Goal: Transaction & Acquisition: Purchase product/service

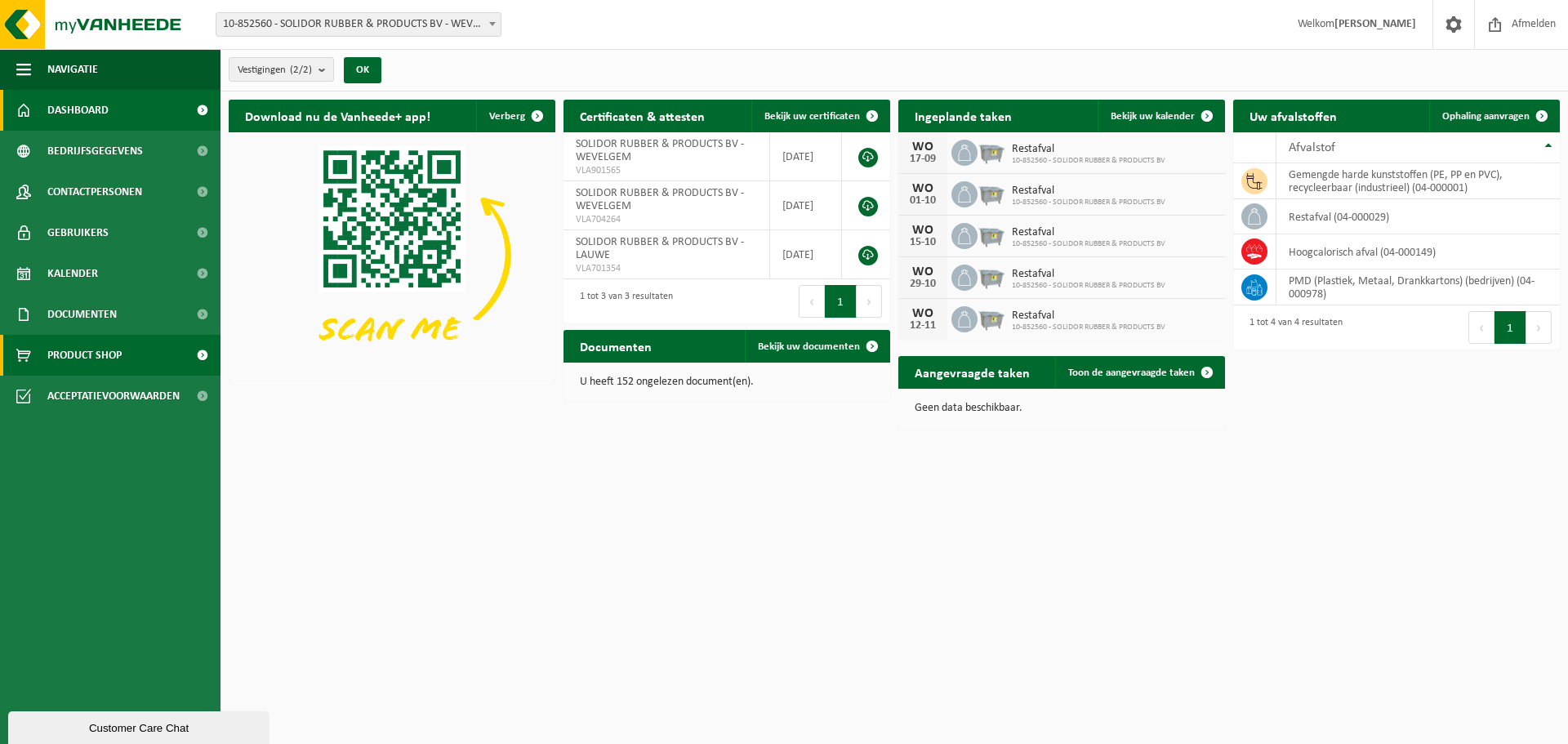
click at [95, 360] on span "Product Shop" at bounding box center [84, 356] width 75 height 41
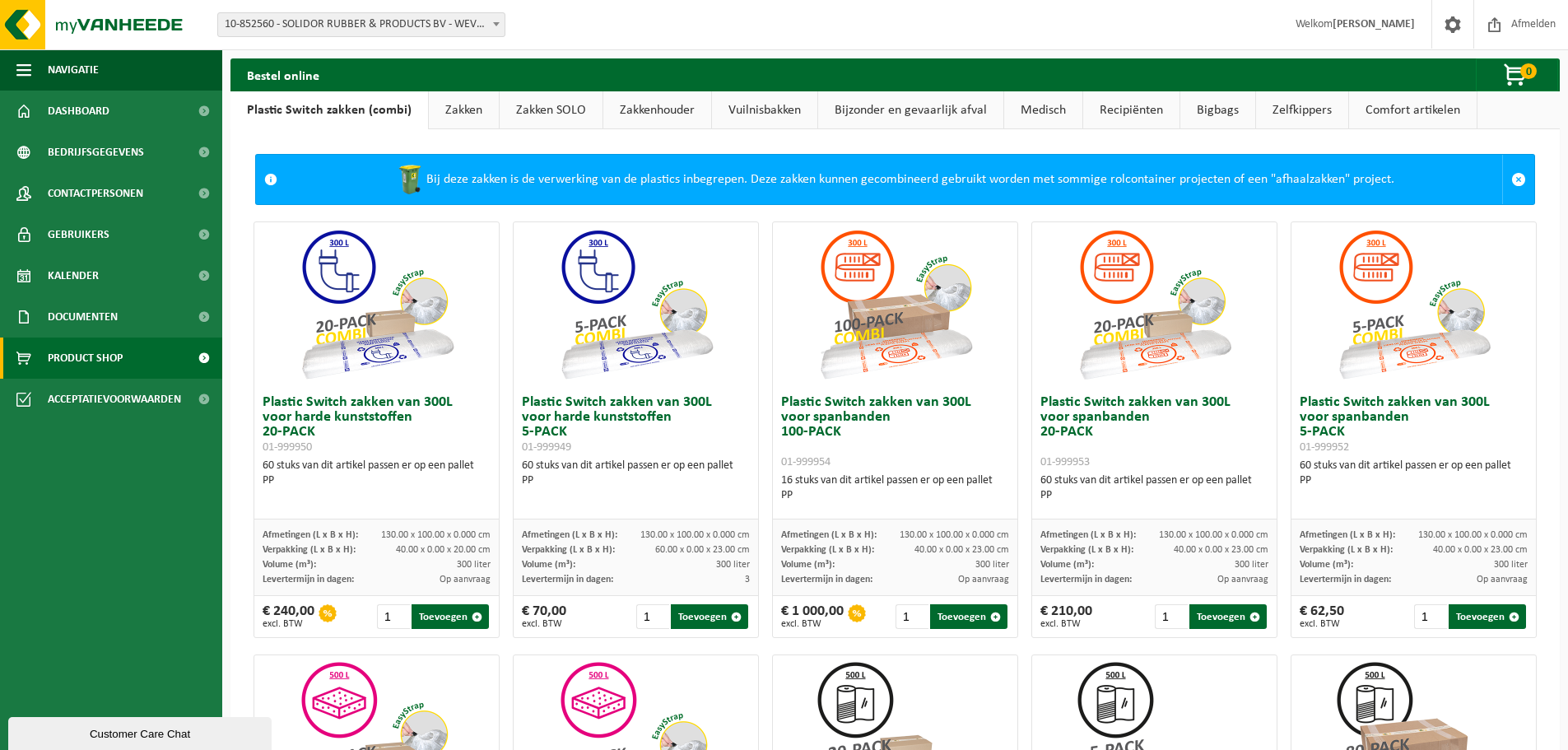
scroll to position [83, 0]
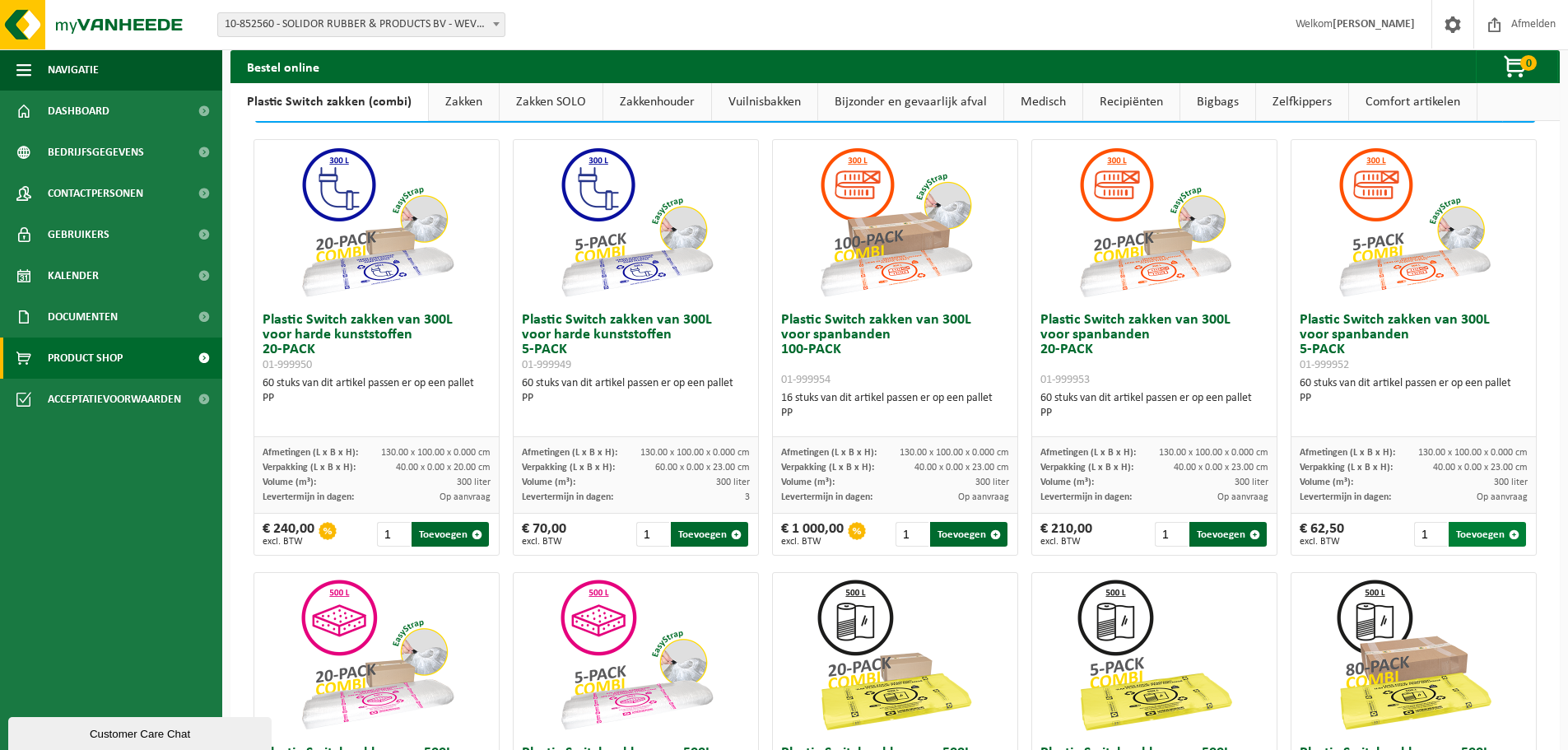
click at [1467, 529] on button "Toevoegen" at bounding box center [1487, 534] width 78 height 25
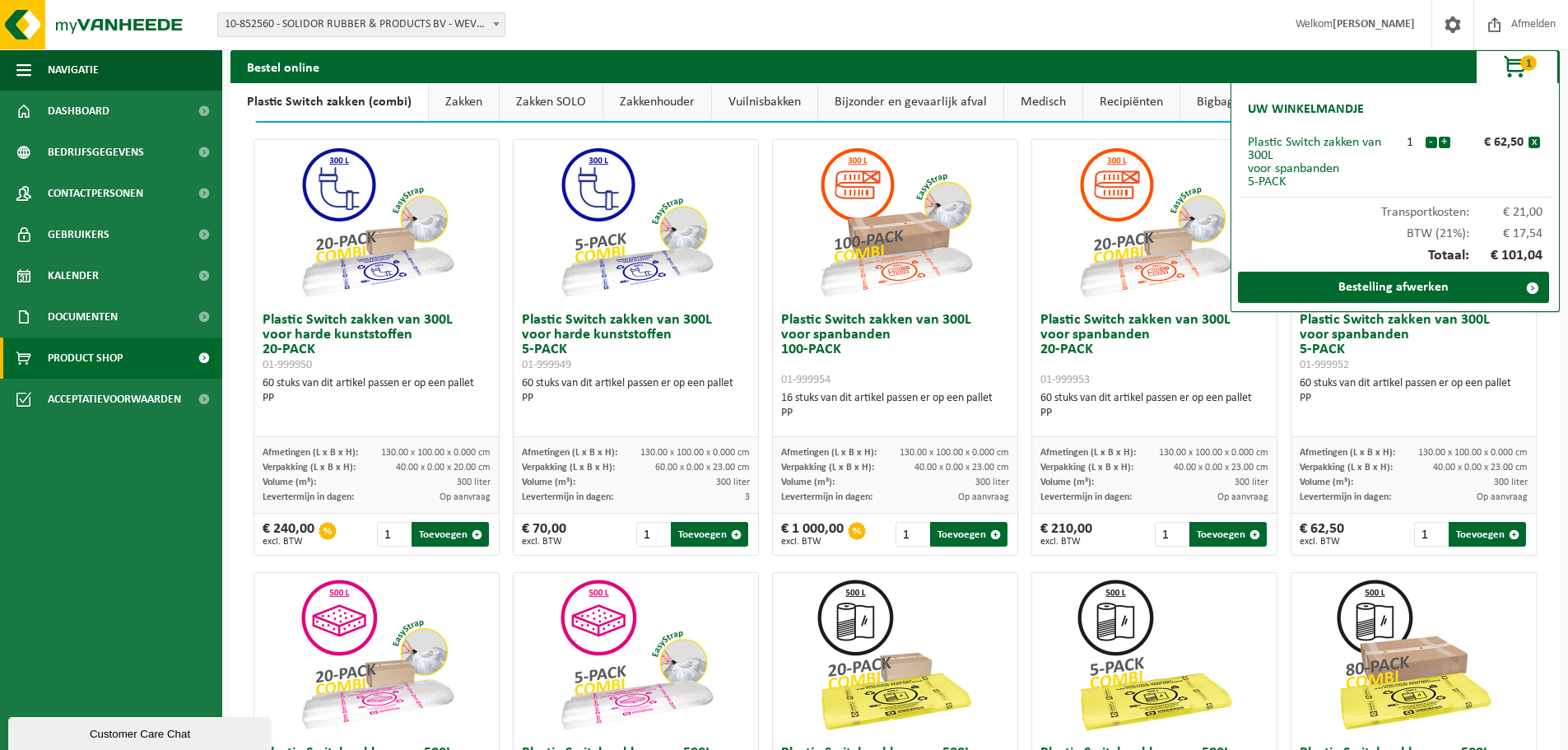
click at [1545, 587] on div "Bij deze zakken is de verwerking van de plastics inbegrepen. Deze zakken kunnen…" at bounding box center [895, 747] width 1329 height 1399
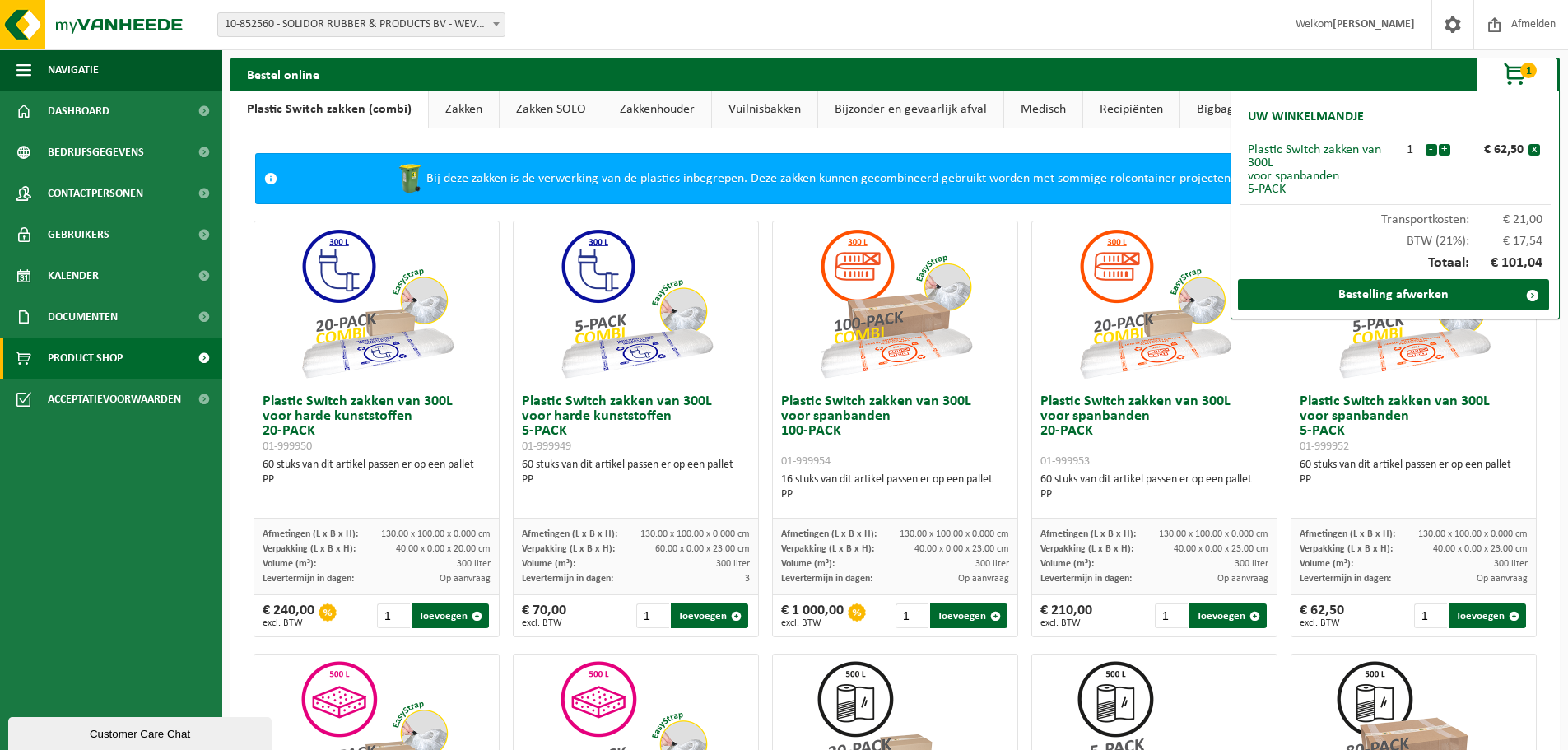
scroll to position [0, 0]
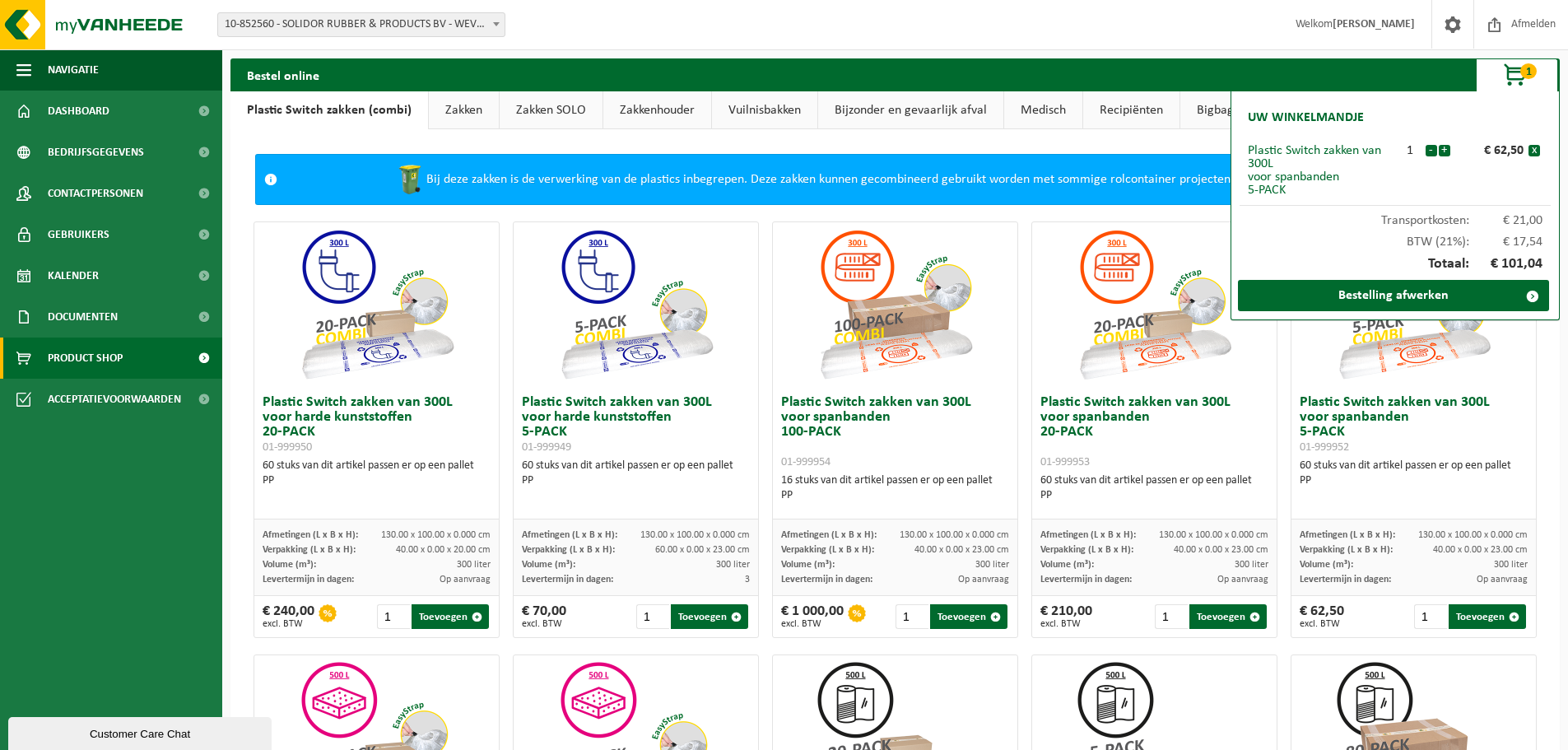
drag, startPoint x: 1134, startPoint y: 146, endPoint x: 1128, endPoint y: 124, distance: 22.8
click at [1122, 107] on link "Recipiënten" at bounding box center [1131, 111] width 97 height 38
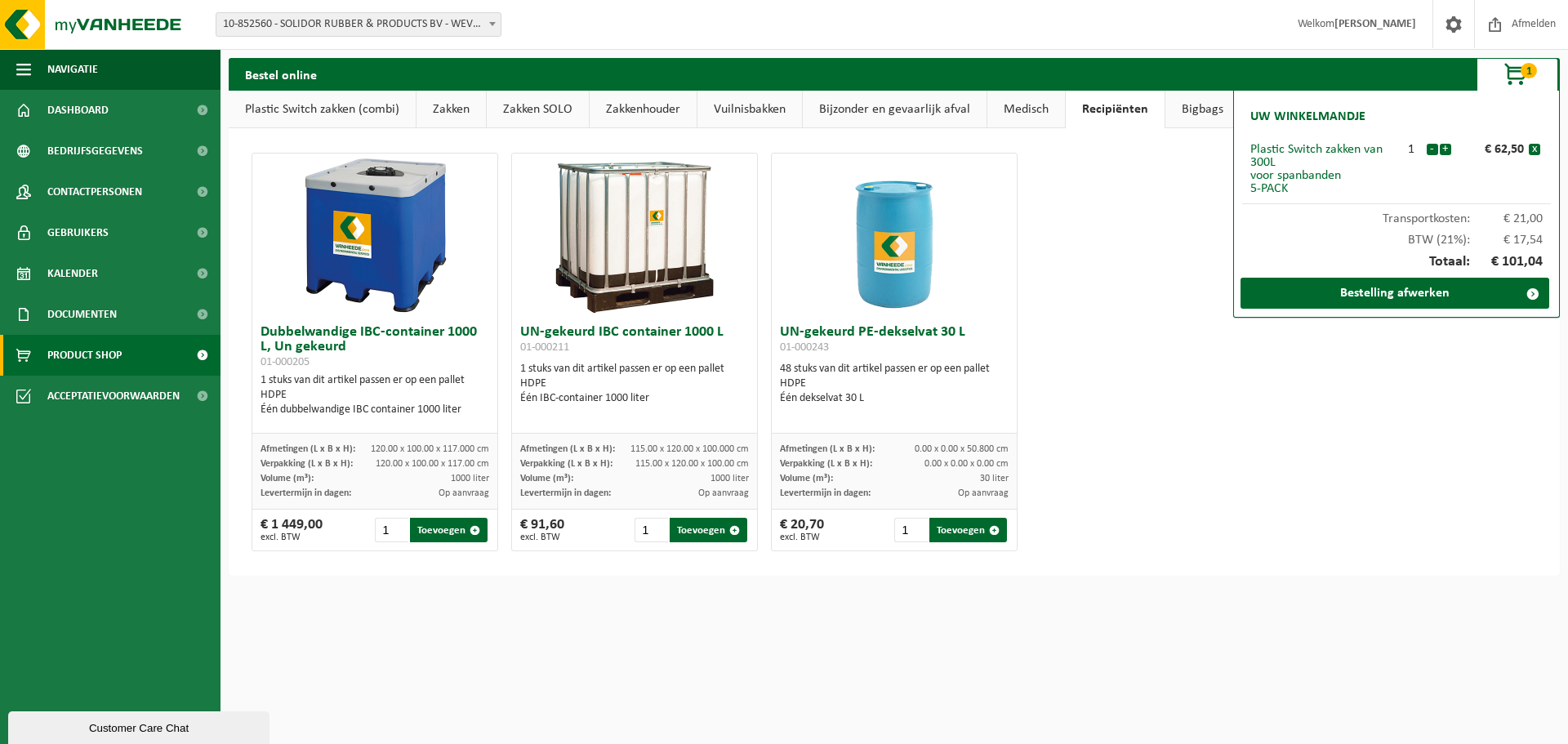
click at [1525, 68] on span "1" at bounding box center [1529, 70] width 16 height 16
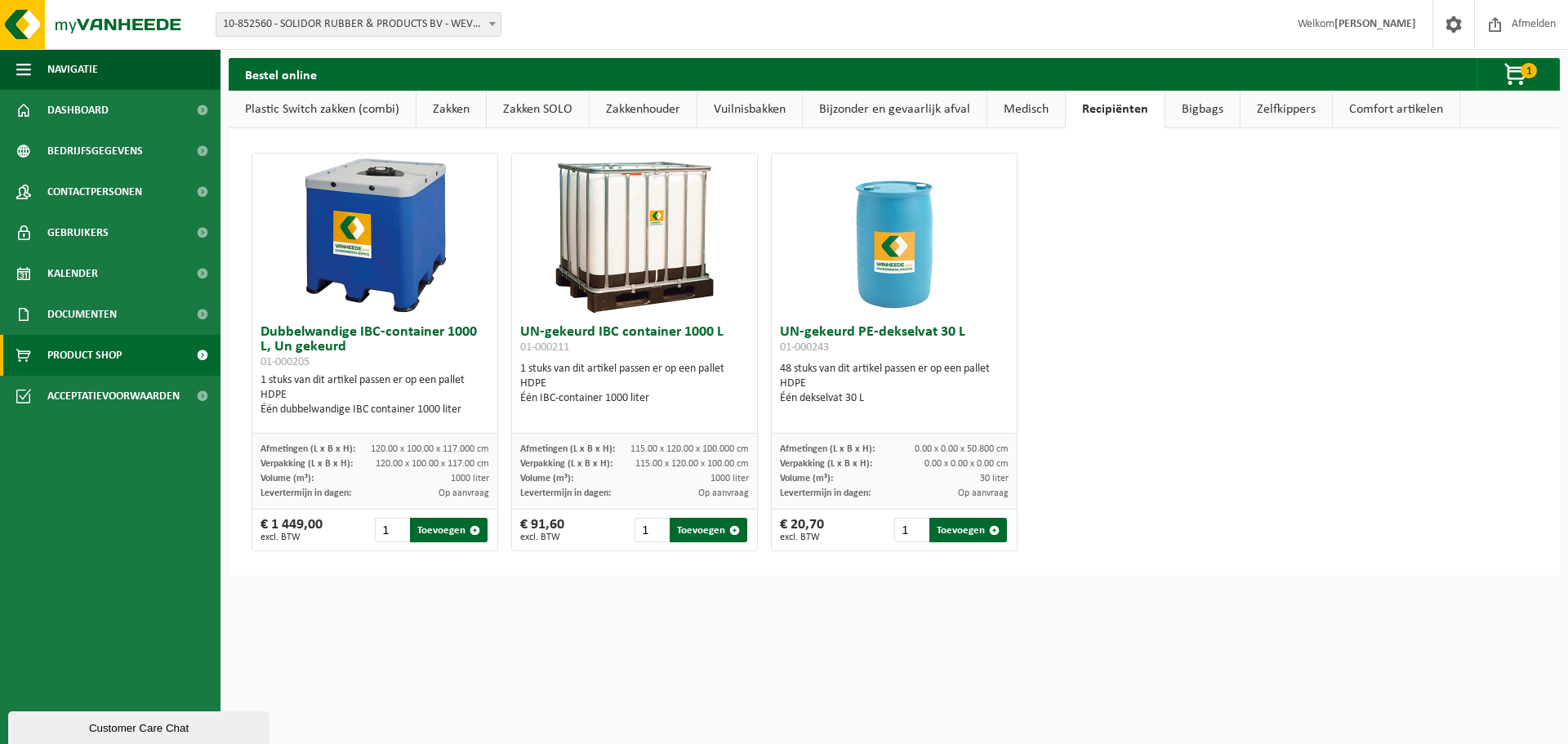
click at [1199, 109] on link "Bigbags" at bounding box center [1202, 110] width 75 height 38
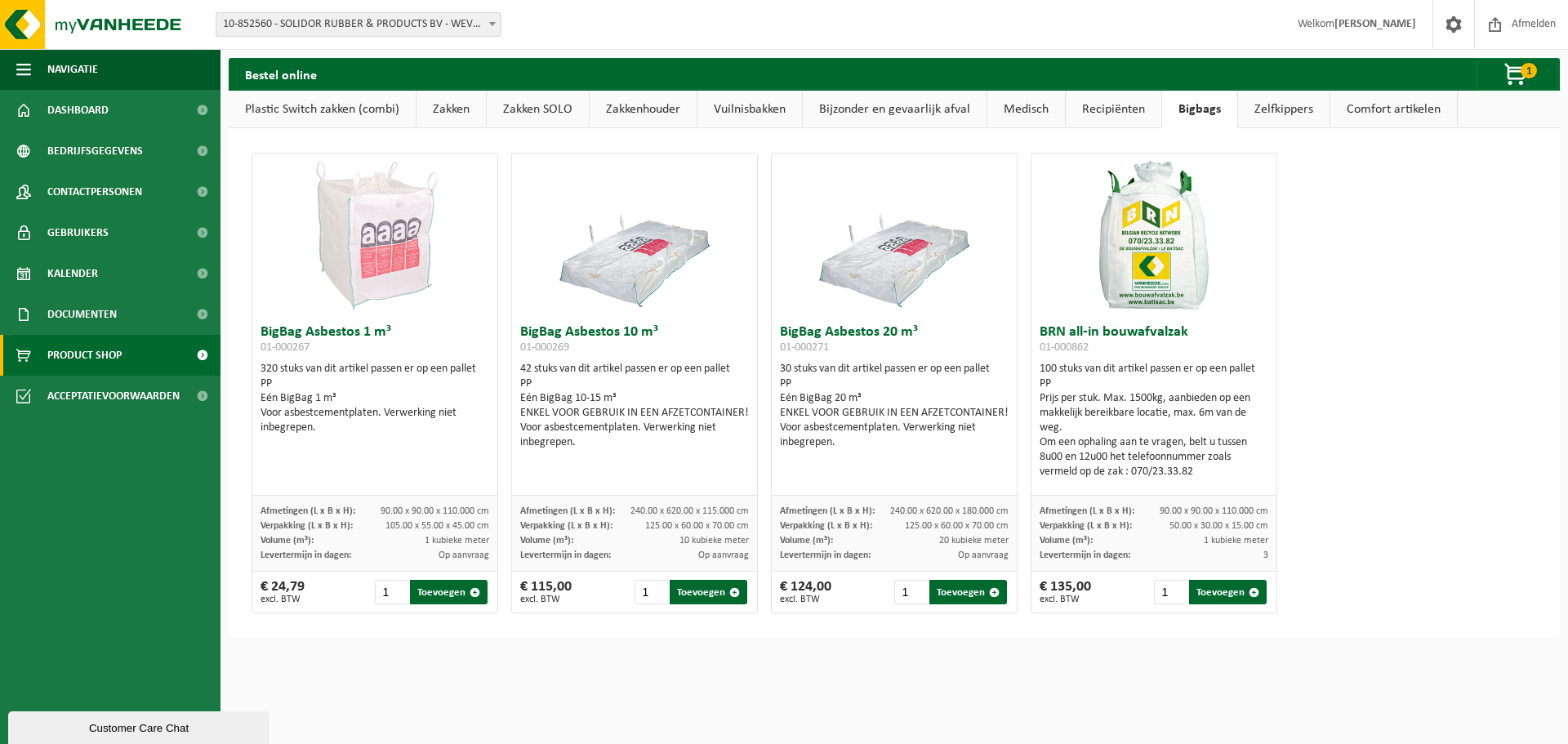
click at [1271, 111] on link "Zelfkippers" at bounding box center [1284, 110] width 92 height 38
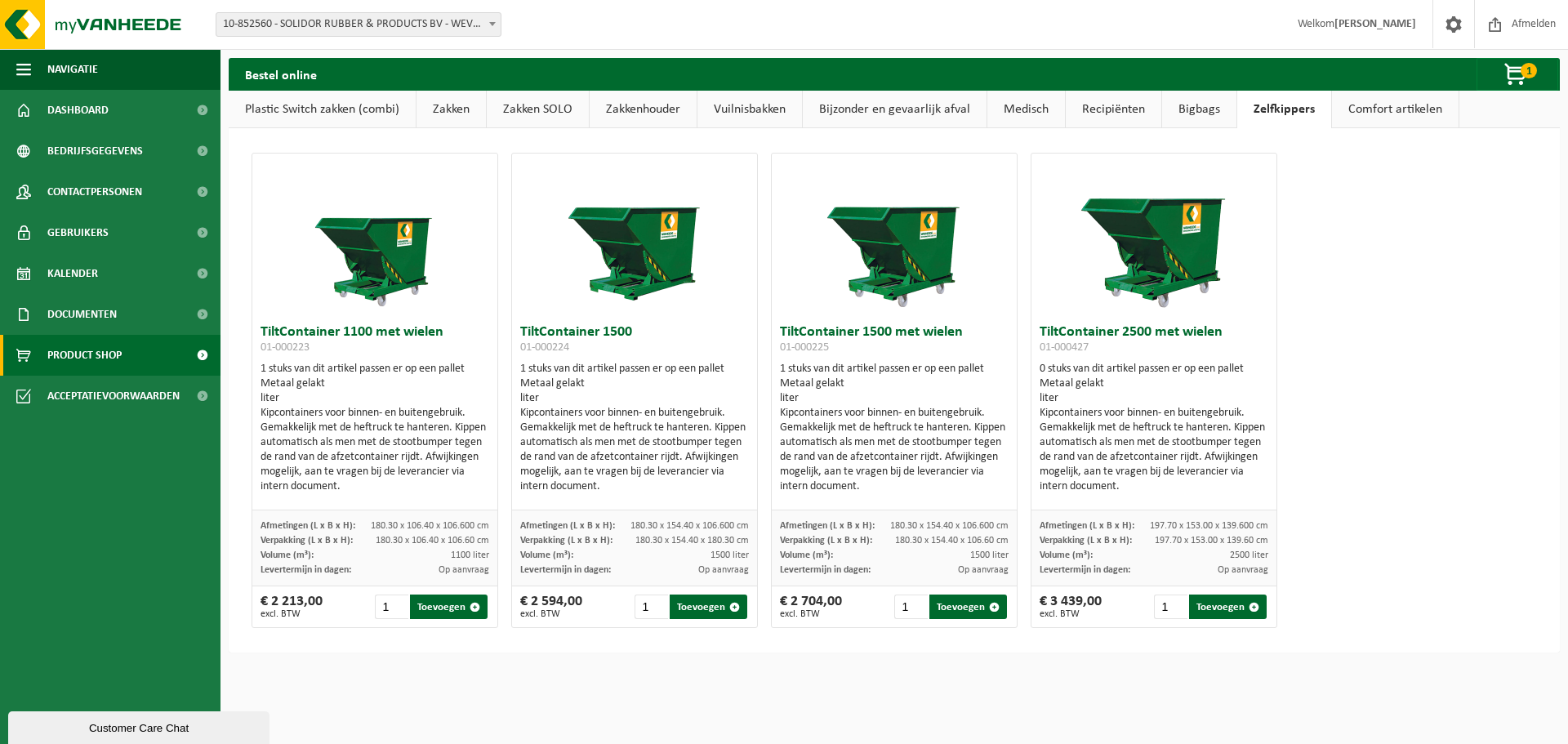
click at [1381, 111] on link "Comfort artikelen" at bounding box center [1395, 110] width 126 height 38
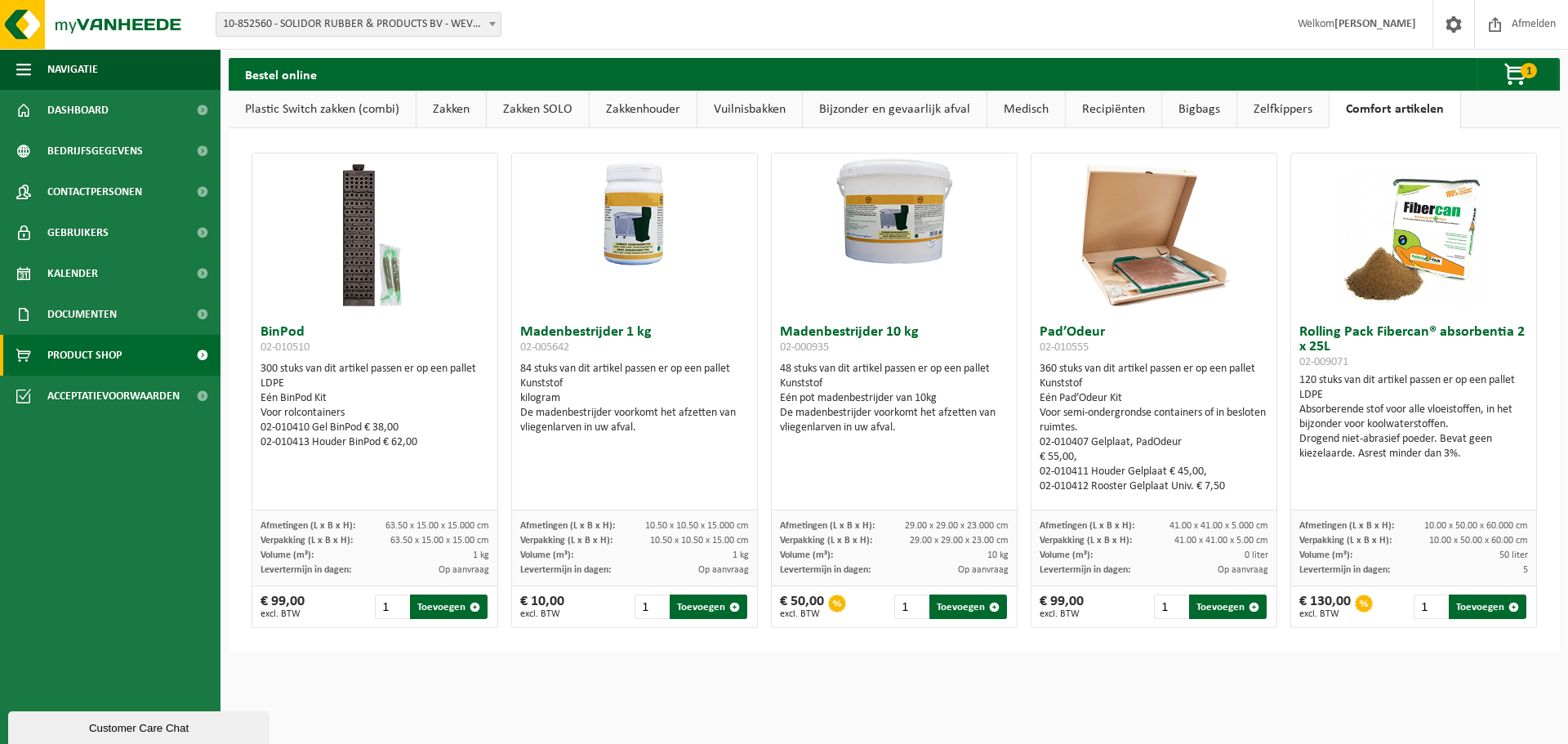
click at [1285, 115] on link "Zelfkippers" at bounding box center [1284, 110] width 92 height 38
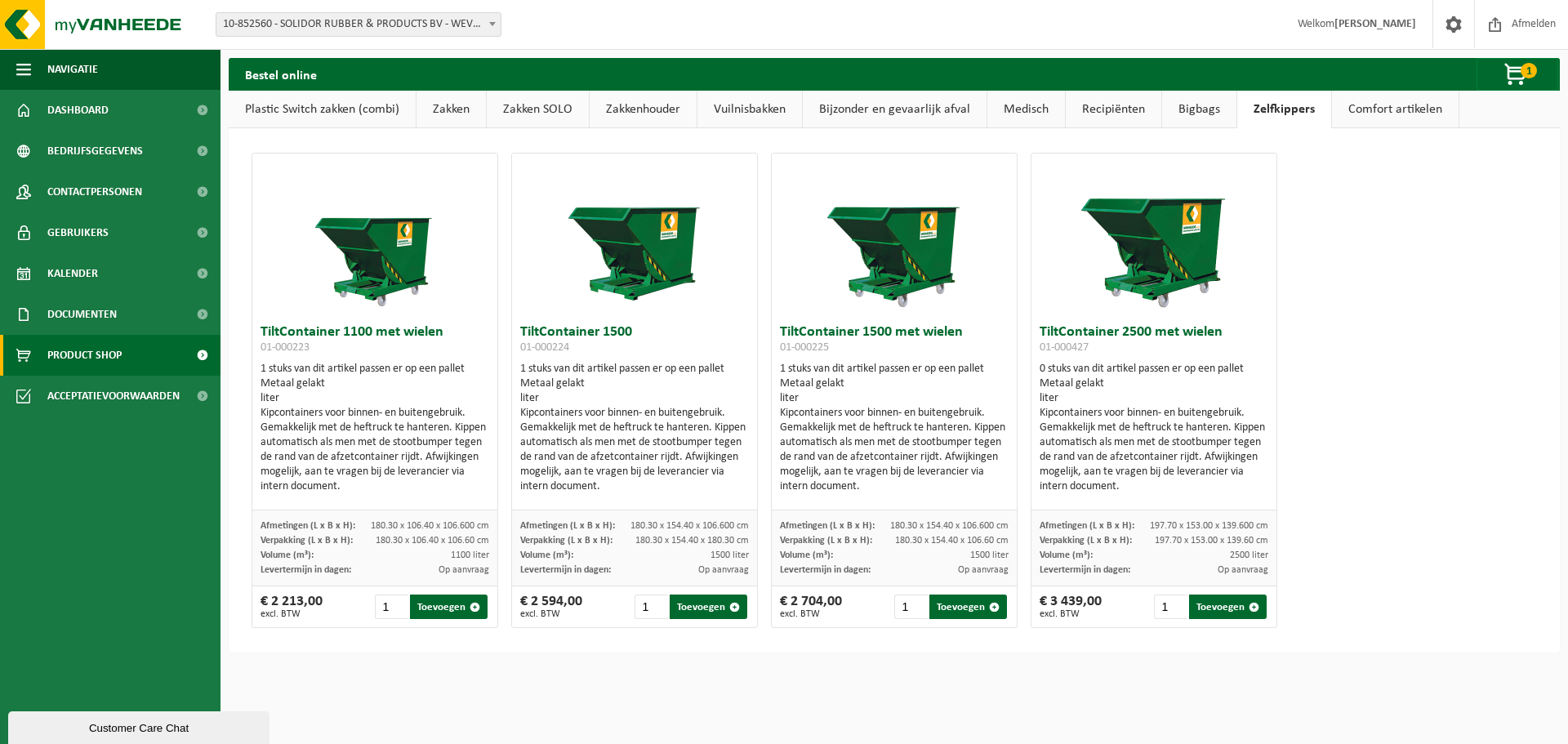
click at [1215, 106] on link "Bigbags" at bounding box center [1199, 110] width 75 height 38
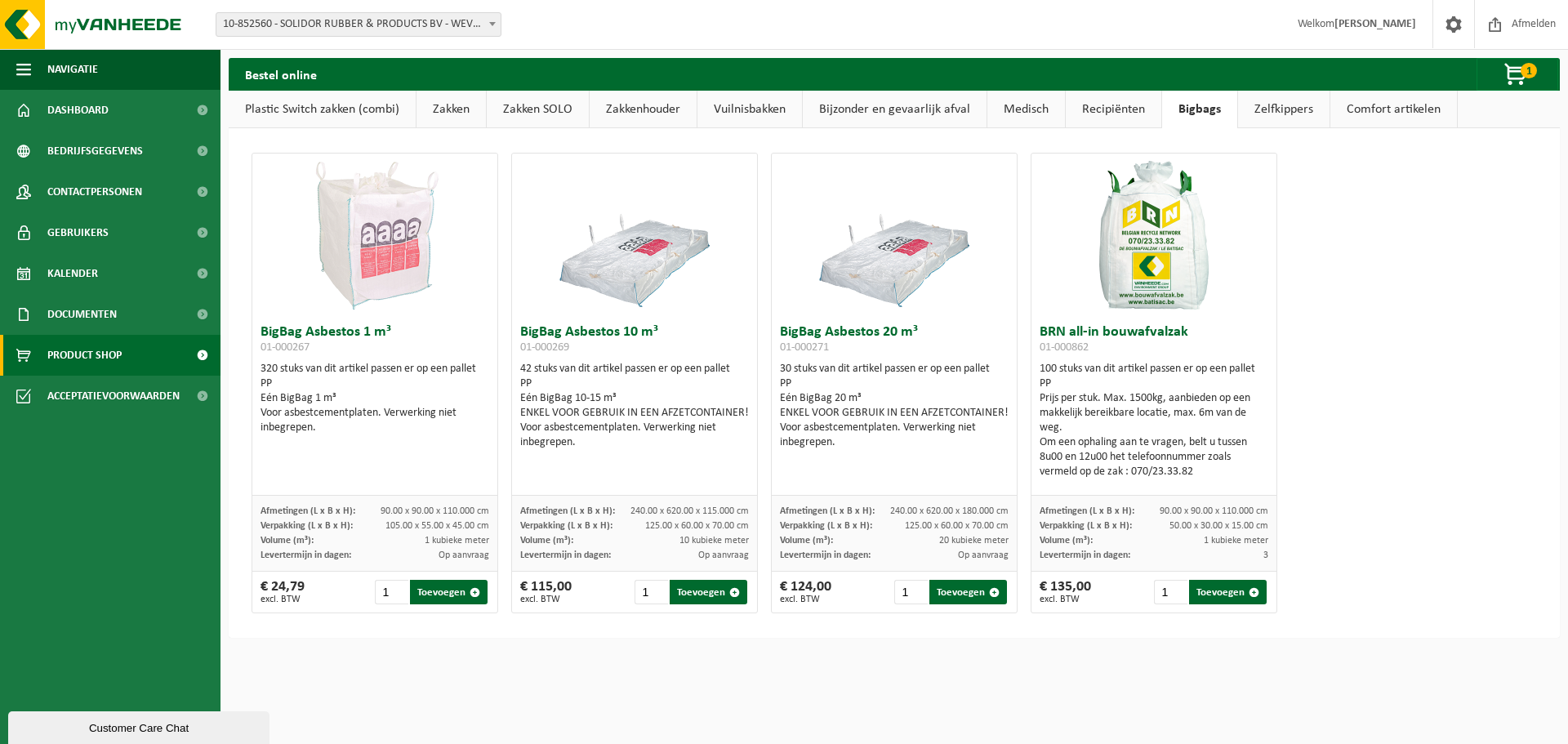
click at [1133, 105] on link "Recipiënten" at bounding box center [1114, 110] width 96 height 38
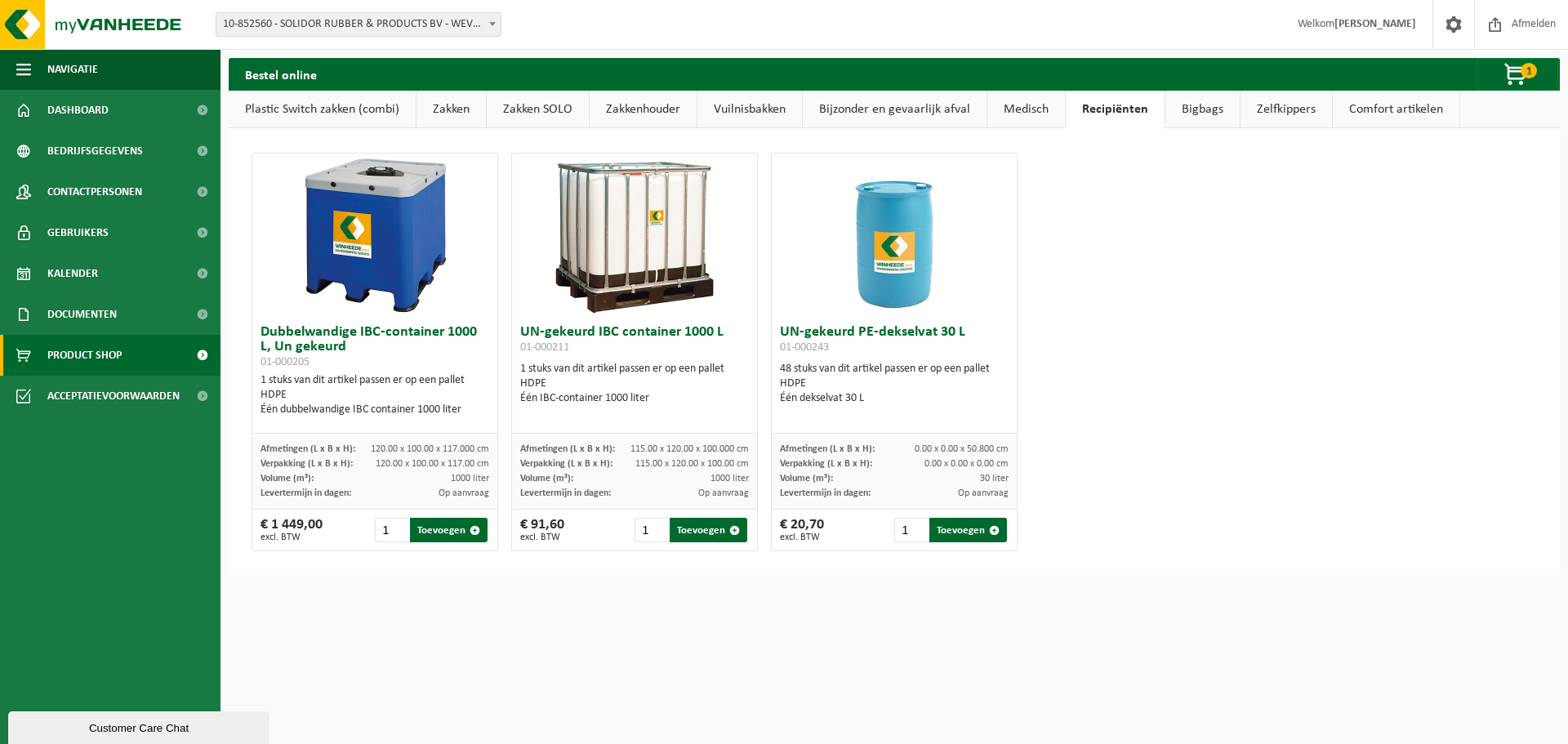
click at [1045, 110] on link "Medisch" at bounding box center [1026, 110] width 78 height 38
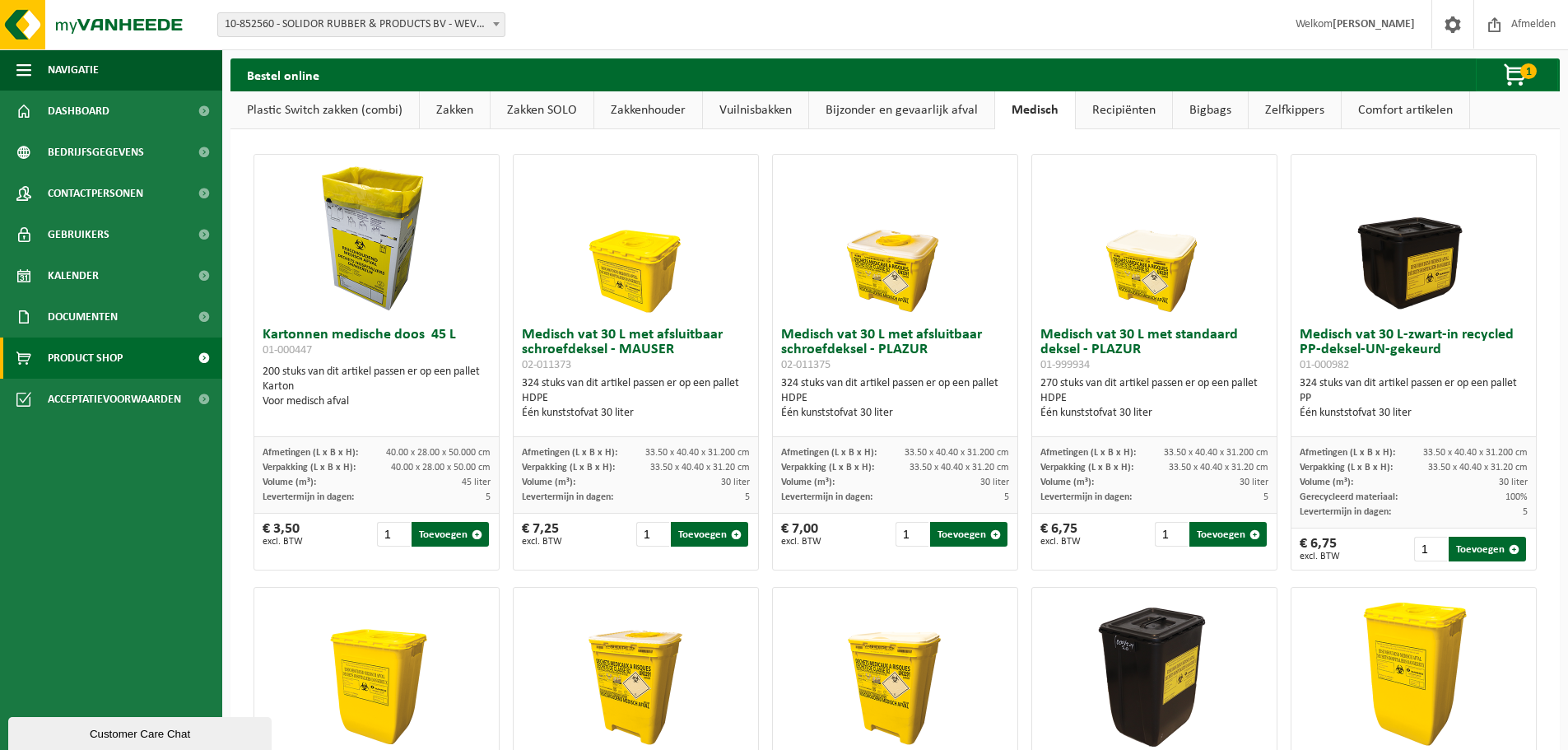
click at [928, 113] on link "Bijzonder en gevaarlijk afval" at bounding box center [902, 111] width 185 height 38
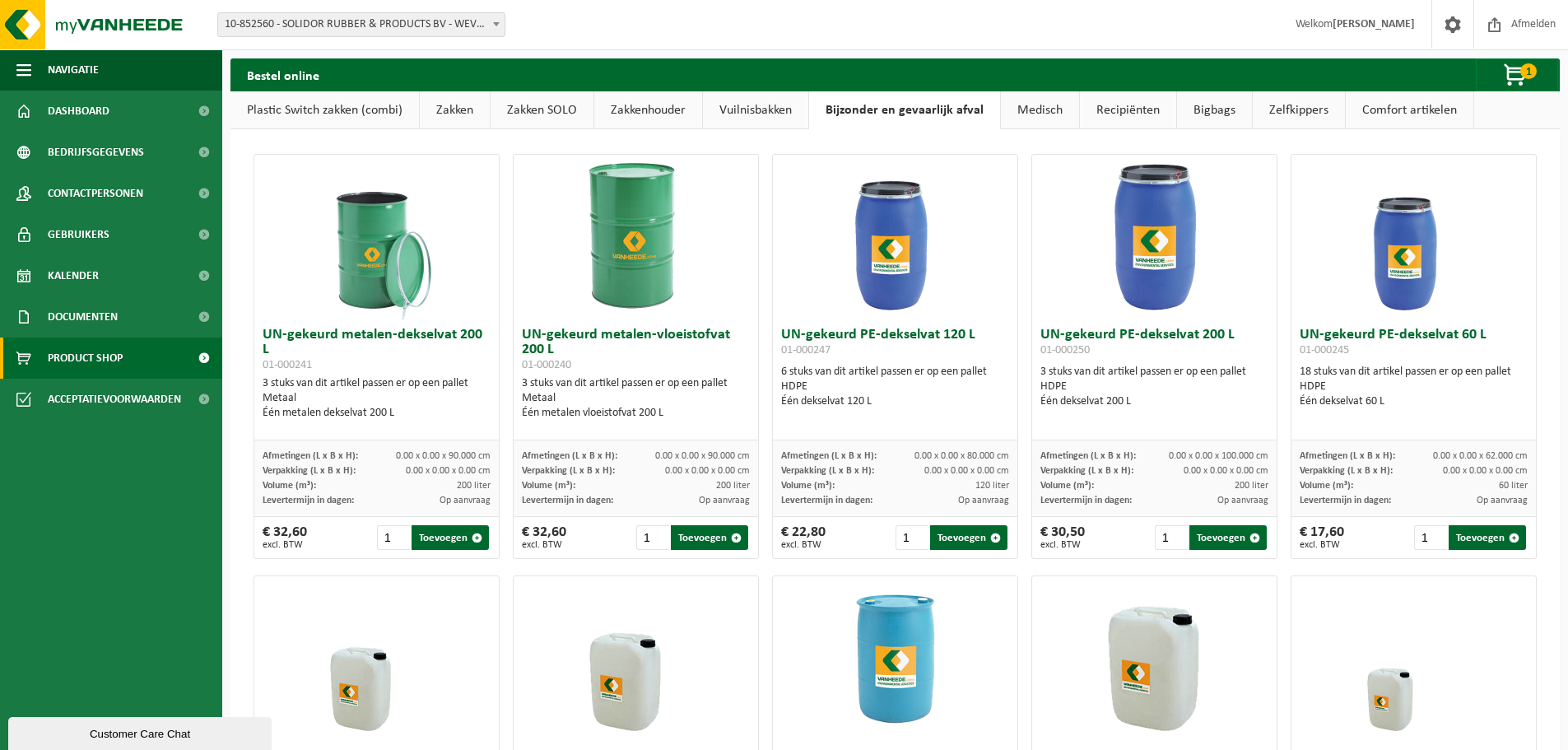
click at [756, 114] on link "Vuilnisbakken" at bounding box center [756, 111] width 106 height 38
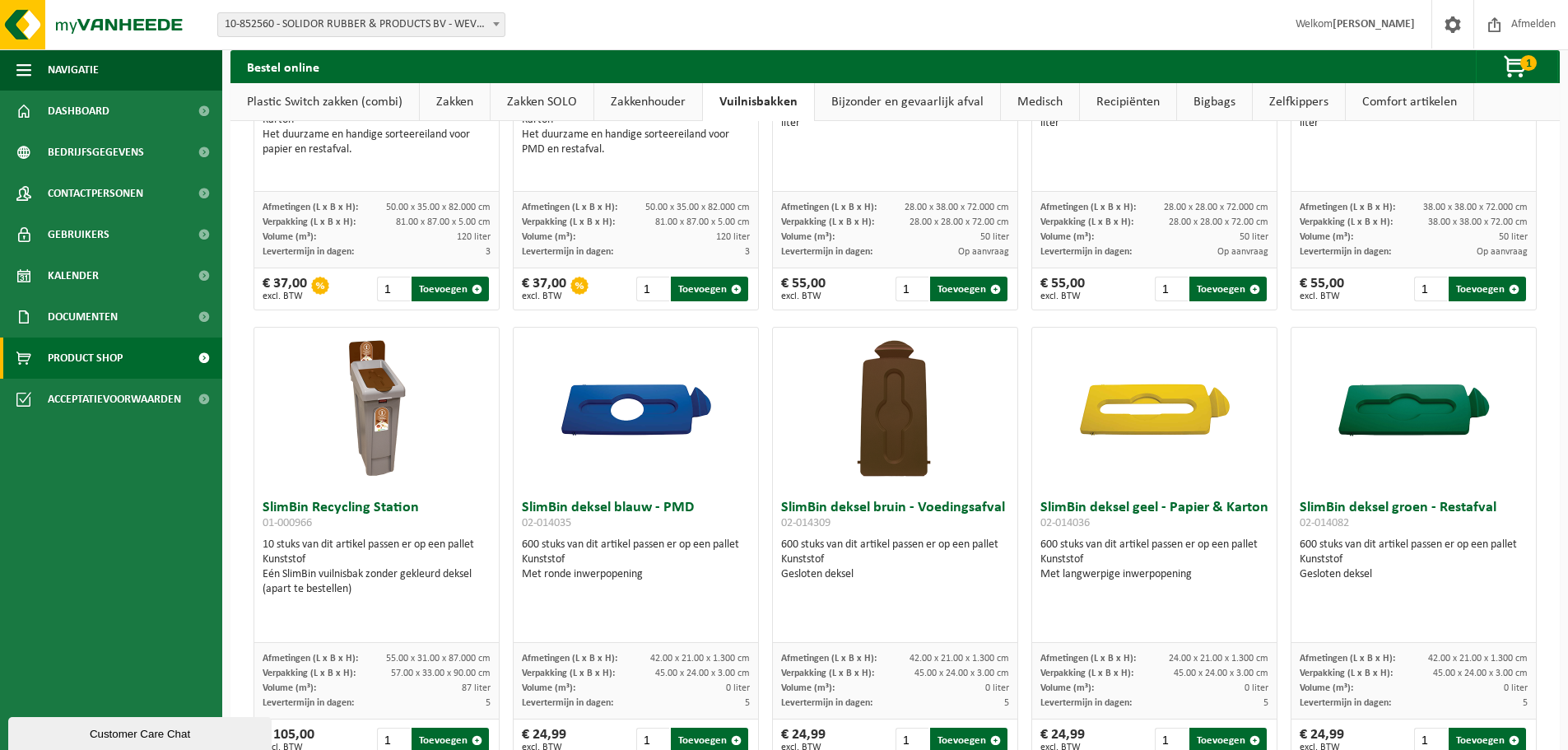
scroll to position [1152, 0]
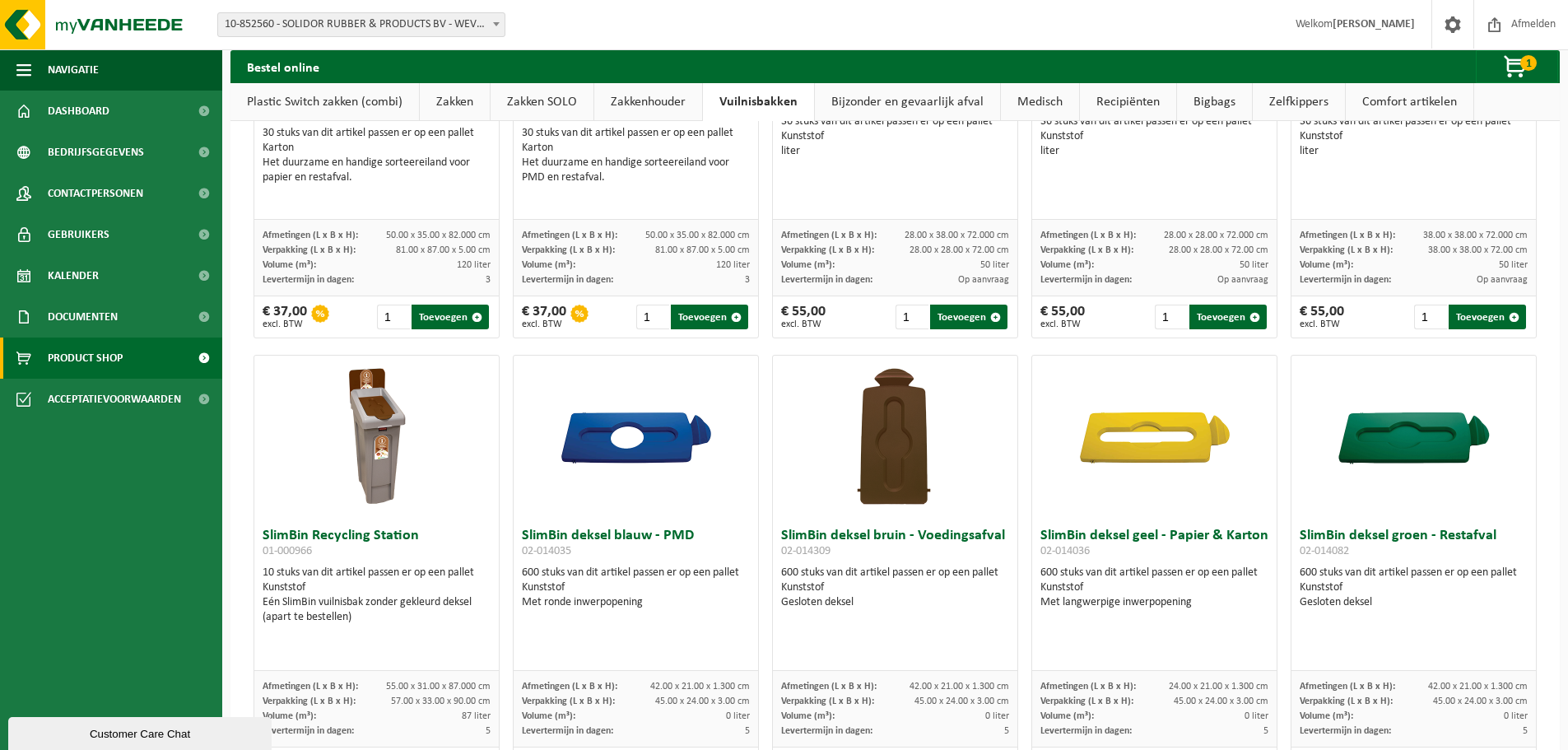
click at [371, 433] on img at bounding box center [377, 438] width 164 height 164
click at [383, 411] on img at bounding box center [377, 438] width 164 height 164
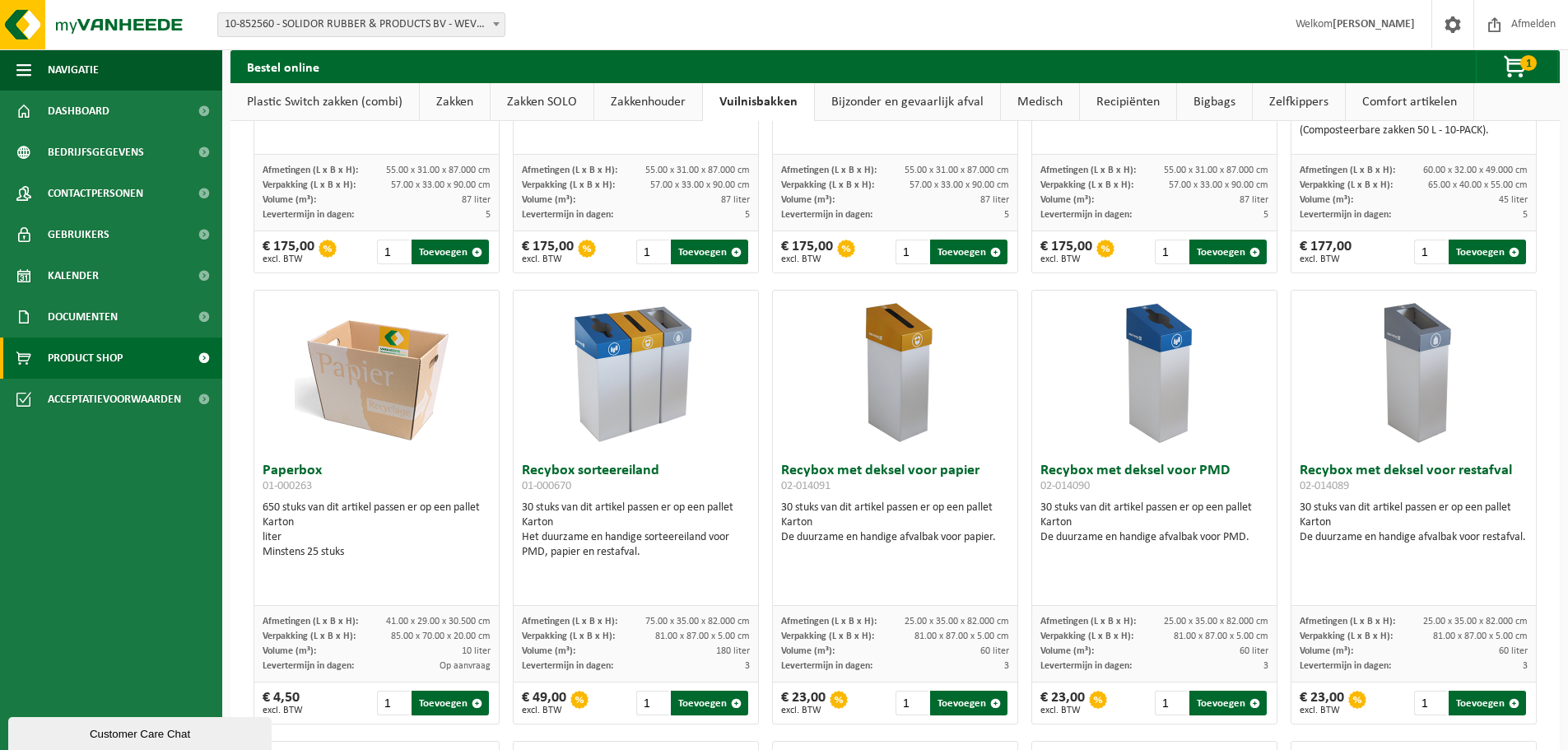
scroll to position [247, 0]
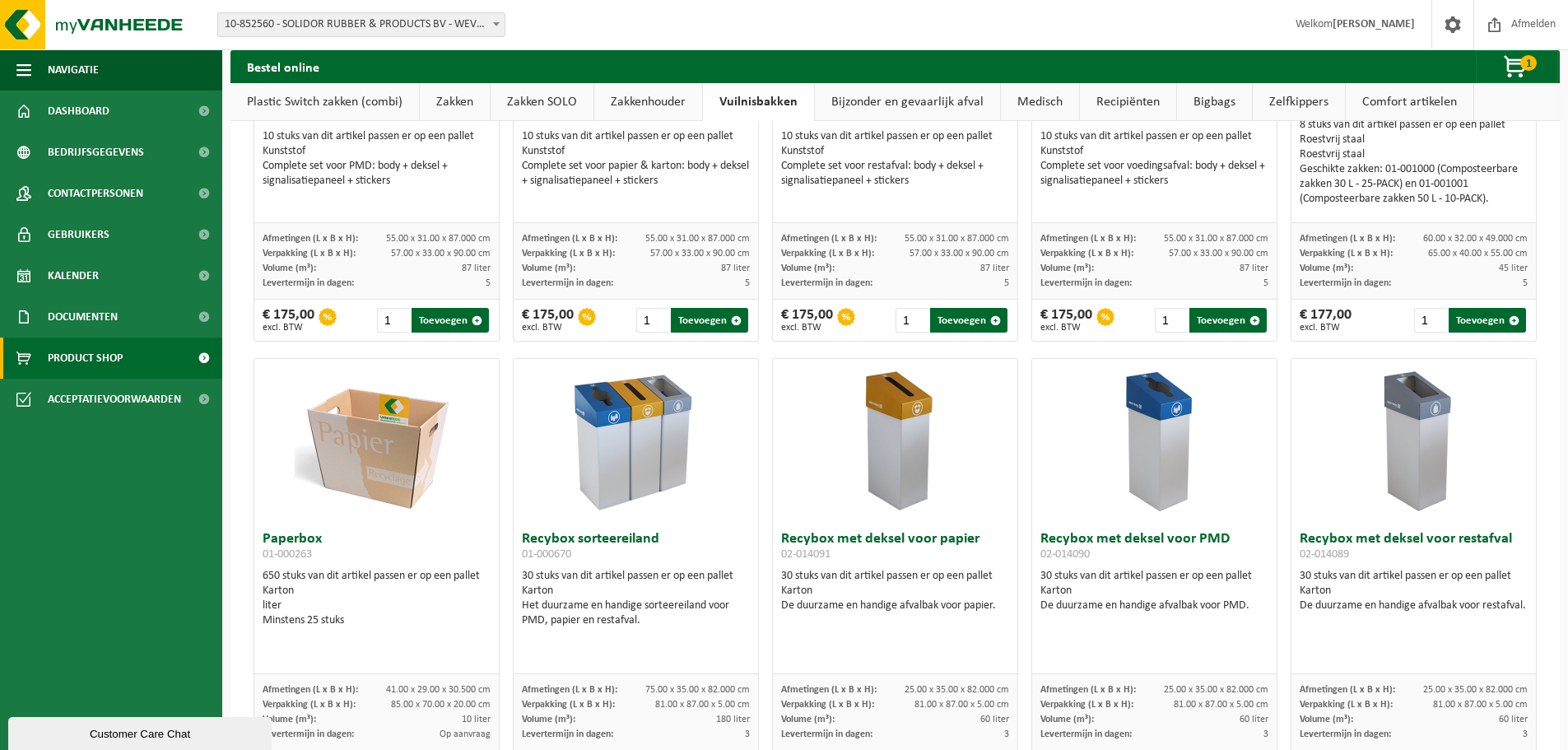
click at [1155, 411] on img at bounding box center [1154, 441] width 164 height 164
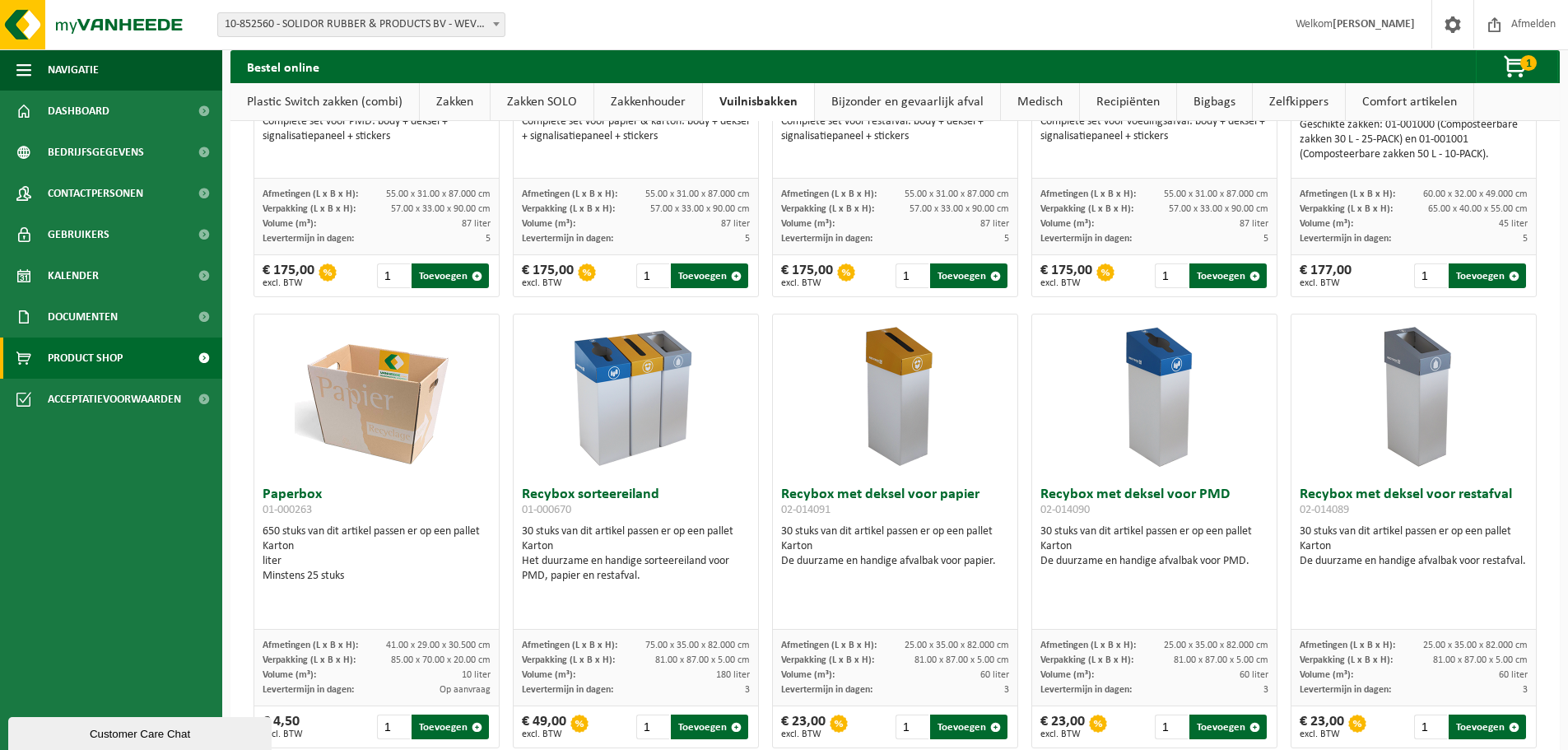
scroll to position [330, 0]
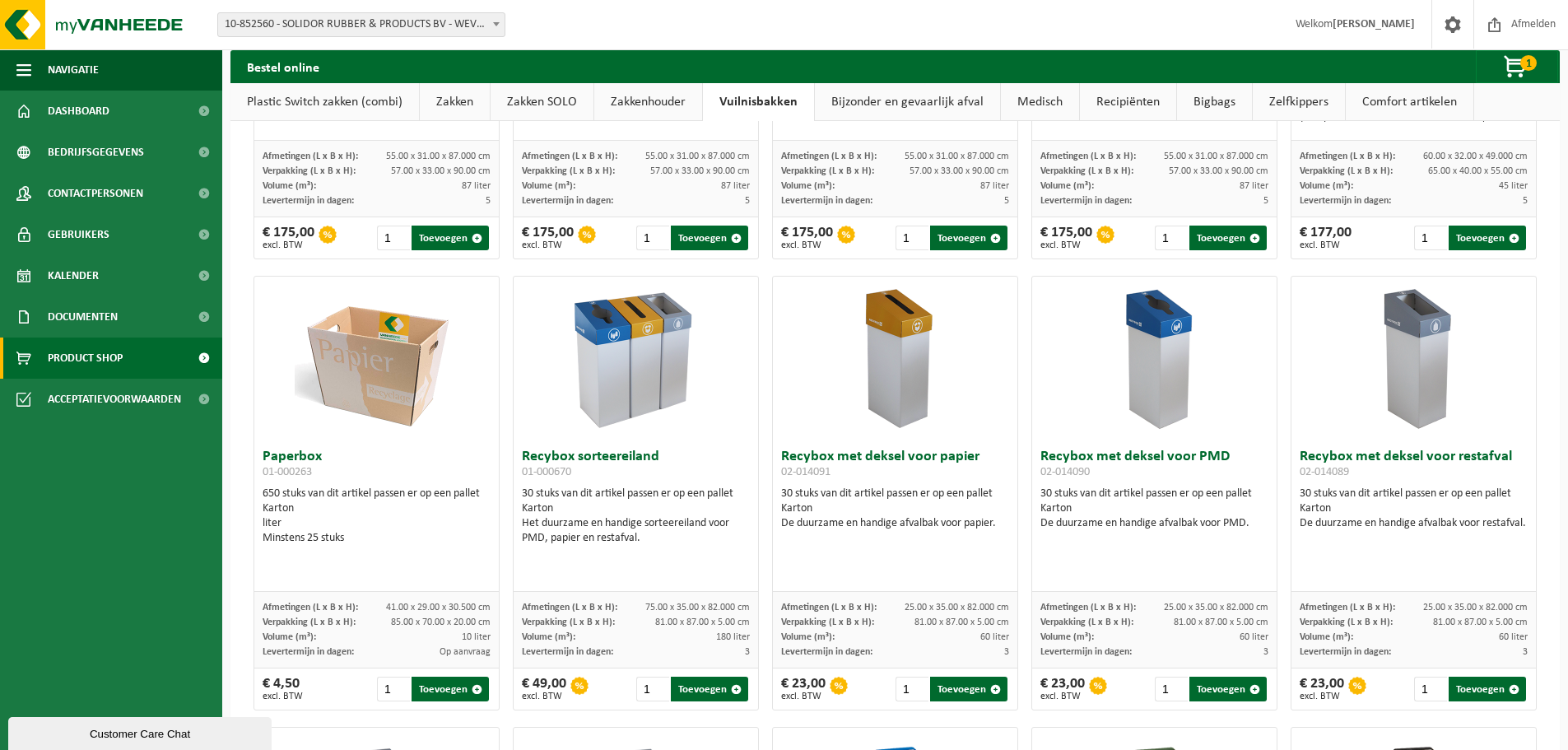
click at [1146, 339] on img at bounding box center [1154, 358] width 164 height 164
click at [1072, 628] on div "Verpakking (L x B x H): 81.00 x 87.00 x 5.00 cm" at bounding box center [1154, 622] width 228 height 15
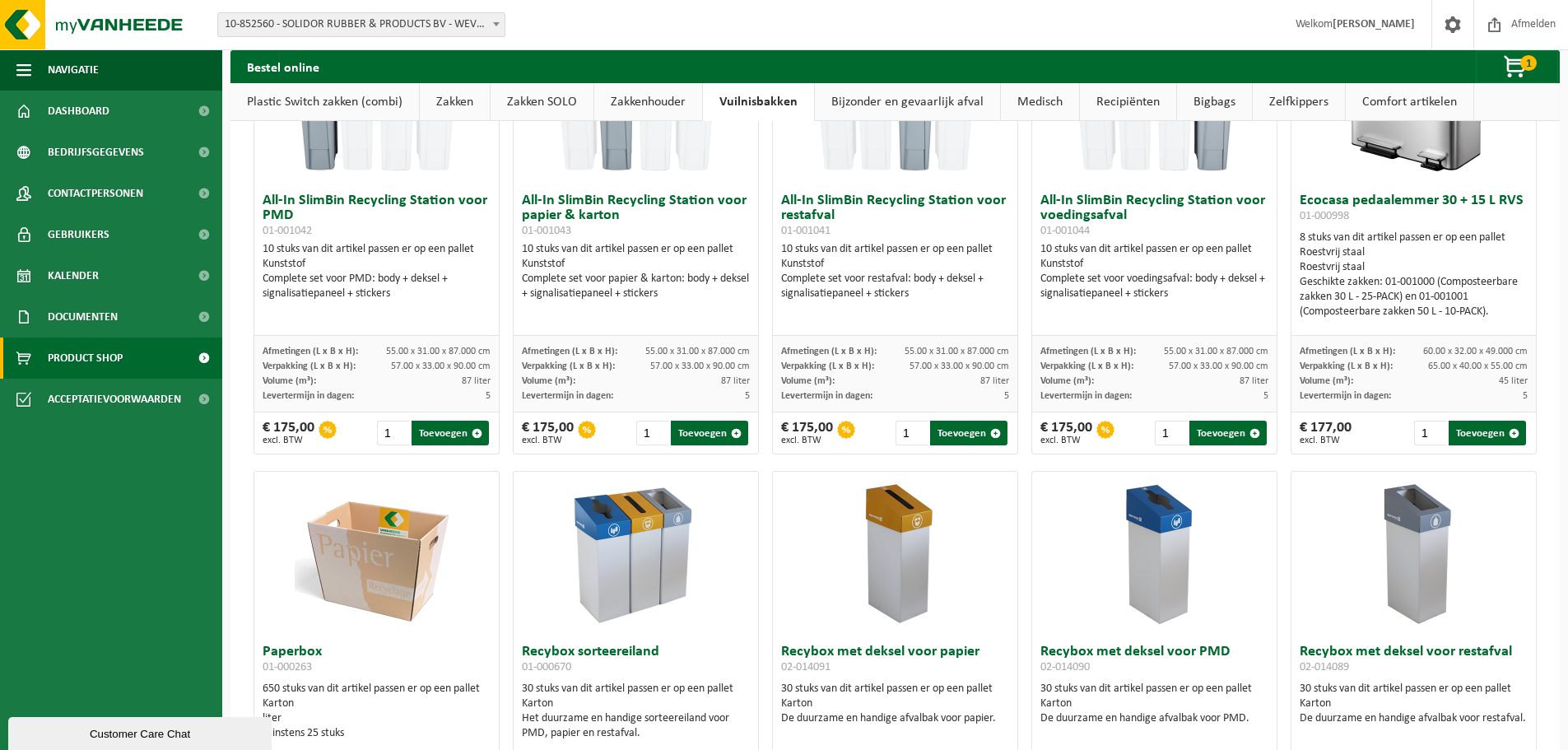
scroll to position [83, 0]
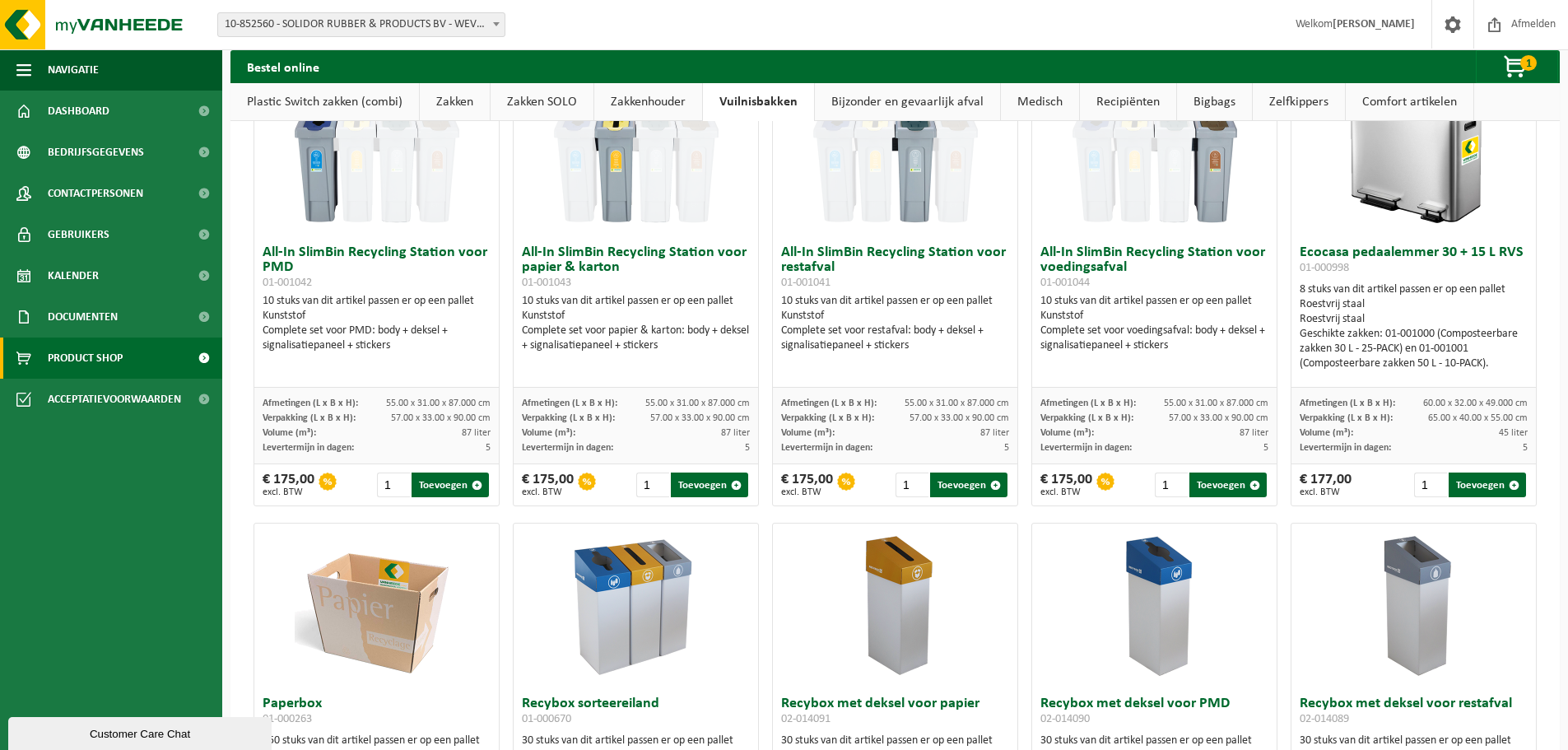
click at [1178, 623] on img at bounding box center [1154, 605] width 164 height 164
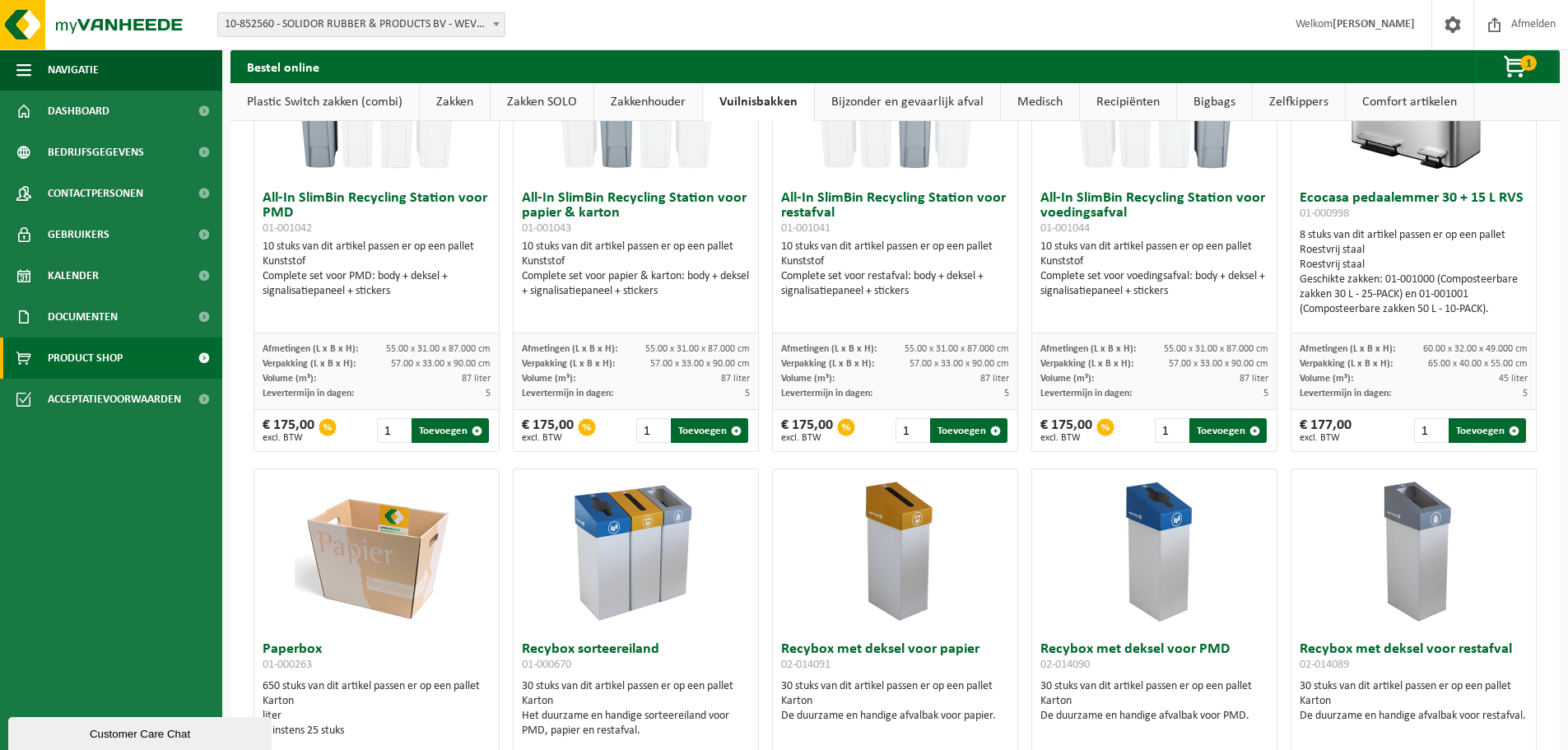
scroll to position [164, 0]
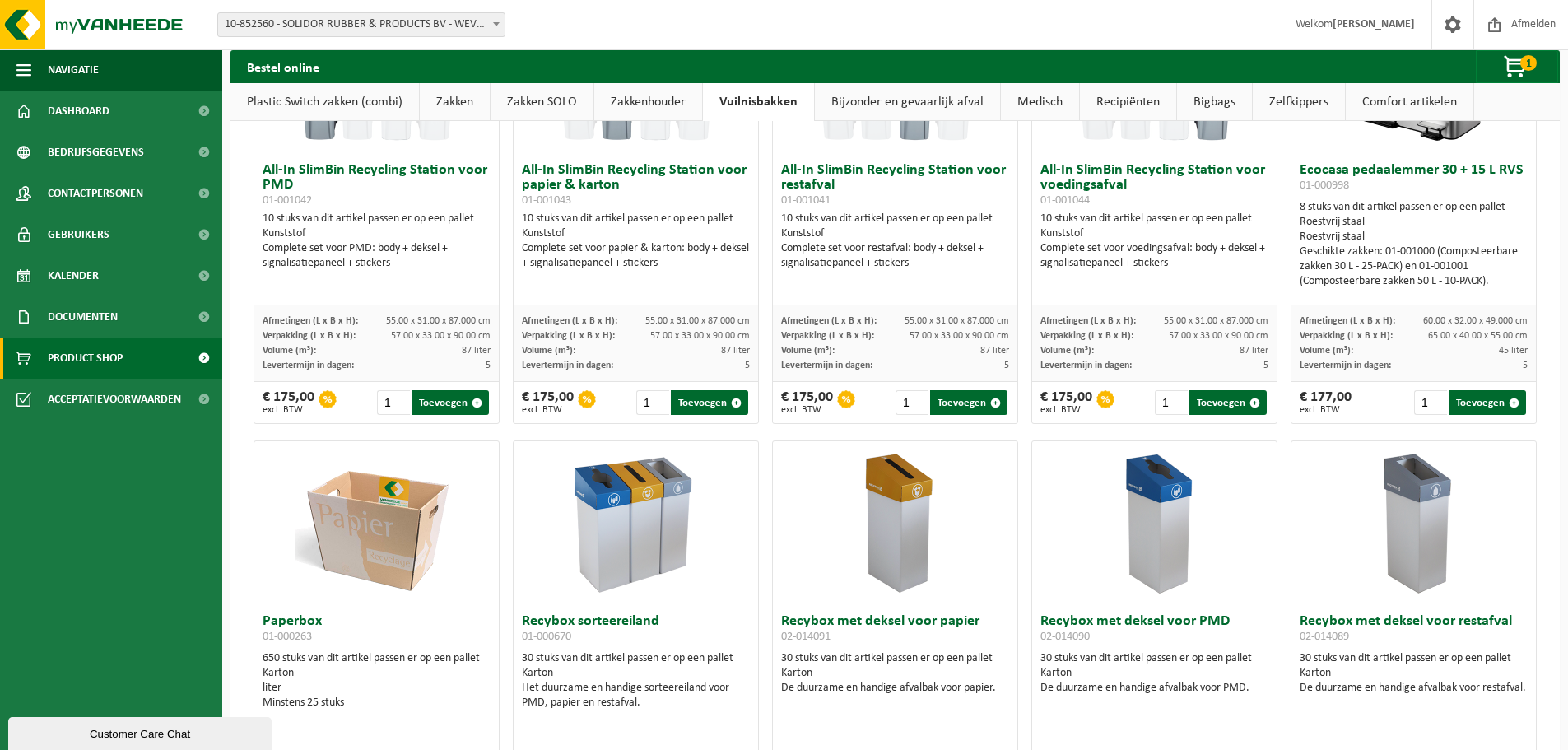
click at [1164, 558] on img at bounding box center [1154, 523] width 164 height 164
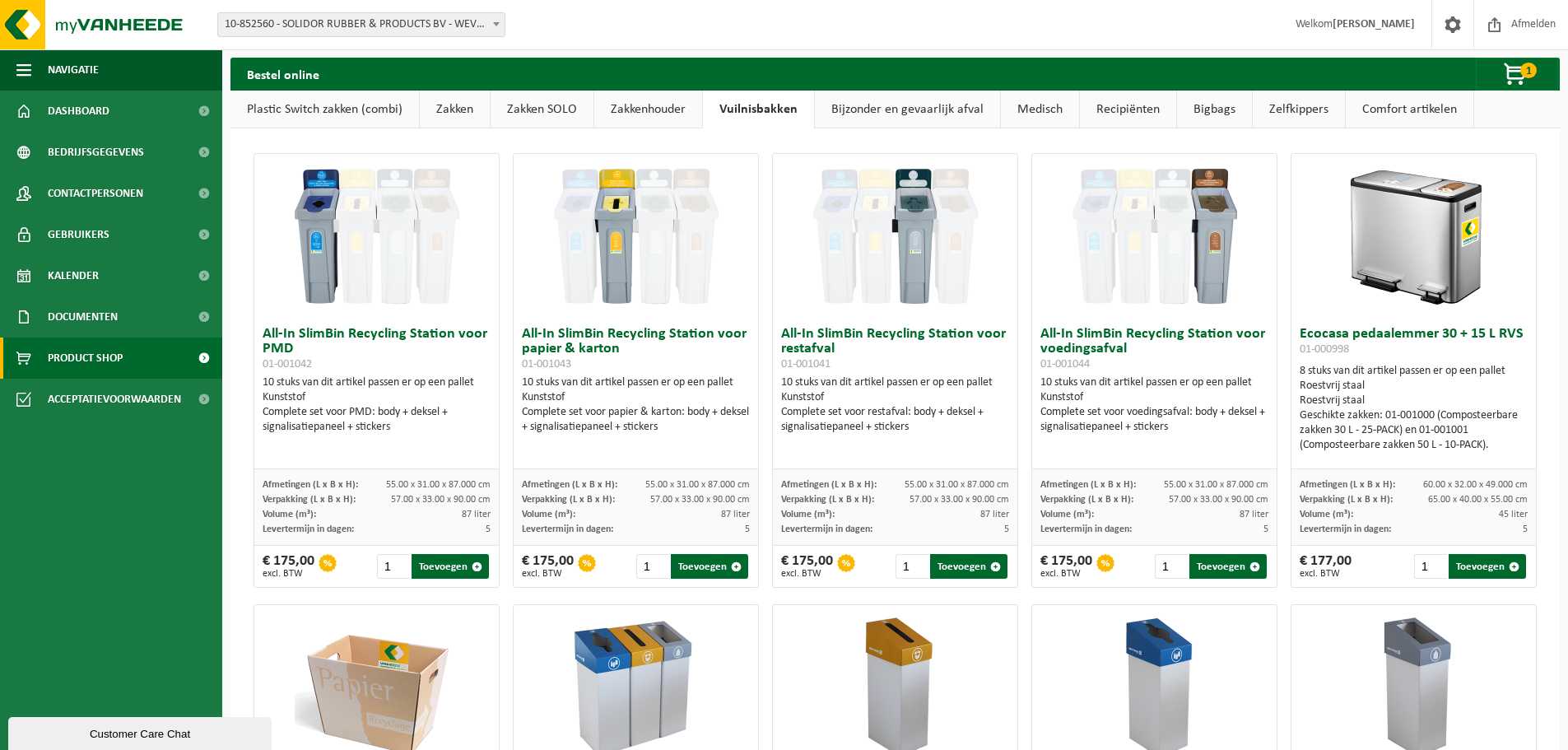
scroll to position [0, 0]
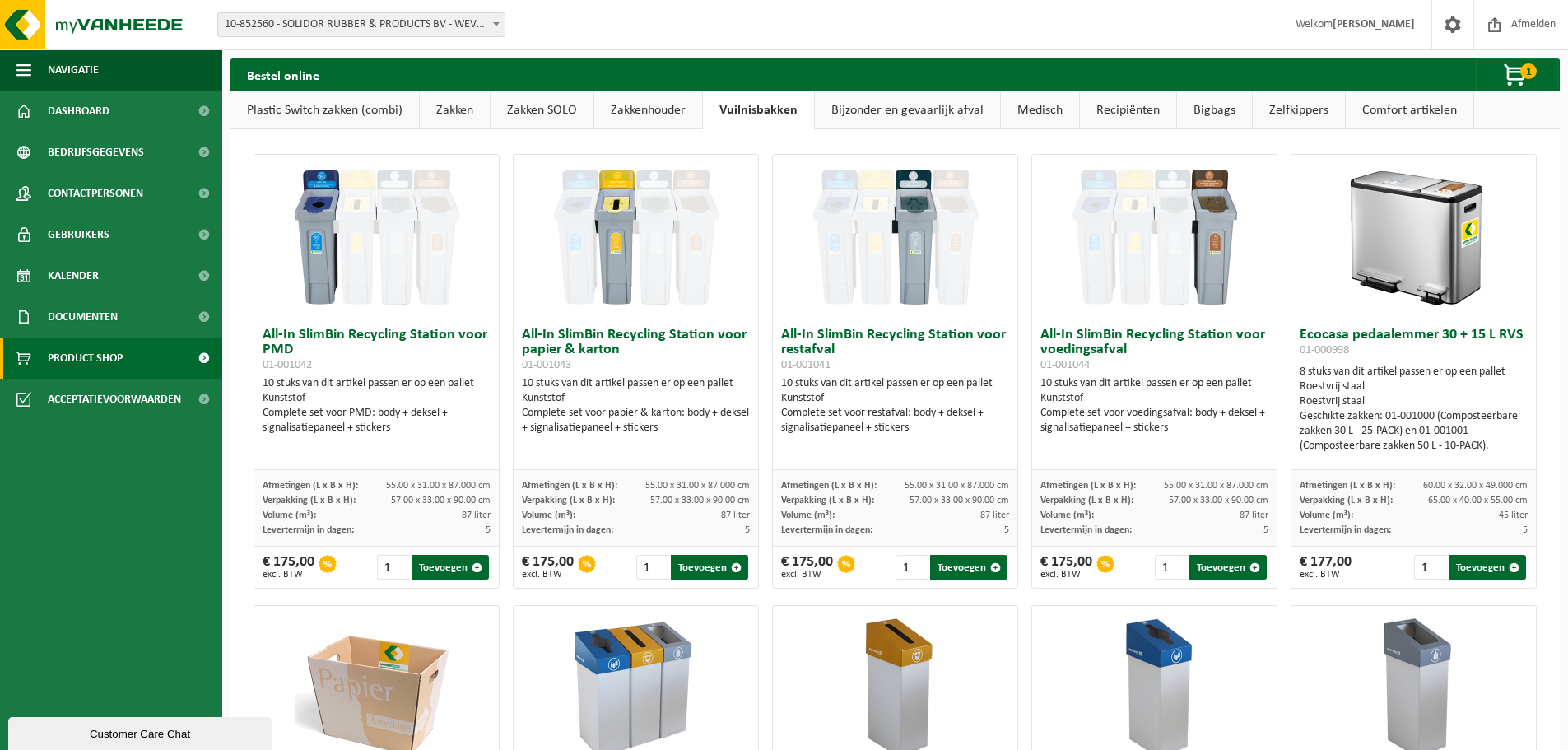
click at [410, 351] on h3 "All-In SlimBin Recycling Station voor PMD 01-001042" at bounding box center [377, 350] width 228 height 45
click at [614, 104] on link "Zakkenhouder" at bounding box center [648, 111] width 108 height 38
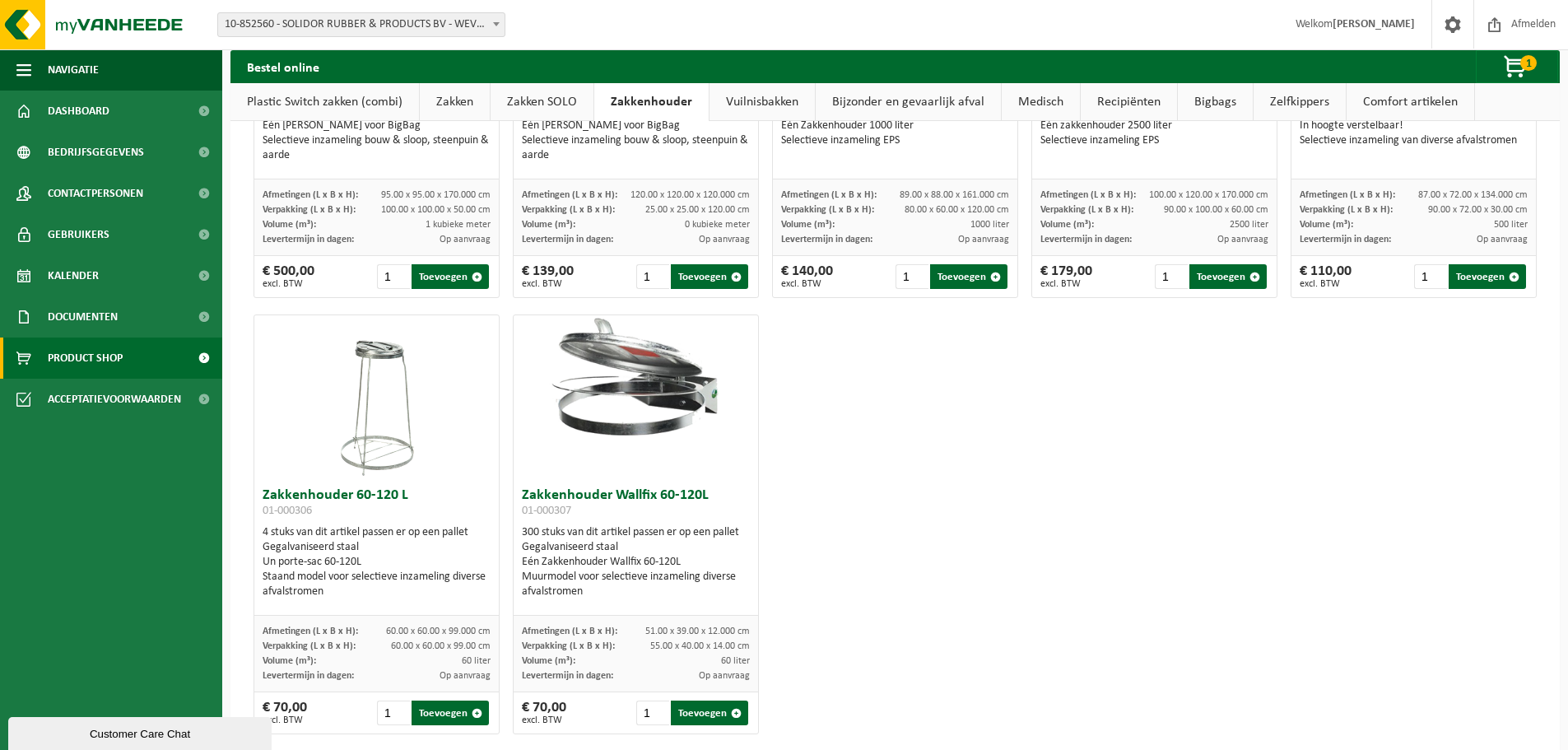
scroll to position [301, 0]
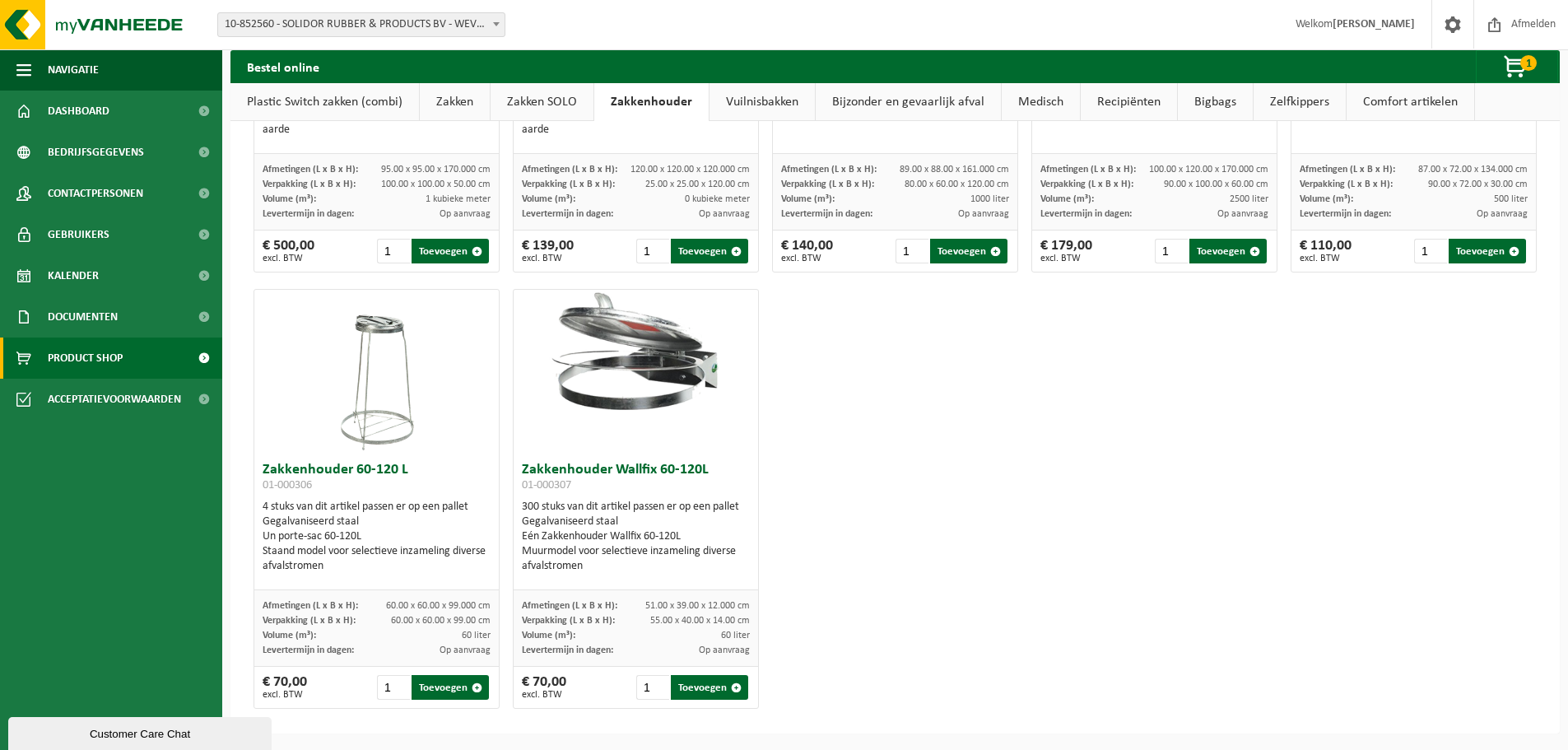
click at [364, 329] on img at bounding box center [377, 372] width 83 height 164
click at [373, 428] on img at bounding box center [377, 372] width 83 height 164
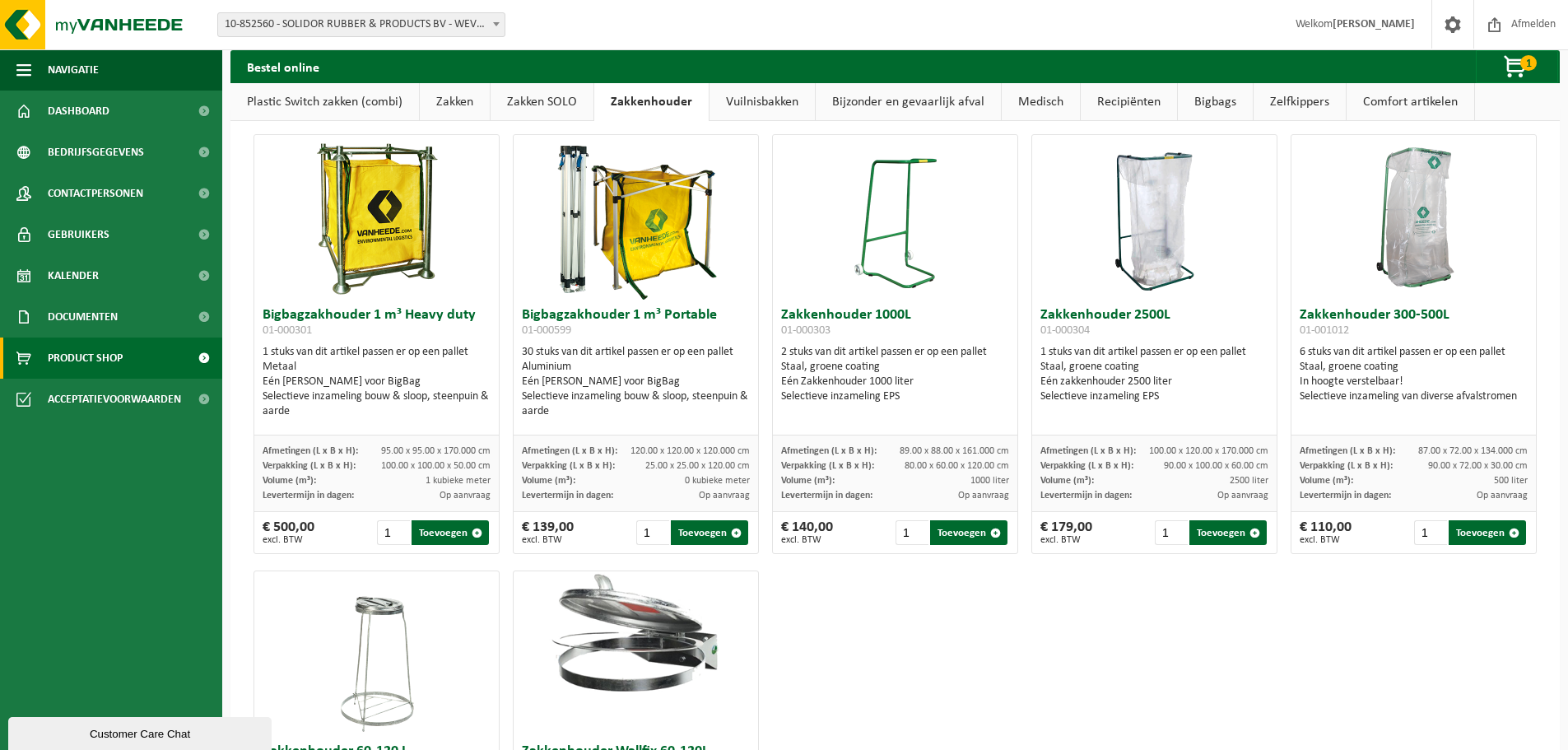
scroll to position [0, 0]
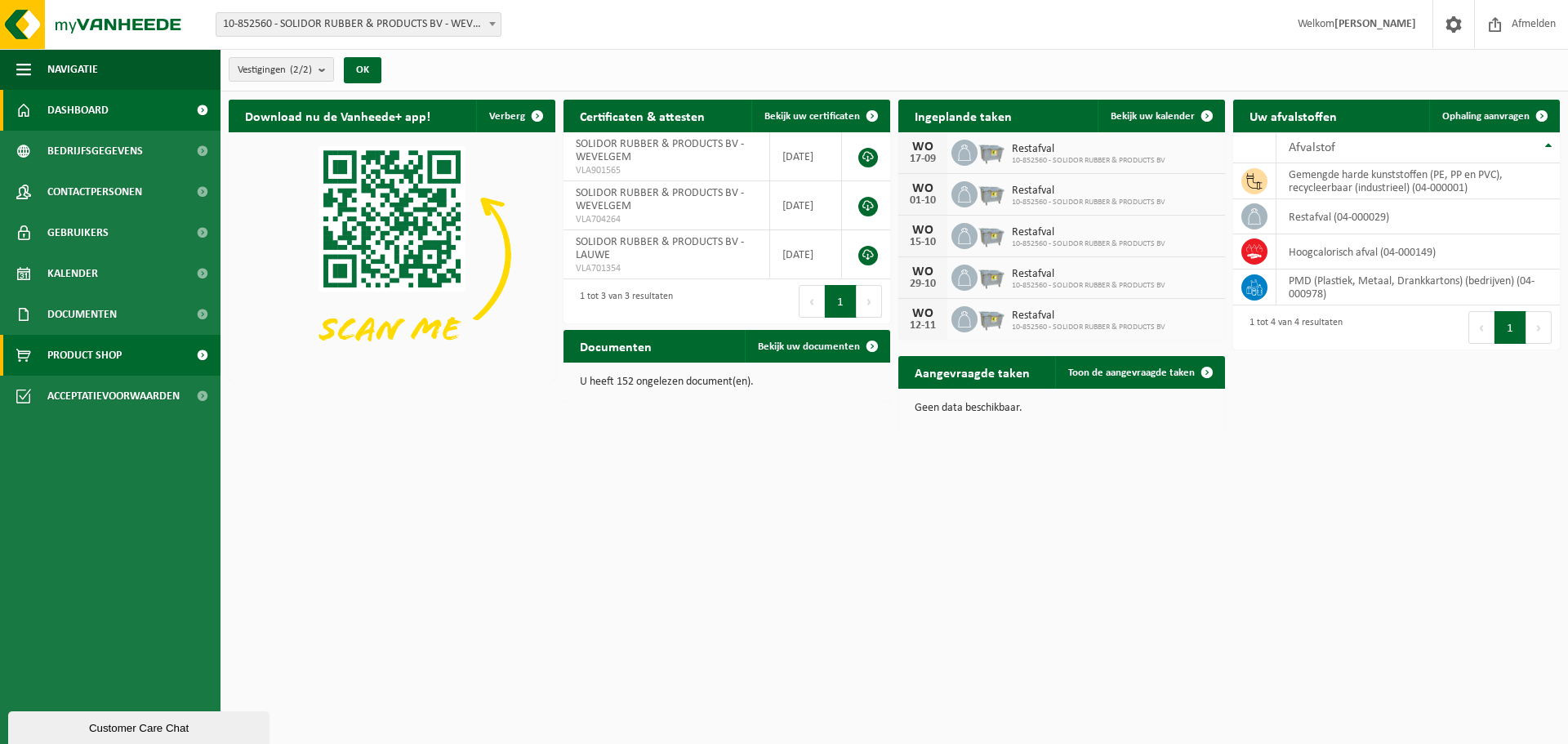
click at [116, 353] on span "Product Shop" at bounding box center [84, 356] width 75 height 41
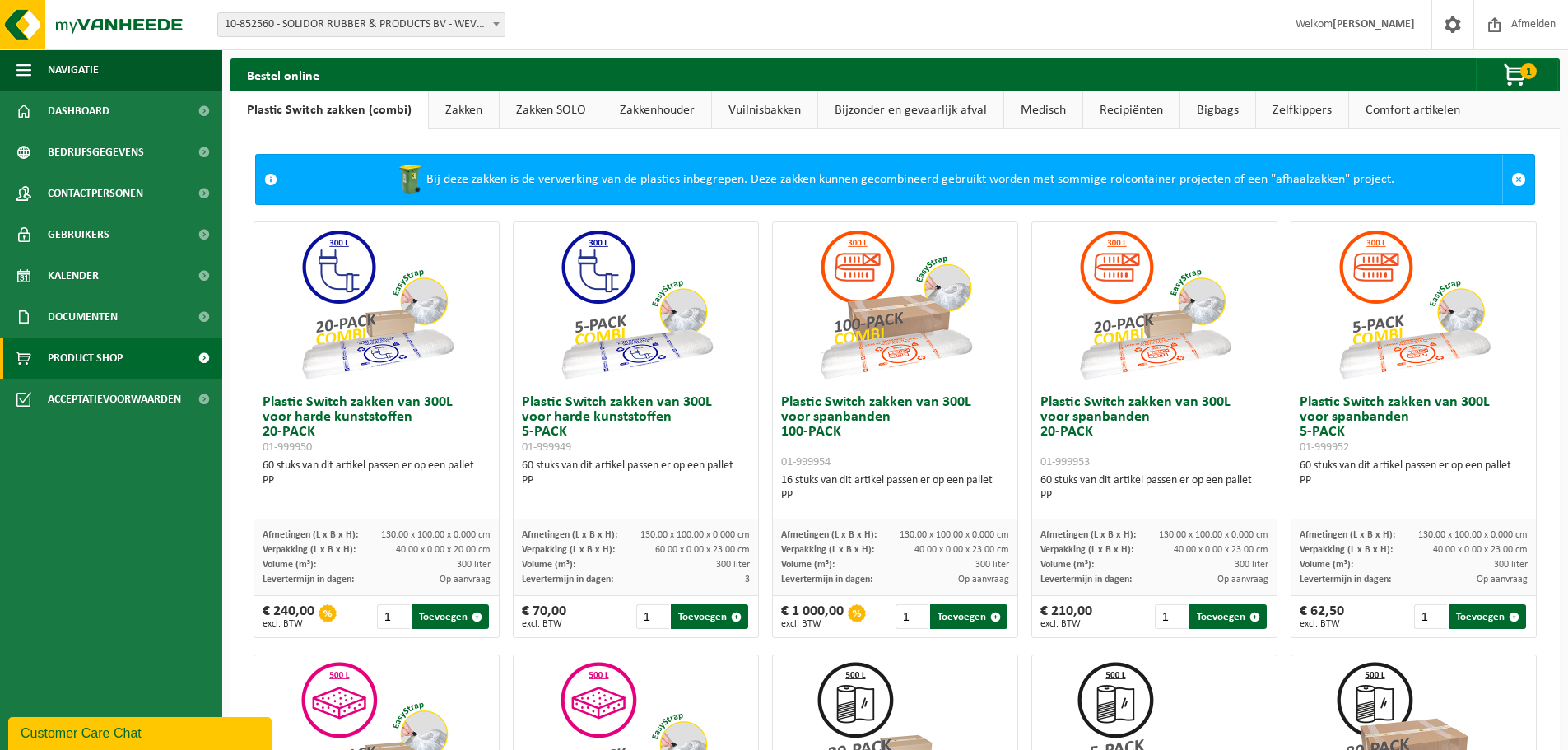
click at [755, 110] on link "Vuilnisbakken" at bounding box center [765, 111] width 106 height 38
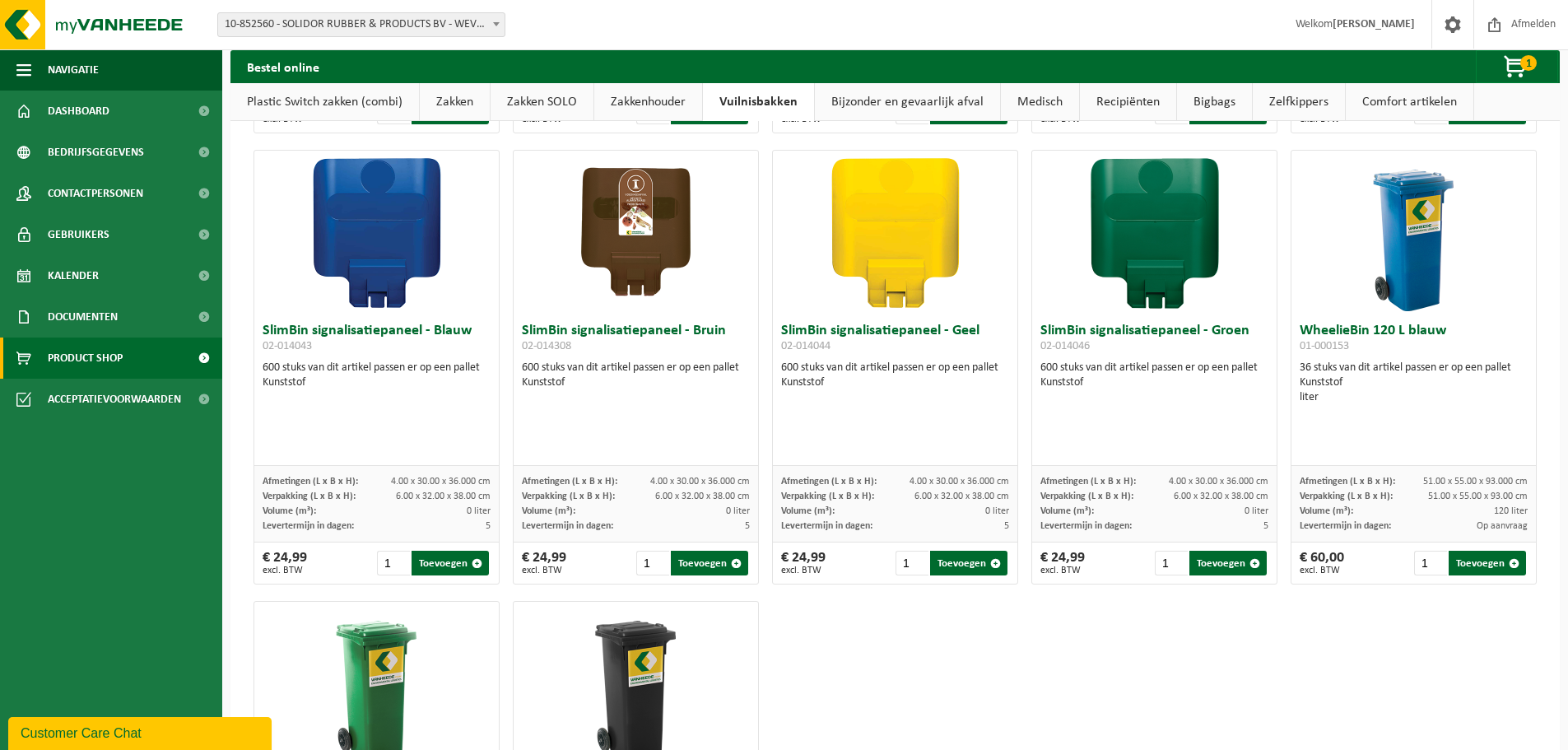
scroll to position [1811, 0]
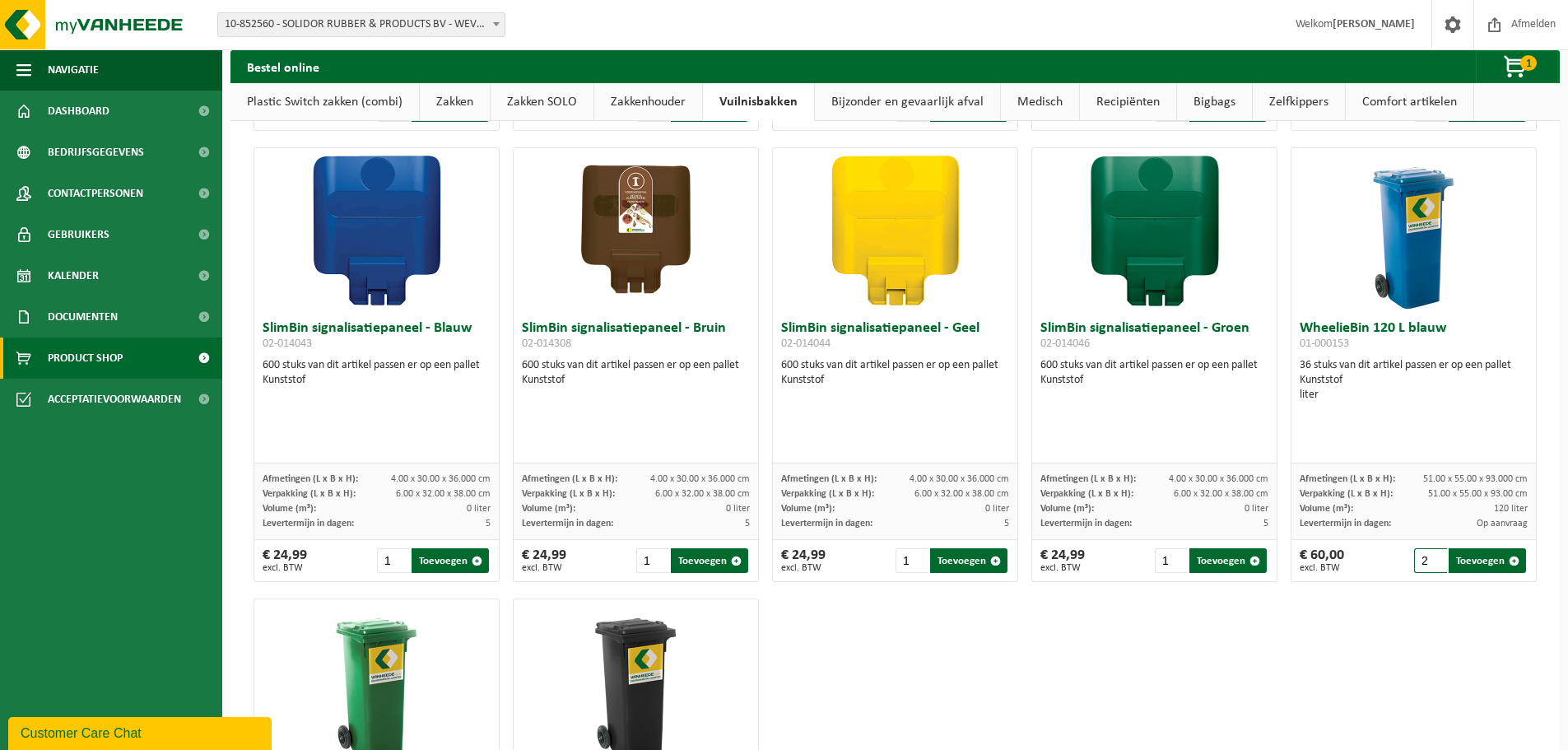
click at [1427, 556] on input "2" at bounding box center [1430, 561] width 34 height 25
click at [1425, 558] on input "3" at bounding box center [1430, 561] width 34 height 25
click at [1448, 562] on button "Toevoegen" at bounding box center [1487, 561] width 78 height 25
type input "1"
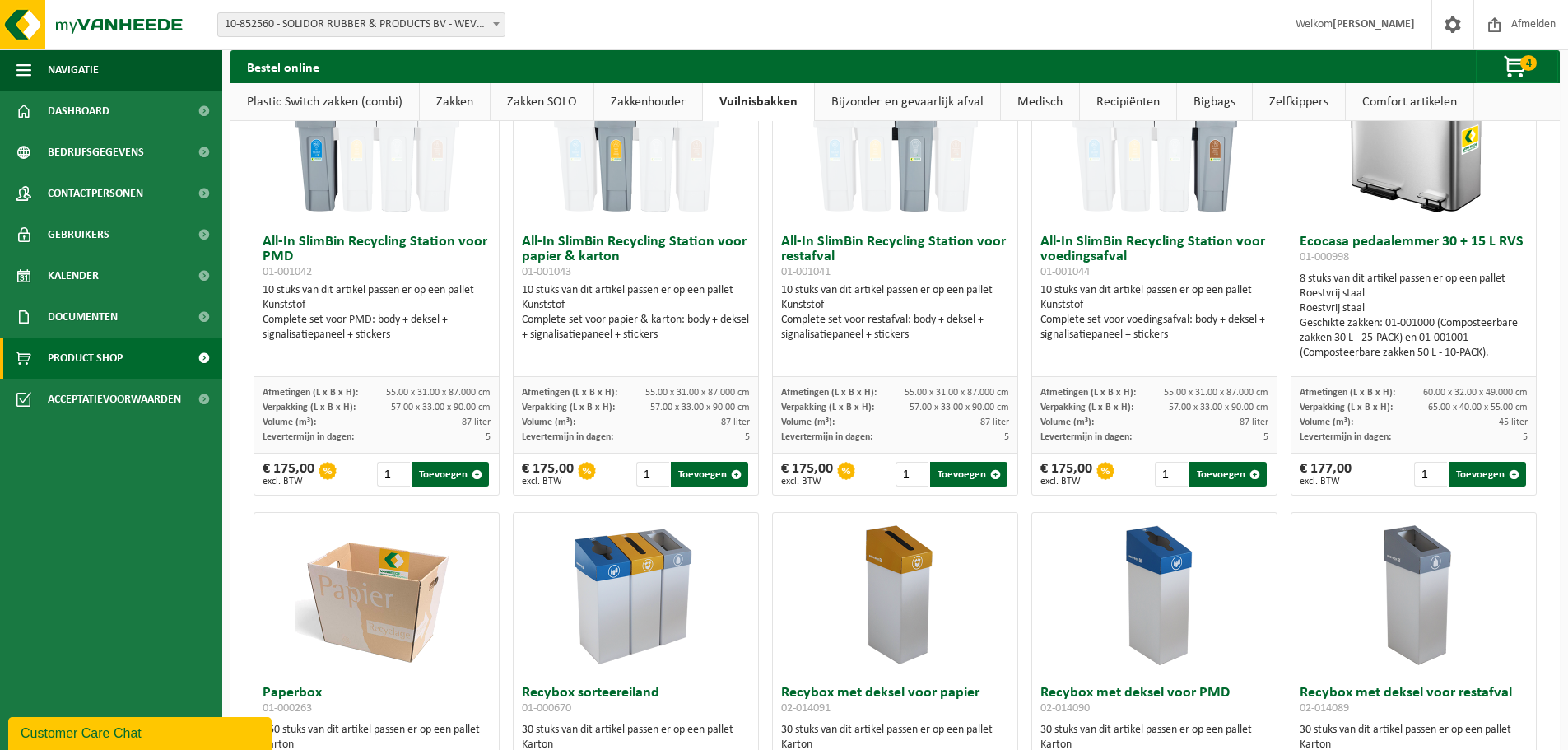
scroll to position [0, 0]
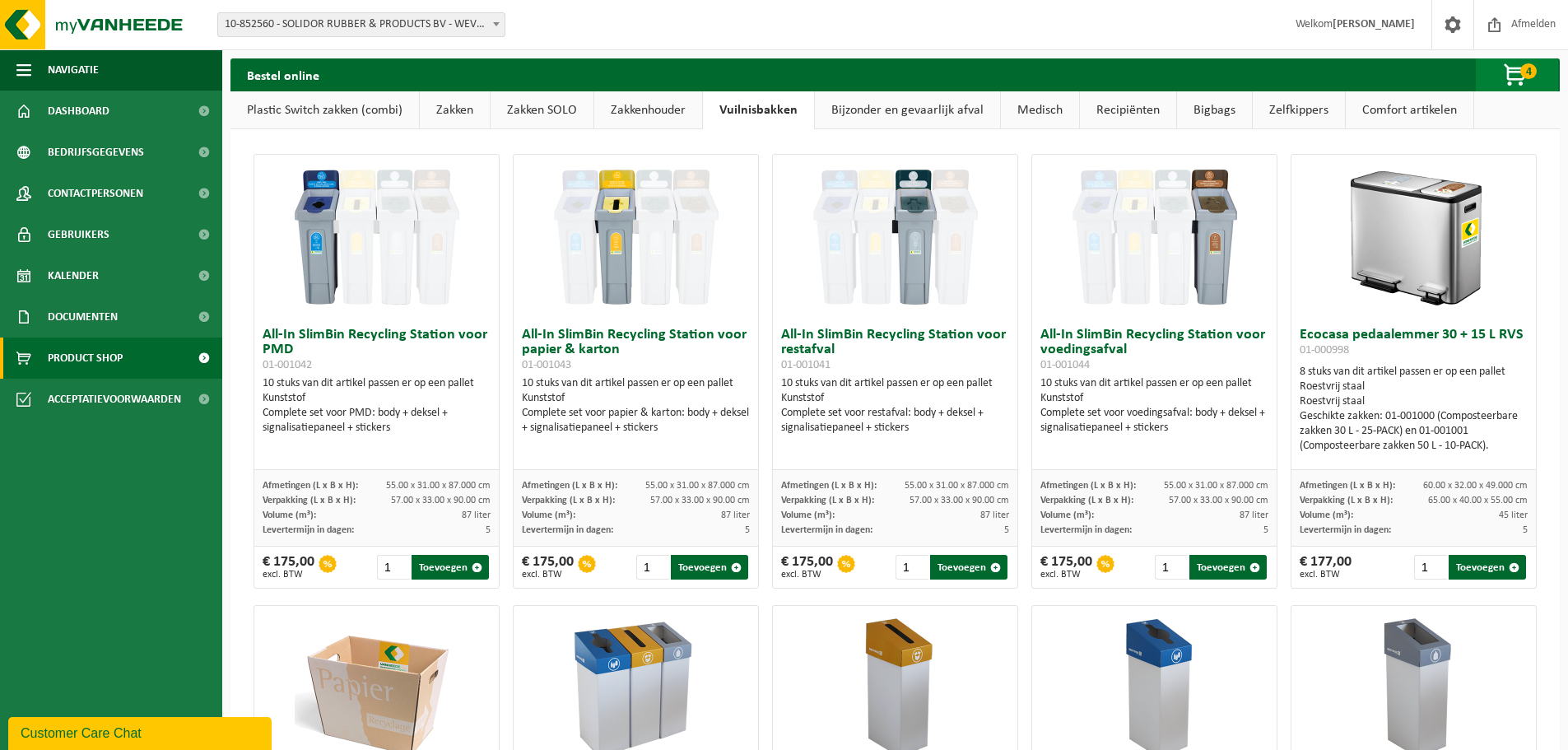
click at [1523, 75] on span "4" at bounding box center [1528, 71] width 17 height 16
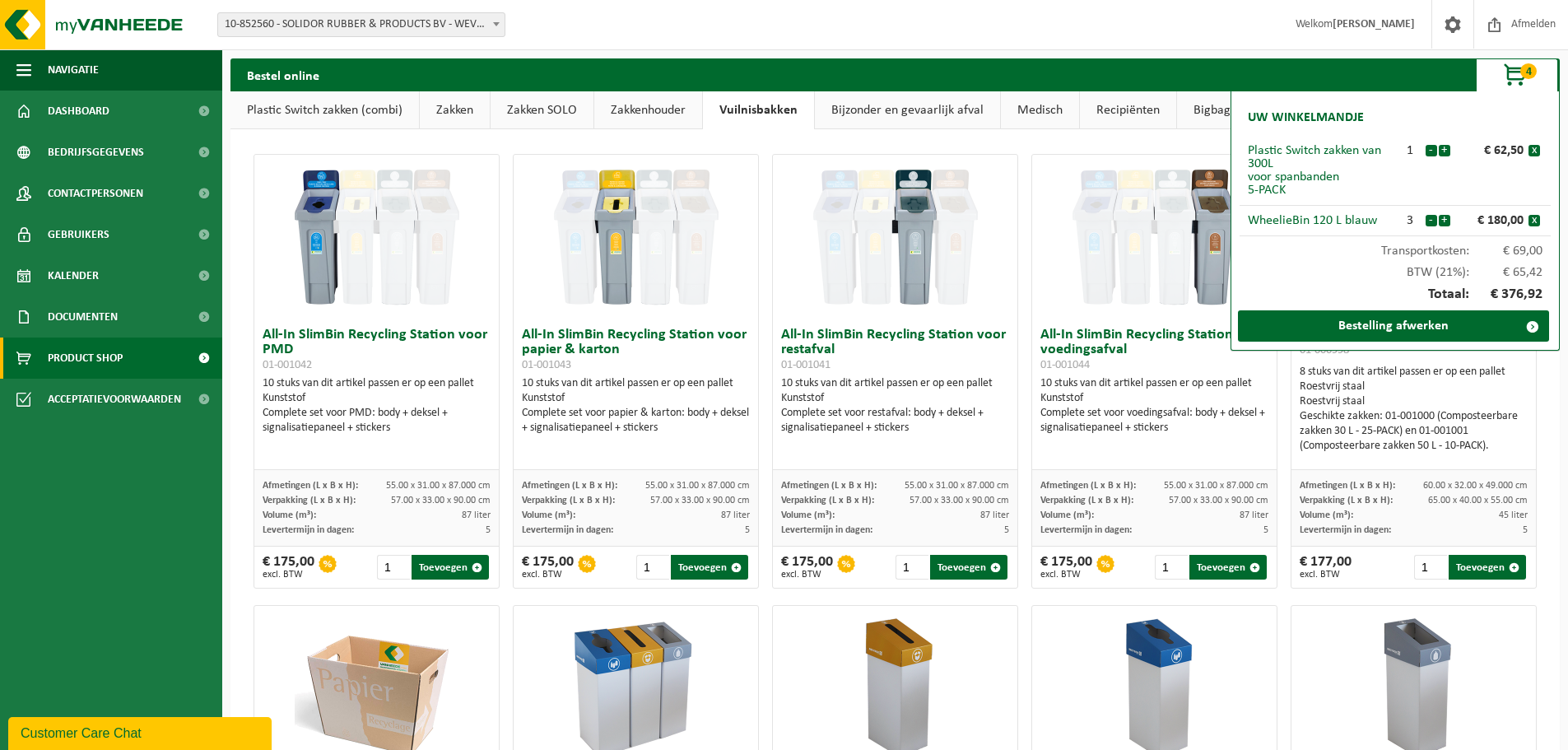
click at [1520, 78] on span "button" at bounding box center [1516, 76] width 83 height 33
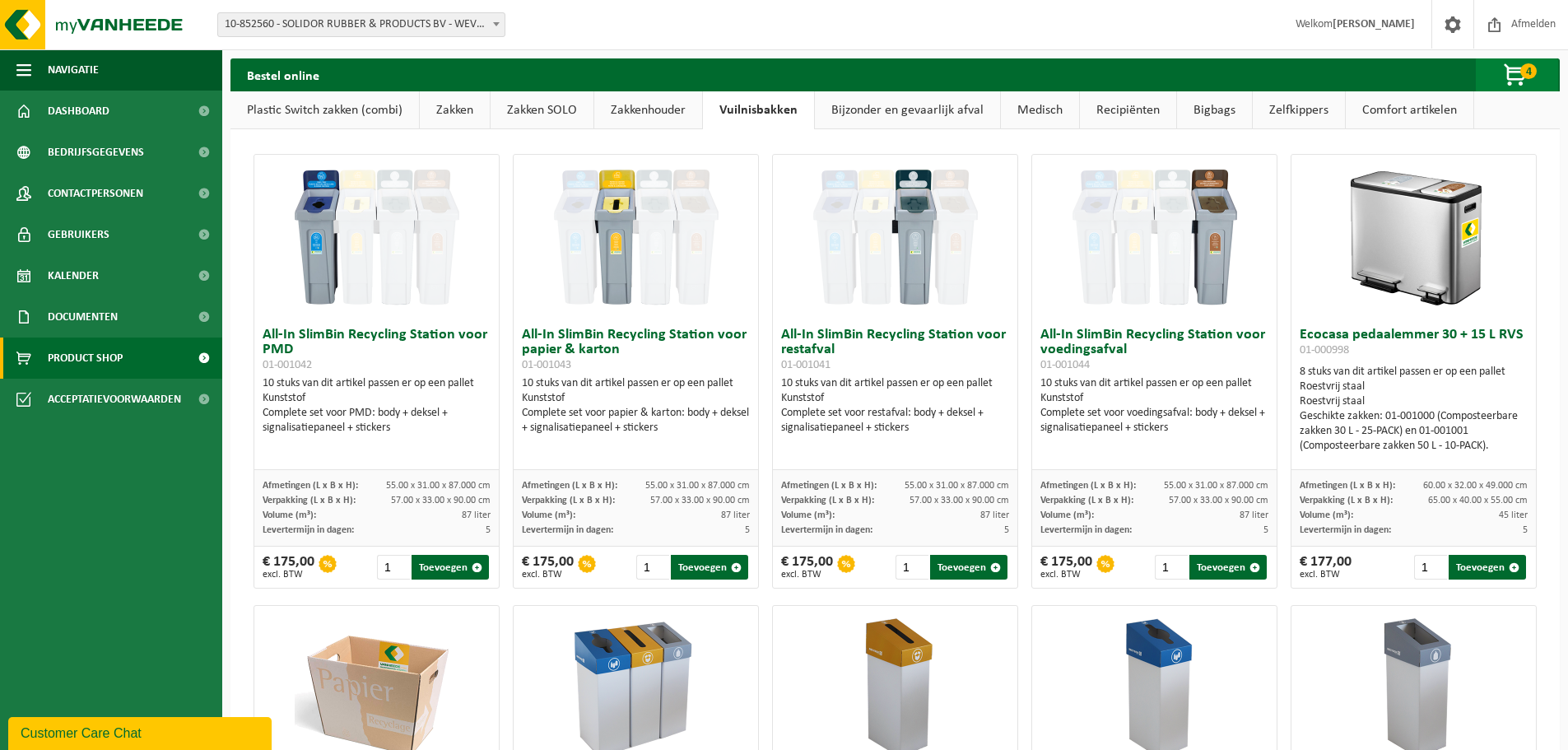
click at [1522, 63] on span "button" at bounding box center [1516, 76] width 83 height 33
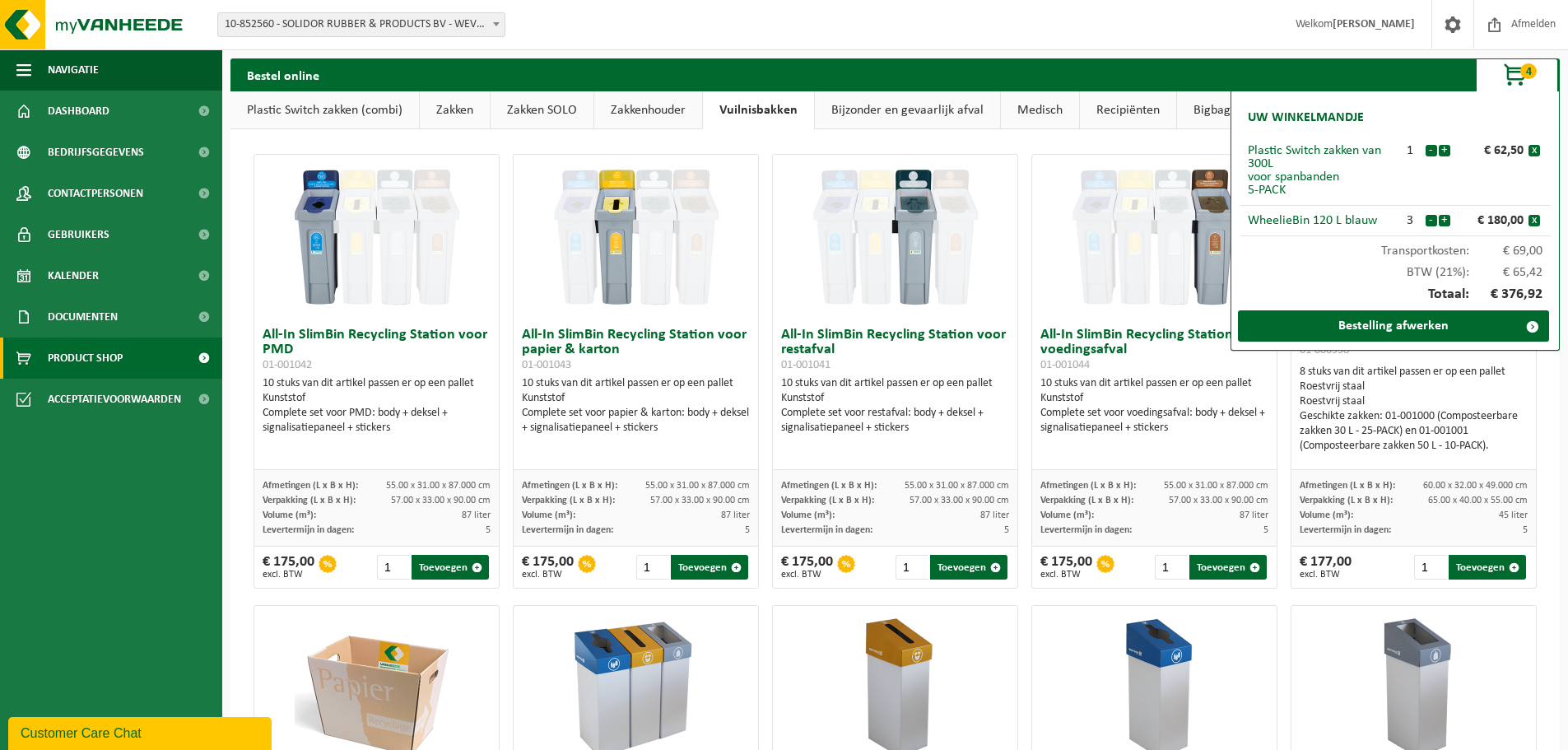
click at [647, 107] on link "Zakkenhouder" at bounding box center [648, 111] width 108 height 38
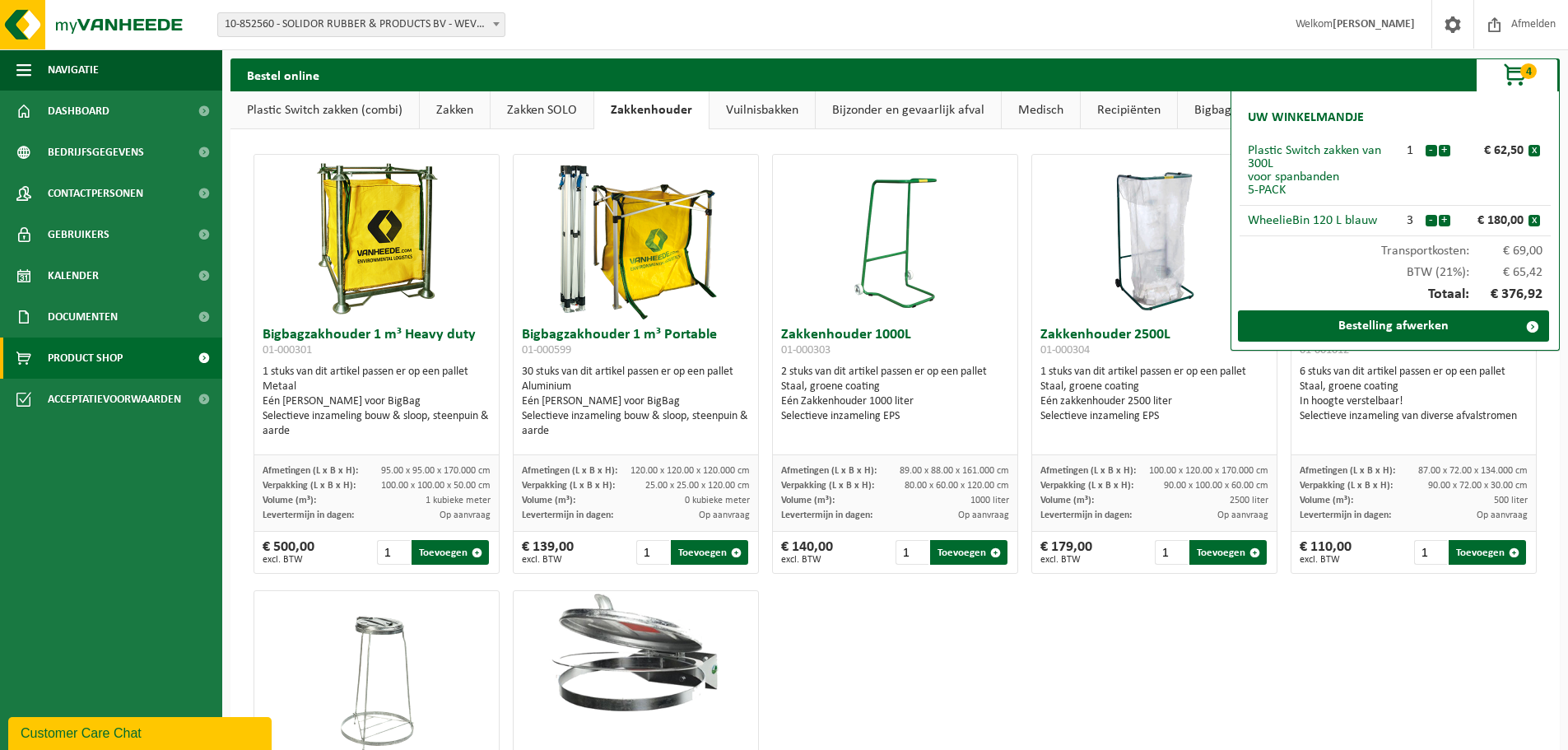
click at [1453, 667] on div "Bigbagzakhouder 1 m³ Heavy duty 01-000301 1 stuks van dit artikel passen er op …" at bounding box center [895, 581] width 1296 height 872
click at [1028, 143] on div "Bigbagzakhouder 1 m³ Heavy duty 01-000301 1 stuks van dit artikel passen er op …" at bounding box center [895, 581] width 1329 height 905
click at [1343, 658] on div "Bigbagzakhouder 1 m³ Heavy duty 01-000301 1 stuks van dit artikel passen er op …" at bounding box center [895, 581] width 1296 height 872
click at [1520, 73] on span "4" at bounding box center [1528, 71] width 17 height 16
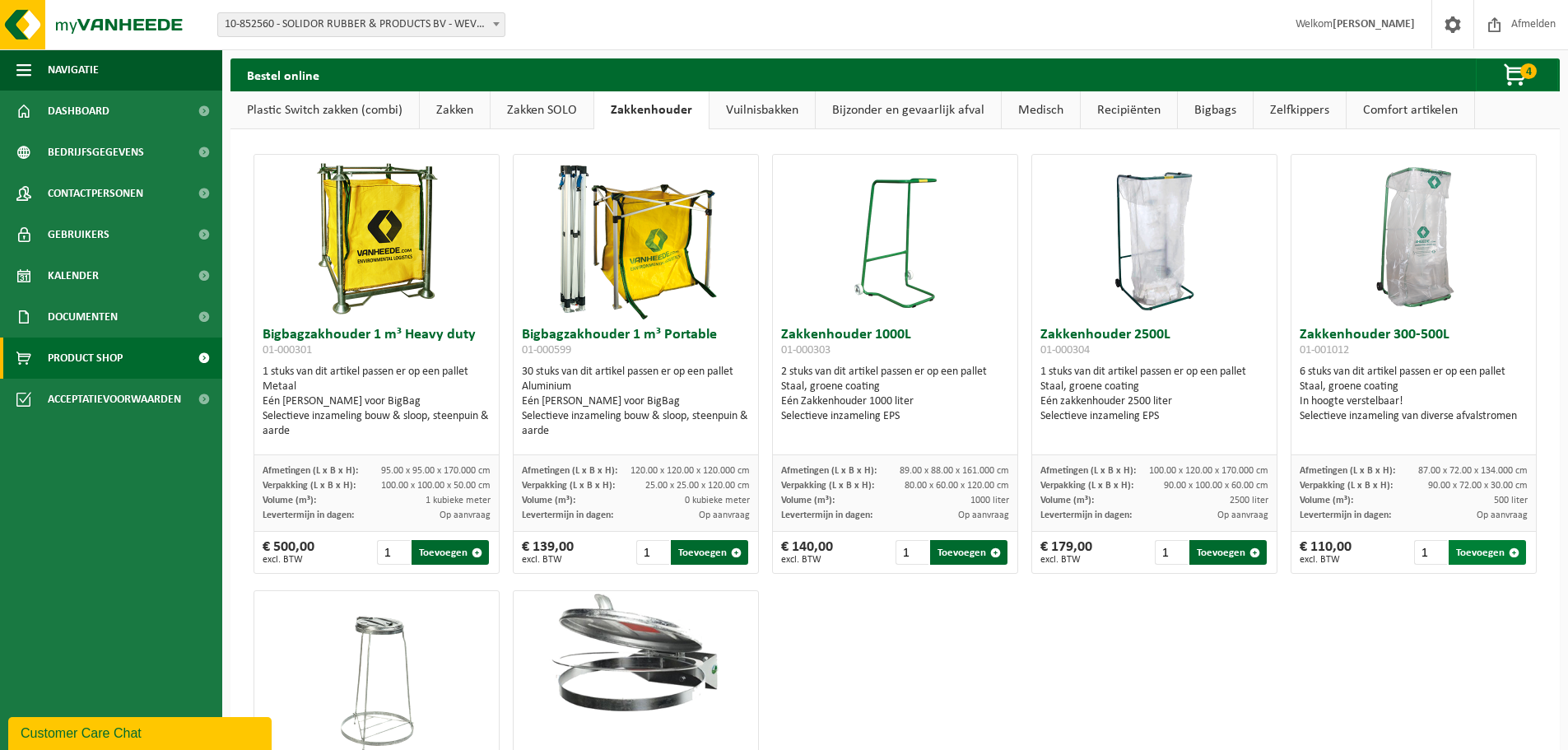
click at [1474, 552] on button "Toevoegen" at bounding box center [1487, 553] width 78 height 25
click at [1518, 70] on span "button" at bounding box center [1516, 76] width 83 height 33
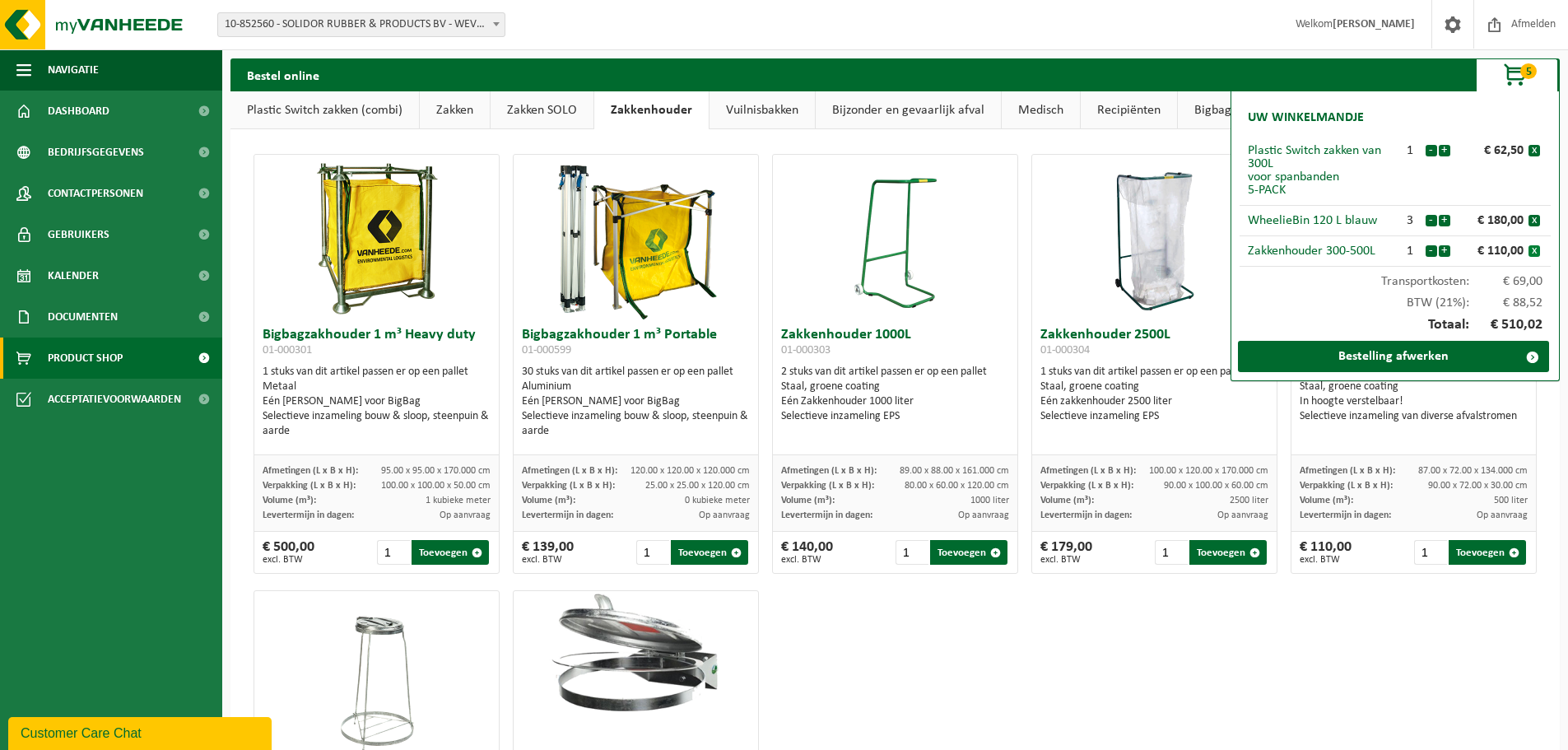
click at [1532, 249] on button "x" at bounding box center [1534, 251] width 12 height 12
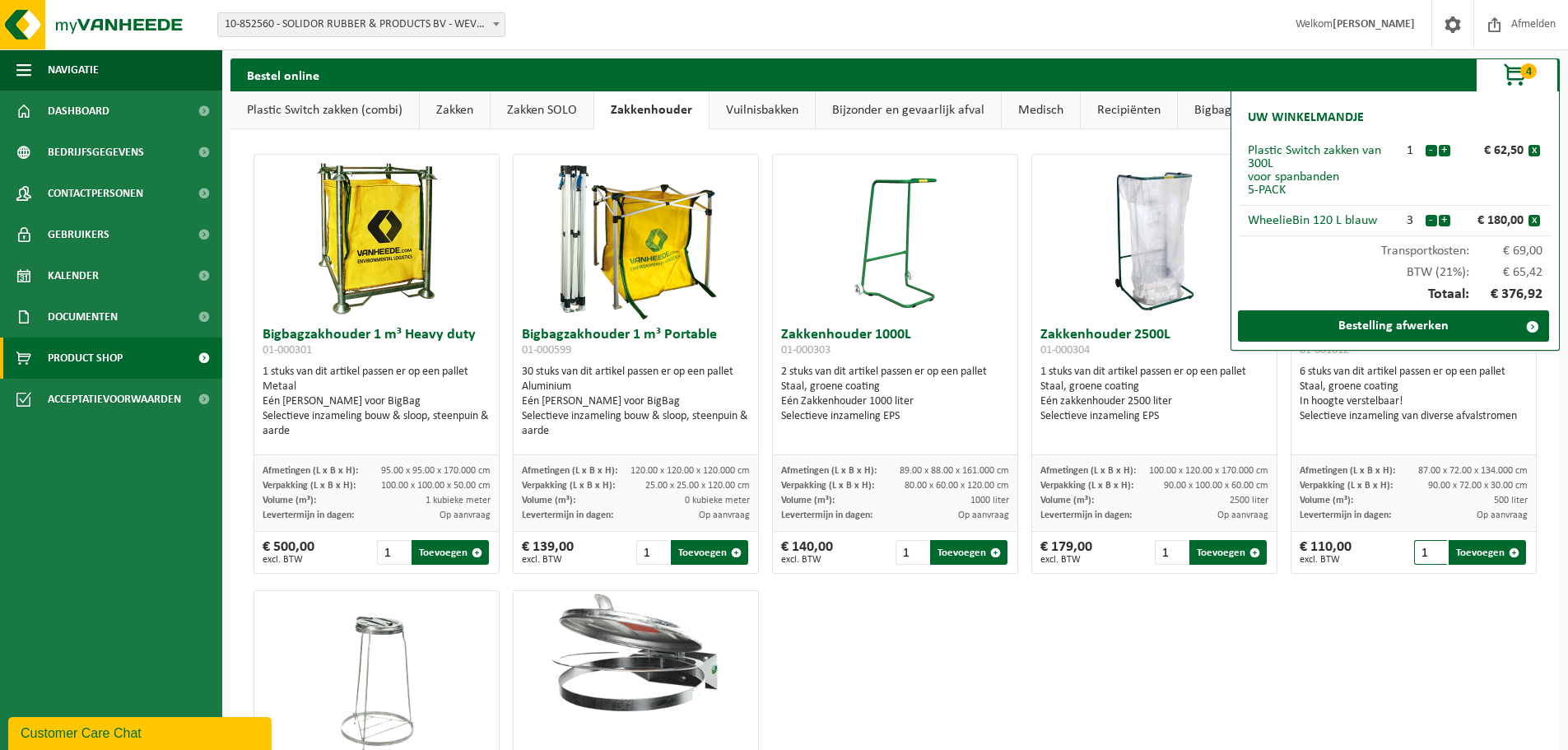
click at [1427, 657] on div "Bigbagzakhouder 1 m³ Heavy duty 01-000301 1 stuks van dit artikel passen er op …" at bounding box center [895, 581] width 1296 height 872
click at [1371, 323] on link "Bestelling afwerken" at bounding box center [1393, 326] width 311 height 31
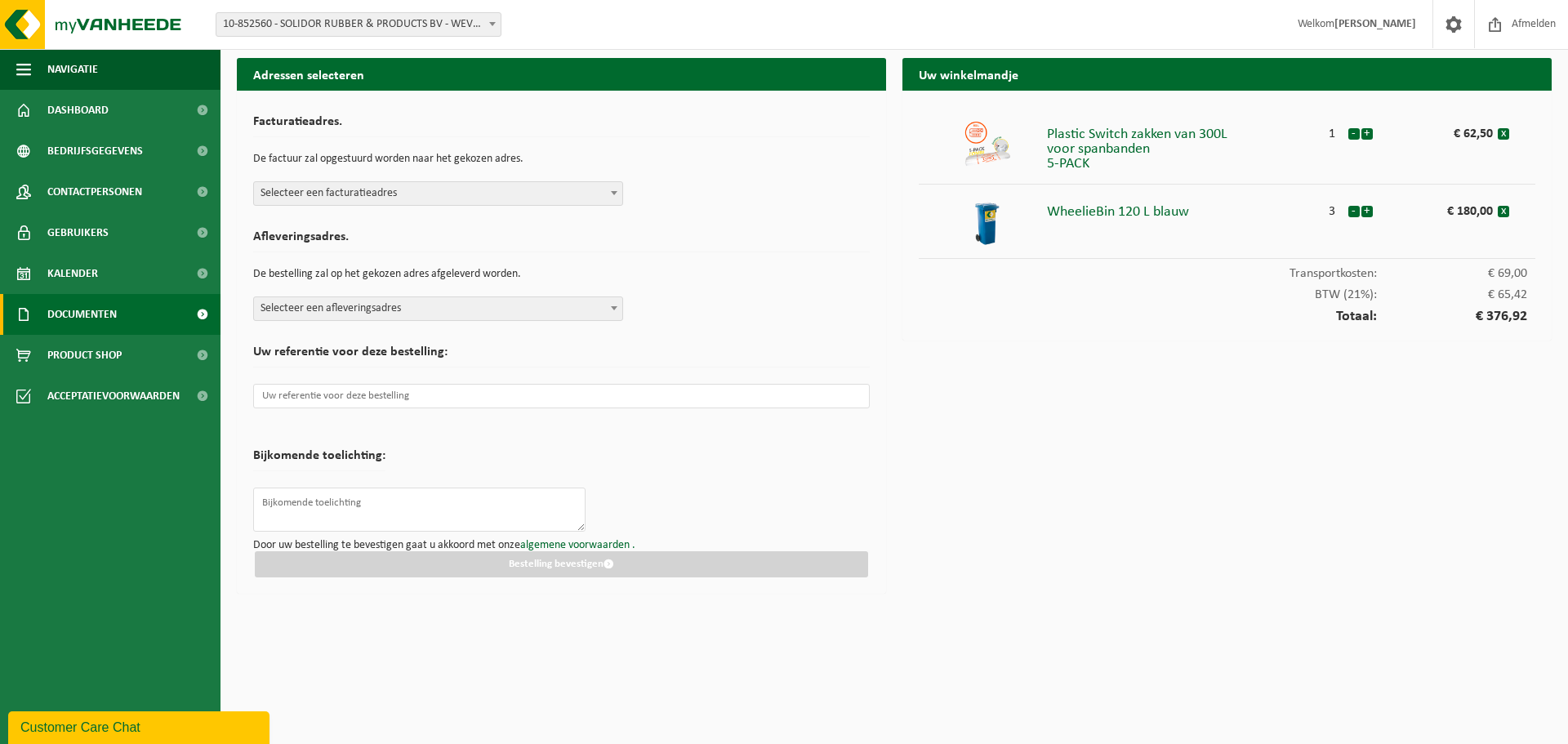
click at [198, 315] on span at bounding box center [202, 315] width 37 height 41
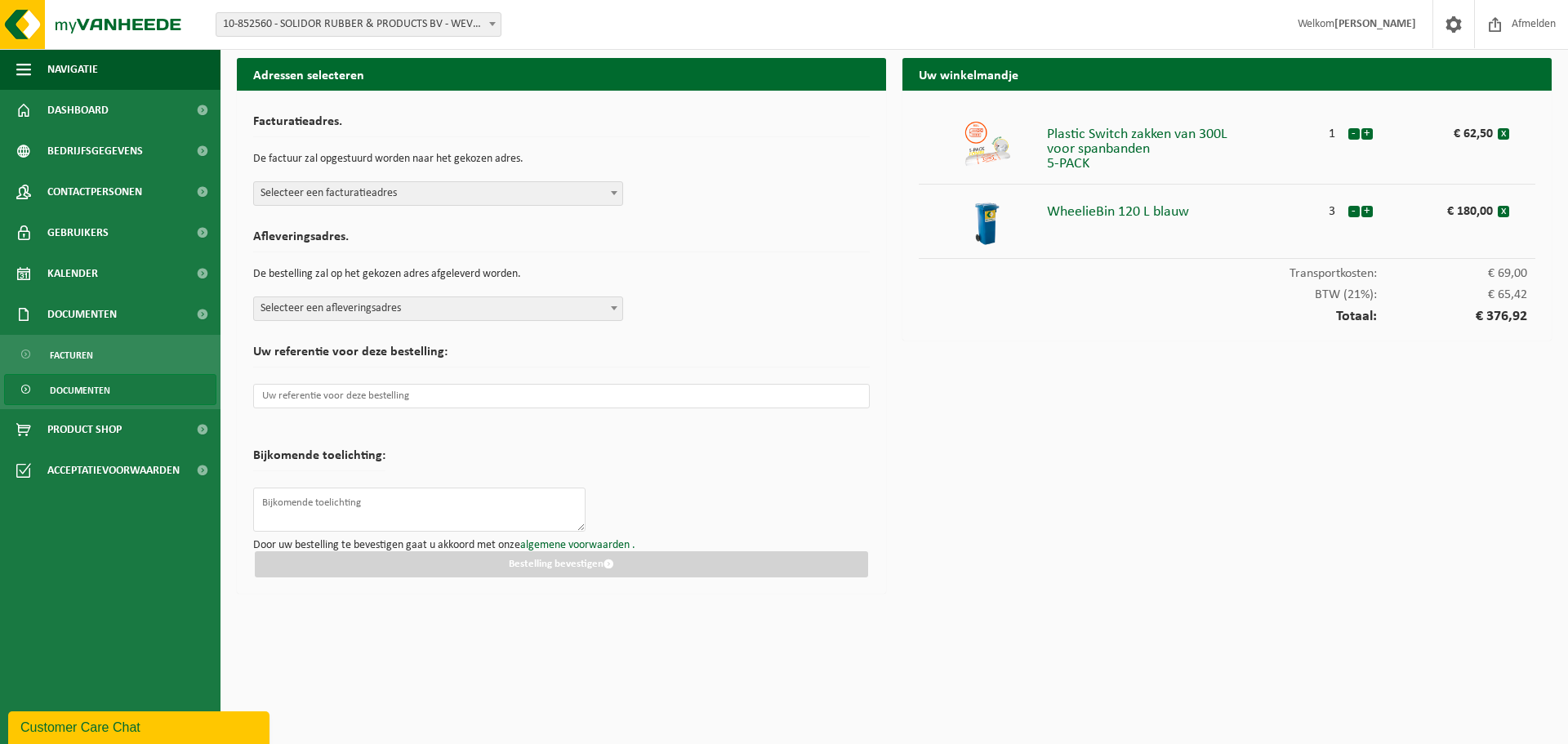
click at [83, 387] on span "Documenten" at bounding box center [80, 390] width 61 height 31
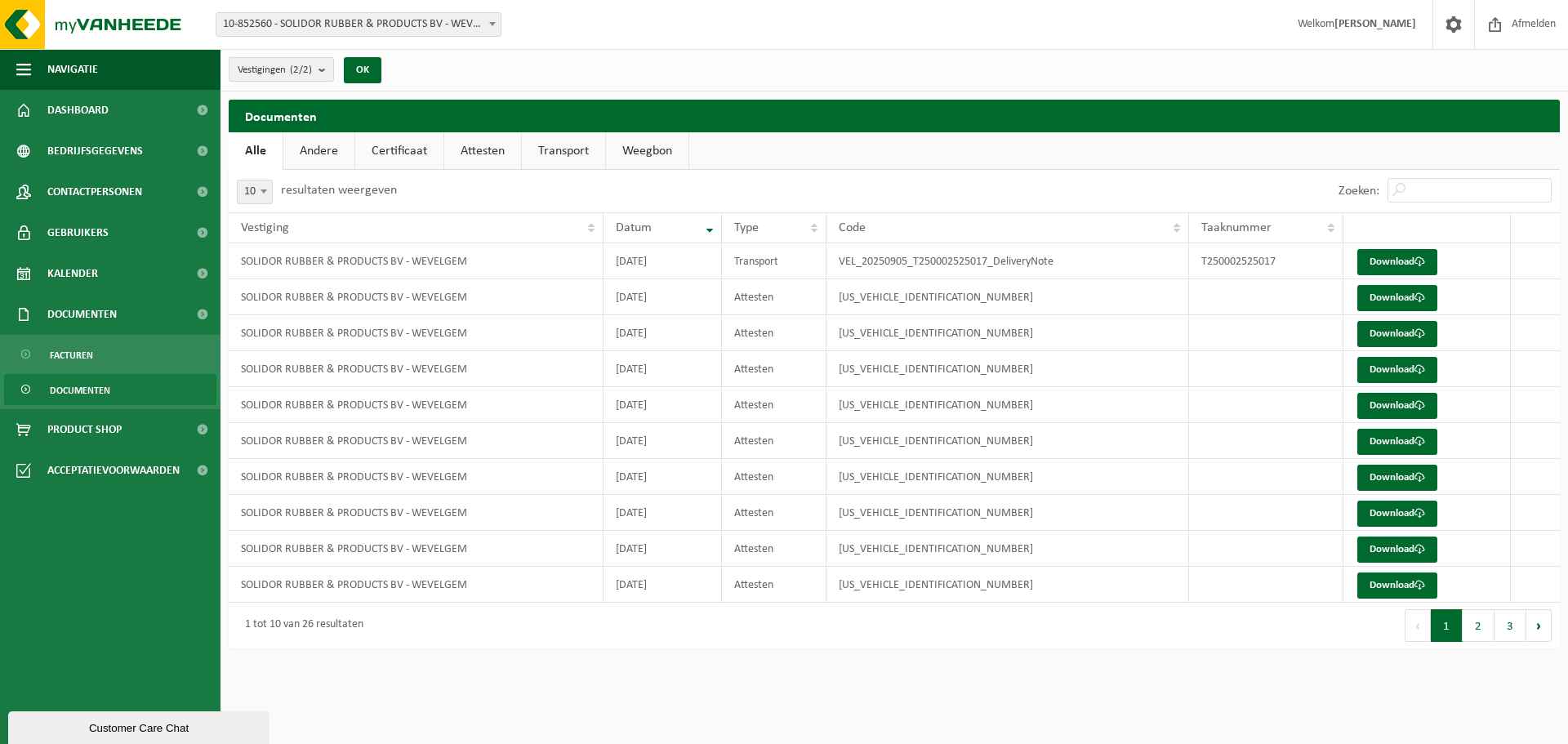
click at [310, 143] on link "Andere" at bounding box center [319, 151] width 71 height 38
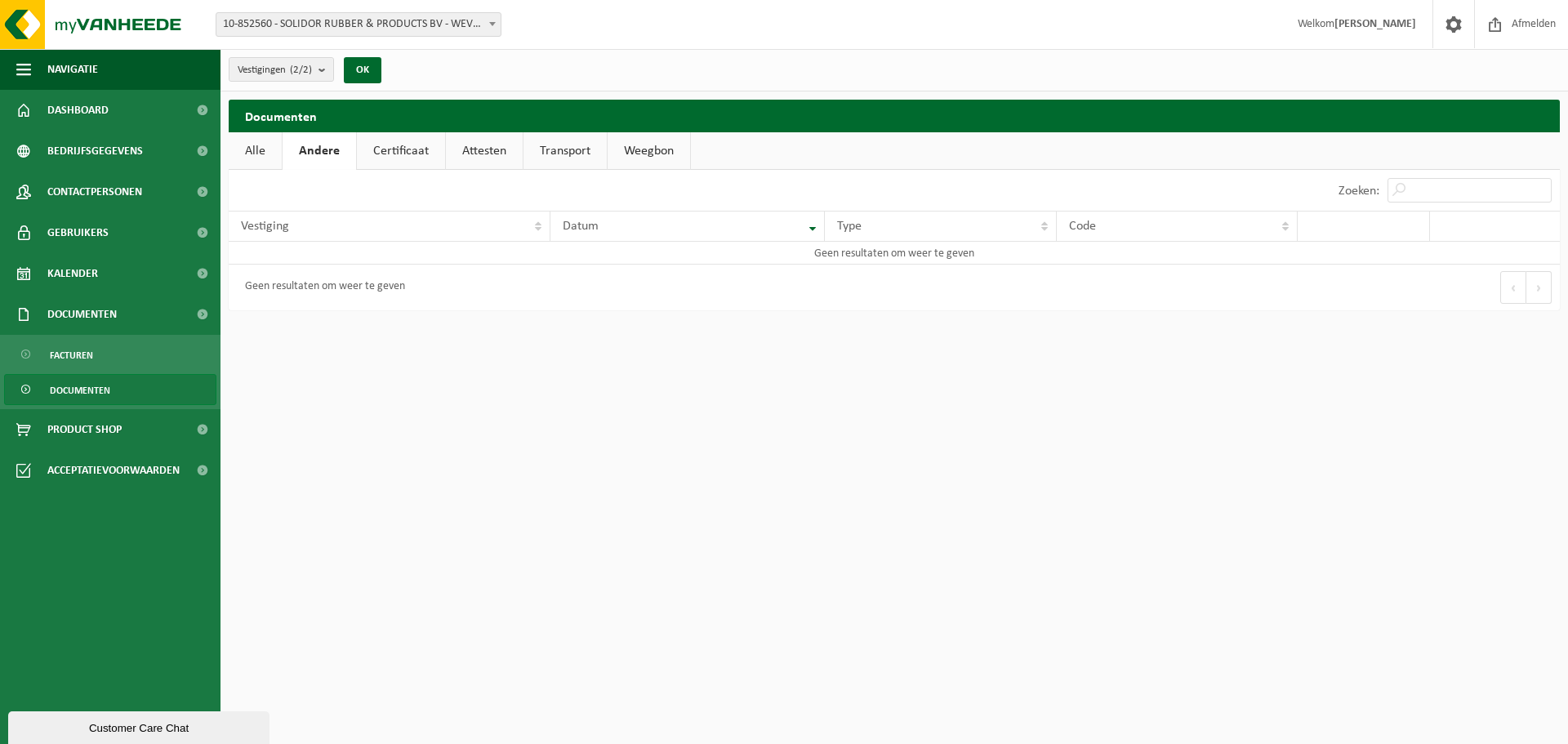
click at [380, 151] on link "Certificaat" at bounding box center [402, 151] width 89 height 38
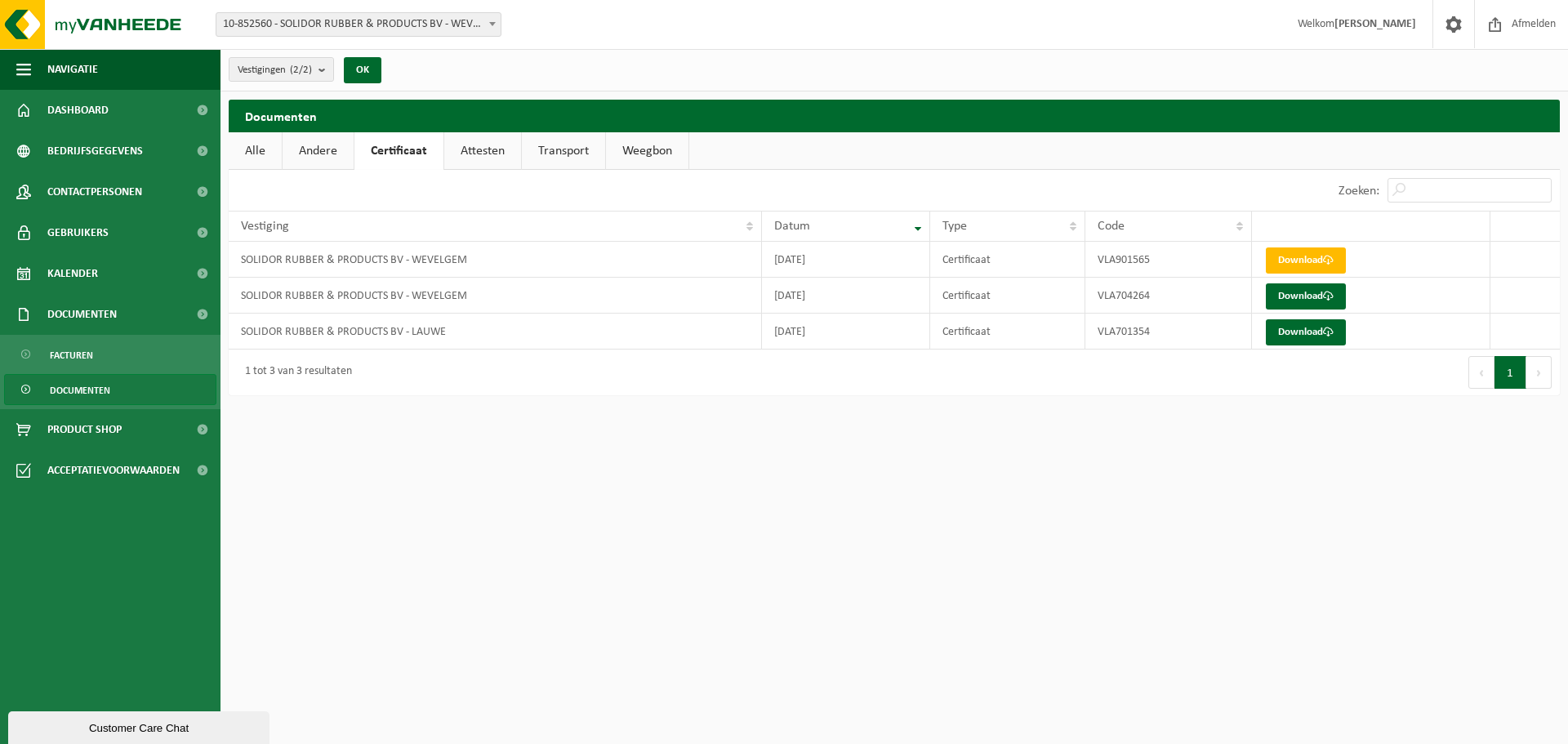
click at [482, 141] on link "Attesten" at bounding box center [483, 151] width 77 height 38
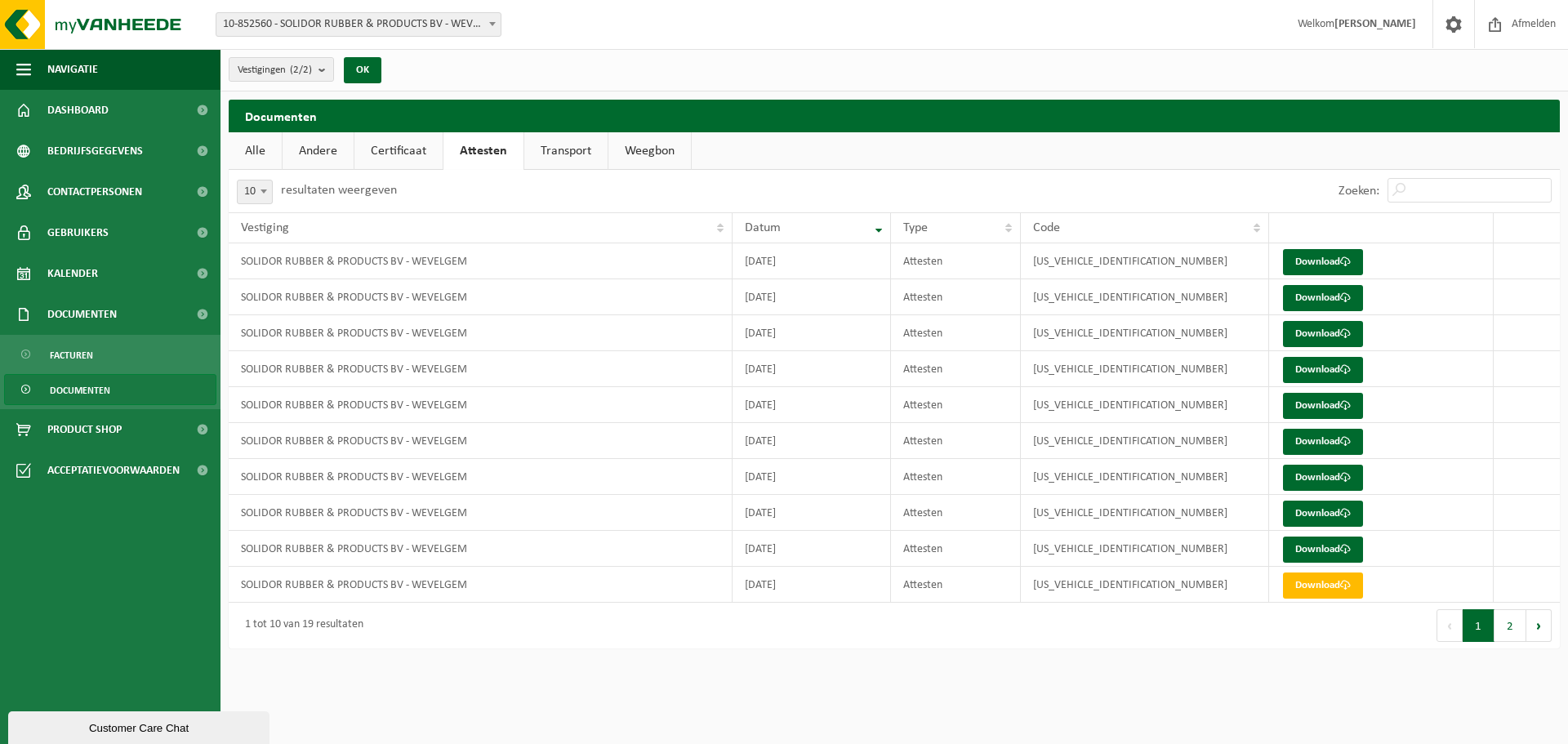
click at [564, 148] on link "Transport" at bounding box center [566, 151] width 84 height 38
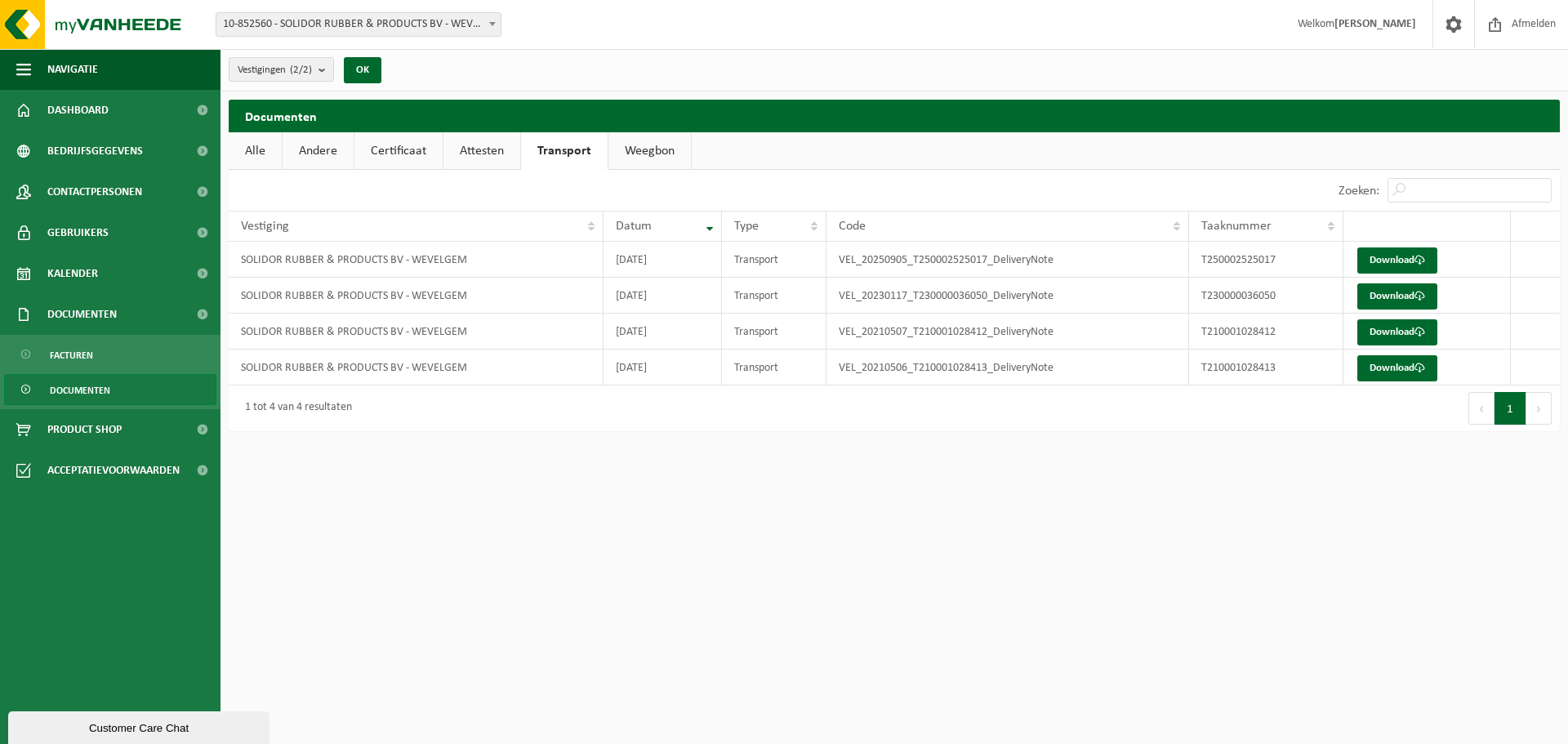
click at [651, 147] on link "Weegbon" at bounding box center [649, 151] width 83 height 38
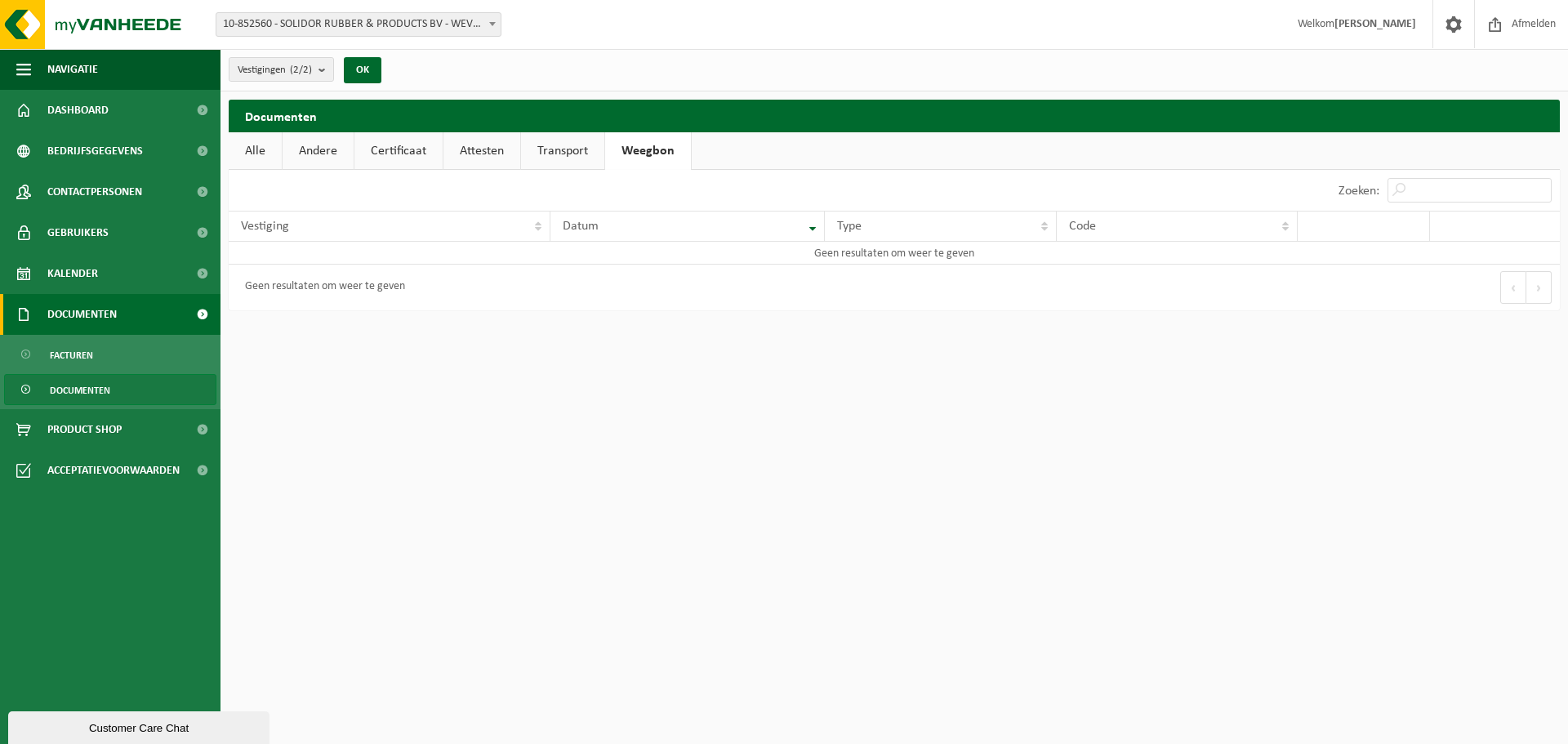
click at [61, 312] on span "Documenten" at bounding box center [82, 315] width 70 height 41
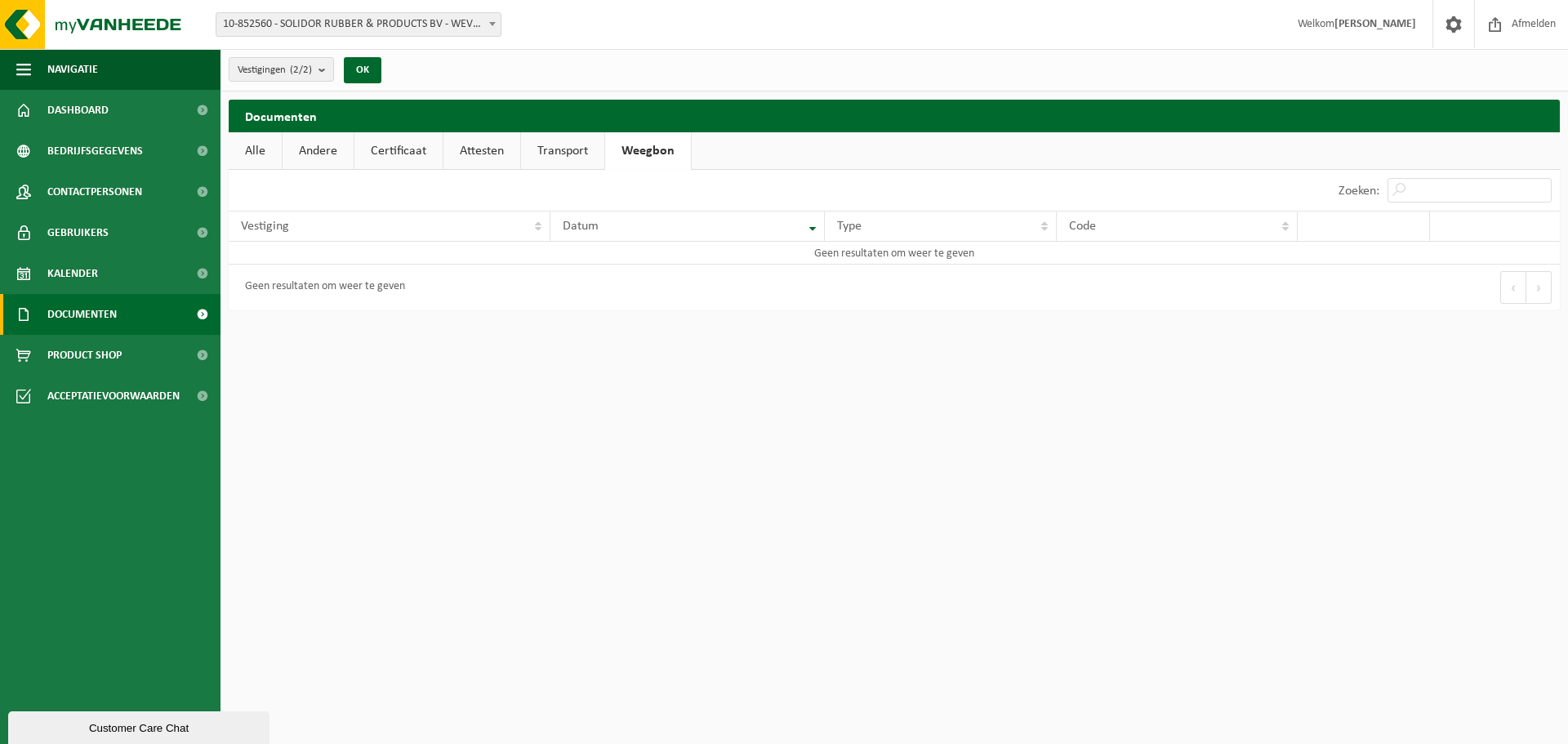
click at [61, 312] on span "Documenten" at bounding box center [82, 315] width 70 height 41
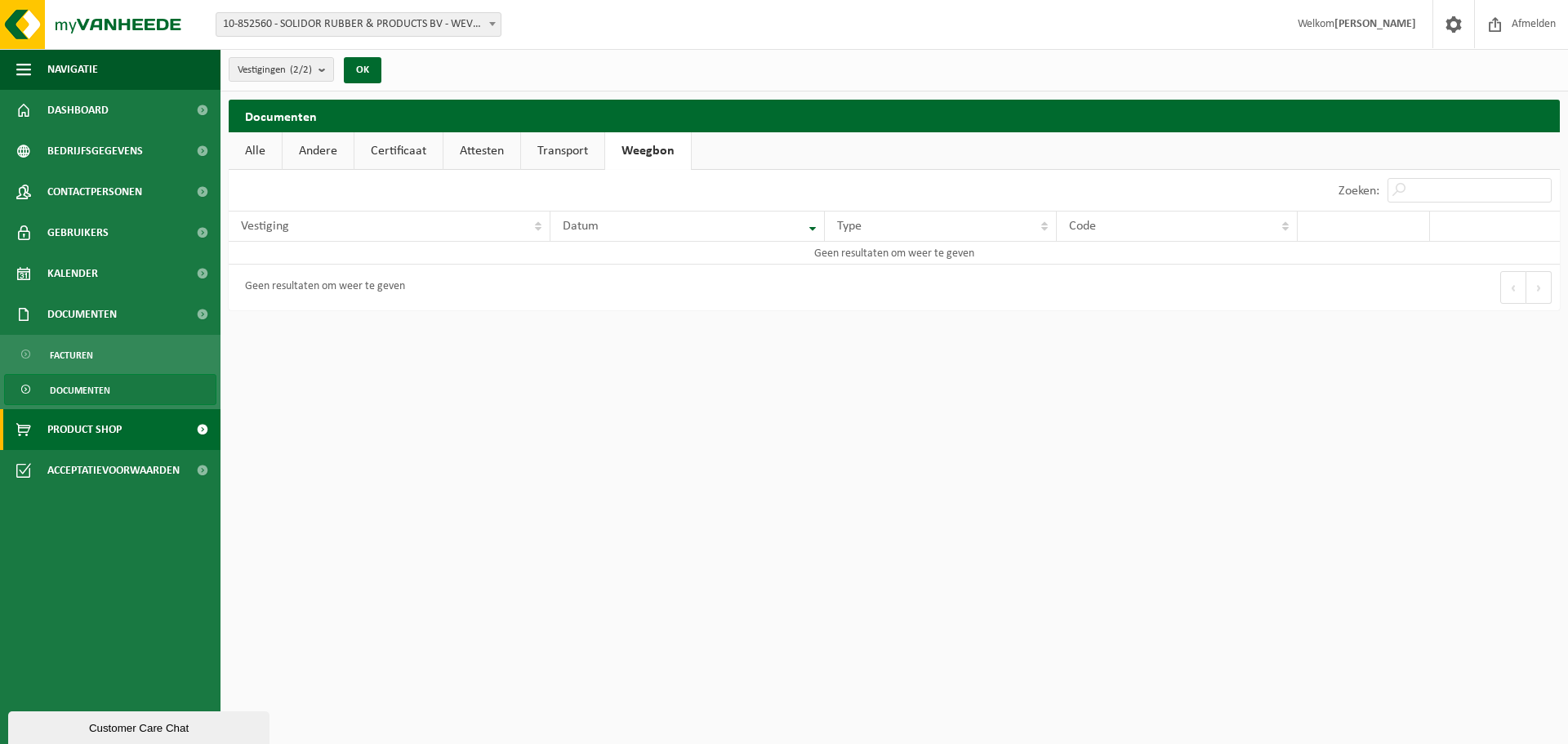
click at [133, 433] on link "Product Shop" at bounding box center [110, 429] width 220 height 41
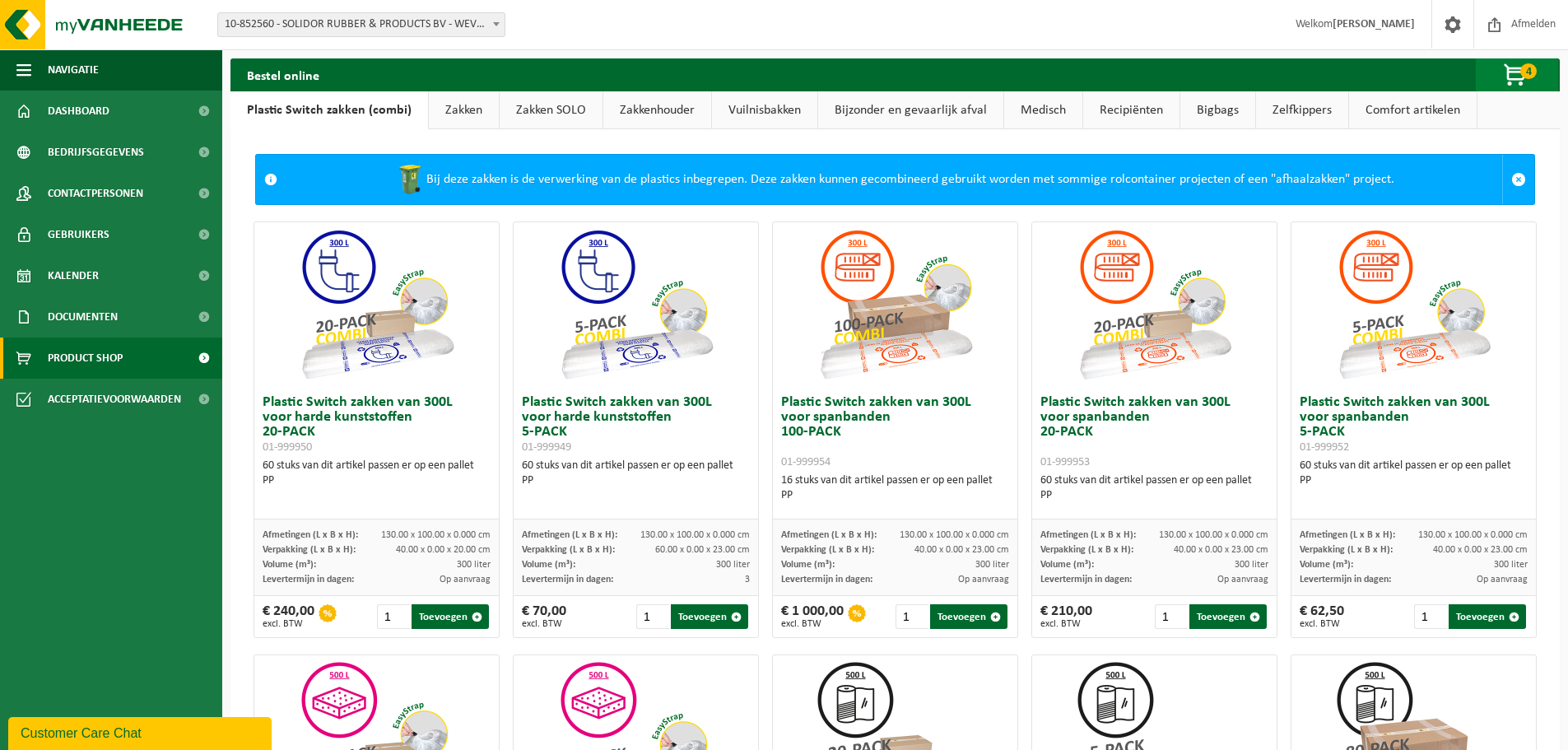
click at [1524, 69] on span "4" at bounding box center [1528, 71] width 17 height 16
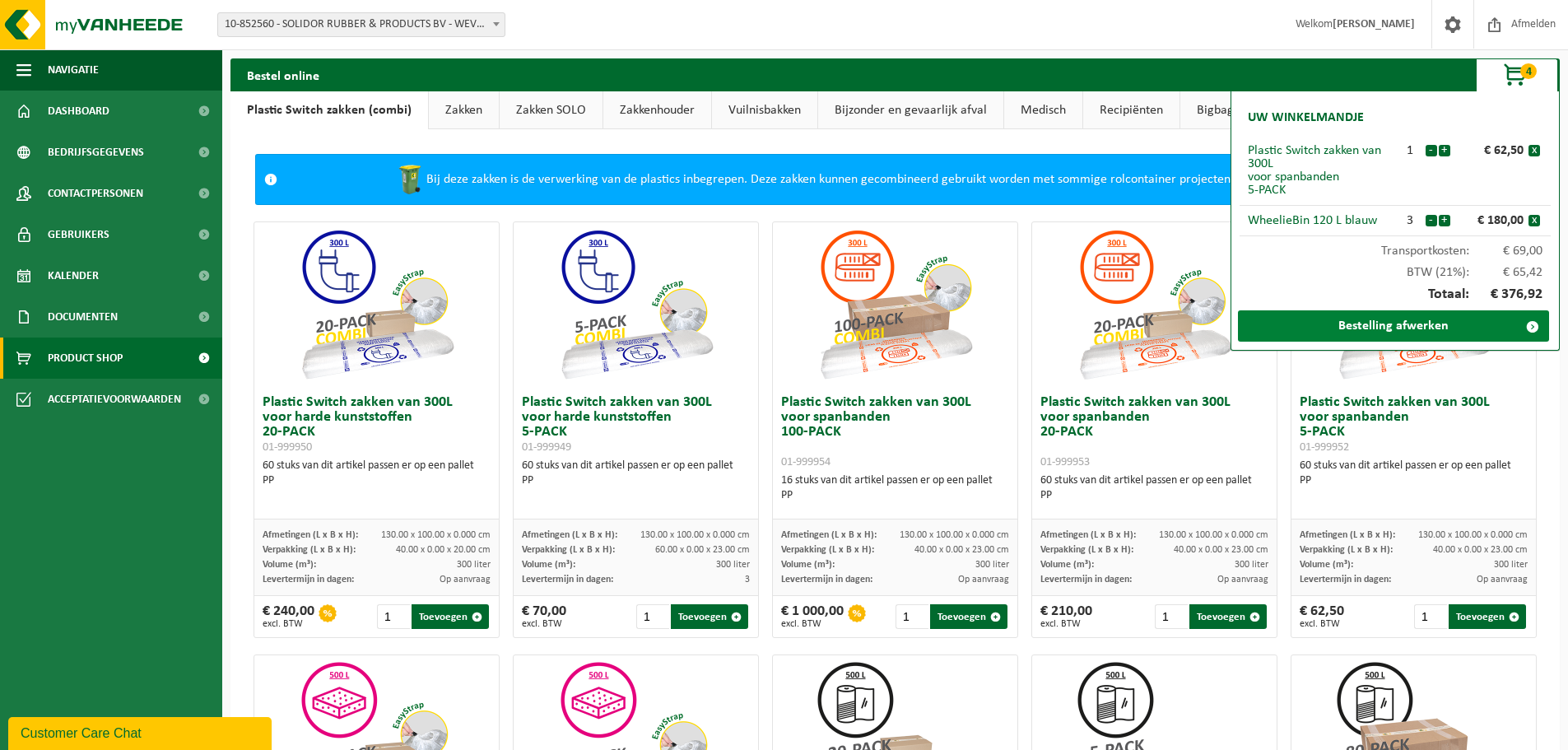
click at [1432, 327] on link "Bestelling afwerken" at bounding box center [1393, 326] width 311 height 31
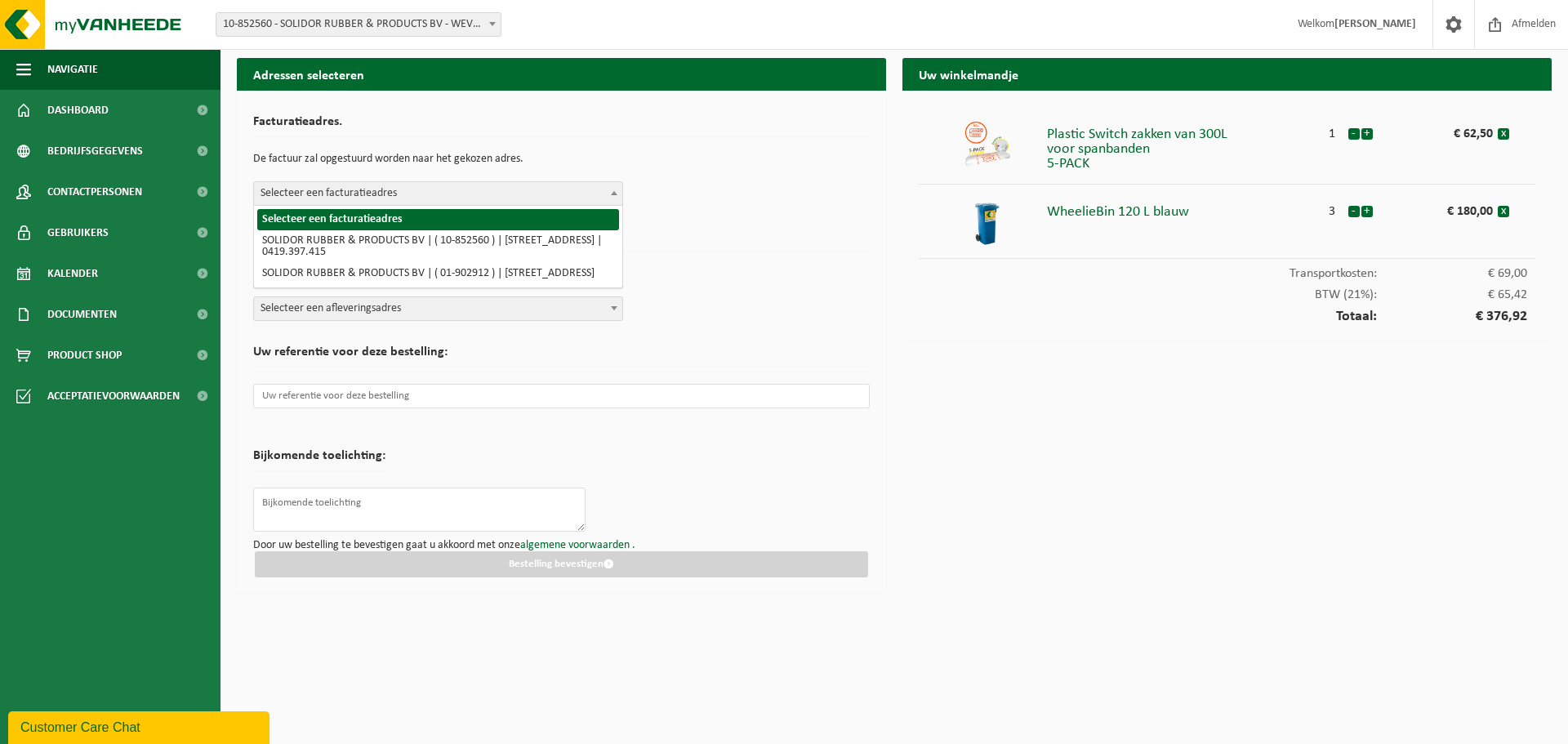
click at [613, 193] on b at bounding box center [614, 193] width 7 height 4
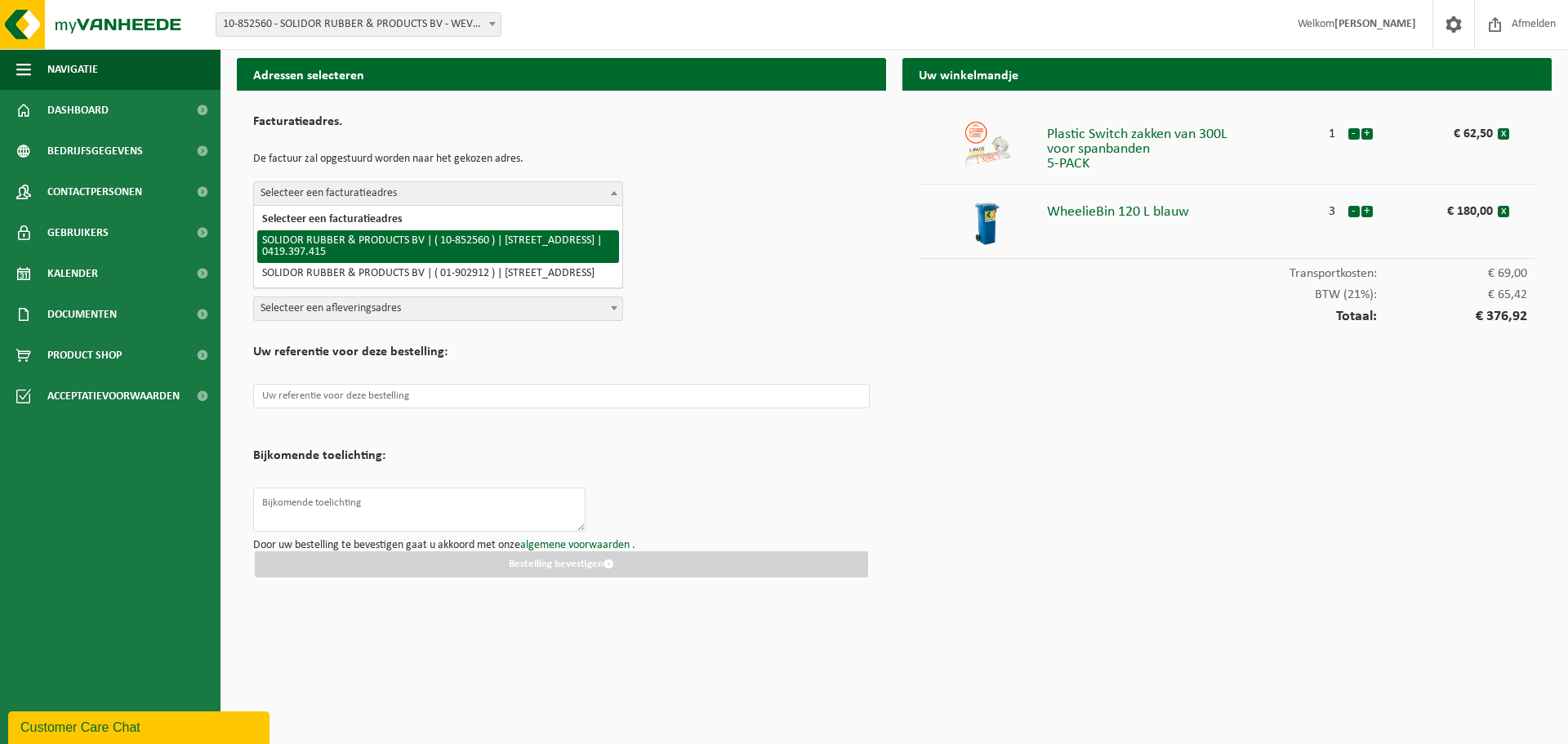
select select "97175"
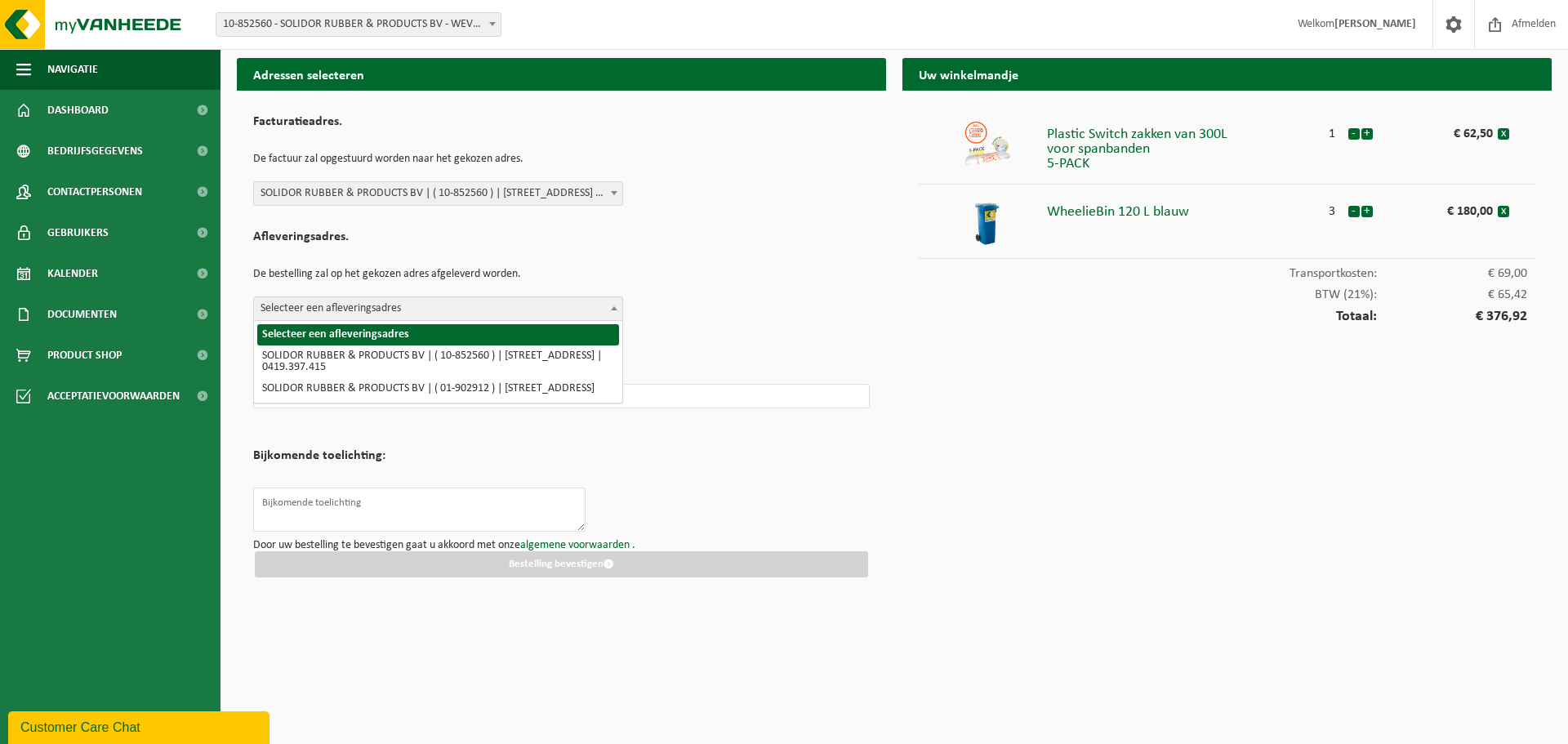
click at [614, 305] on span at bounding box center [614, 308] width 16 height 21
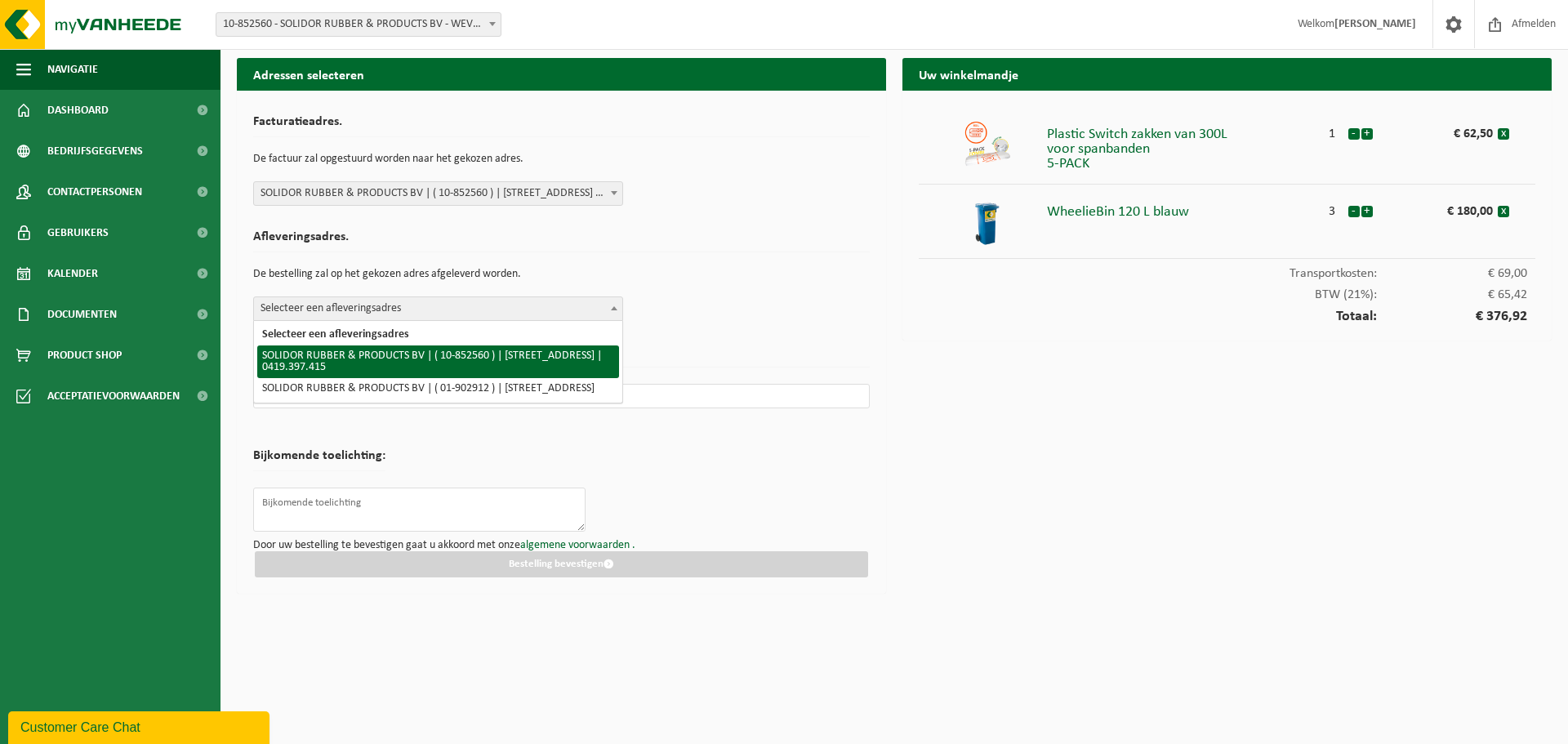
select select "97175"
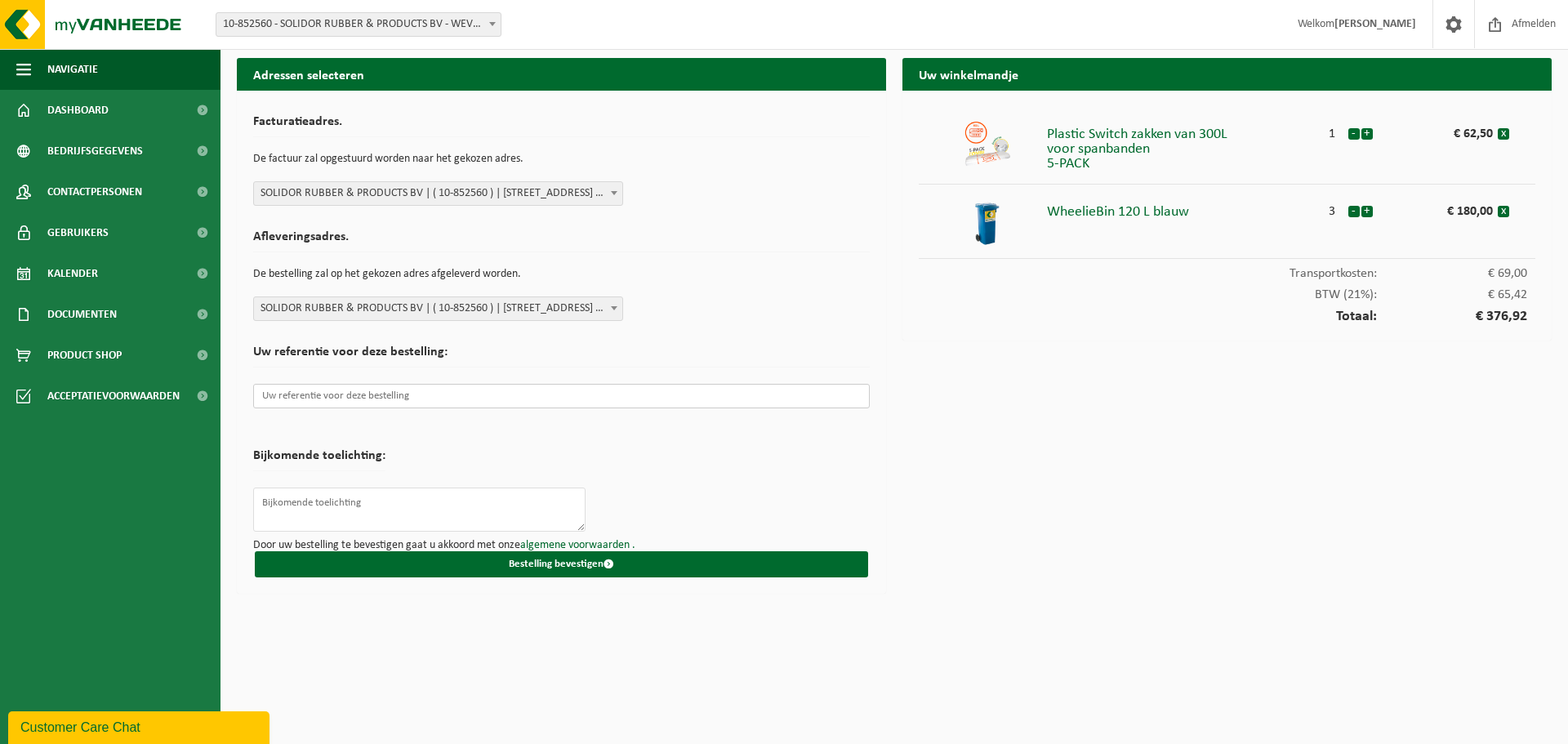
click at [334, 398] on input "text" at bounding box center [561, 396] width 616 height 25
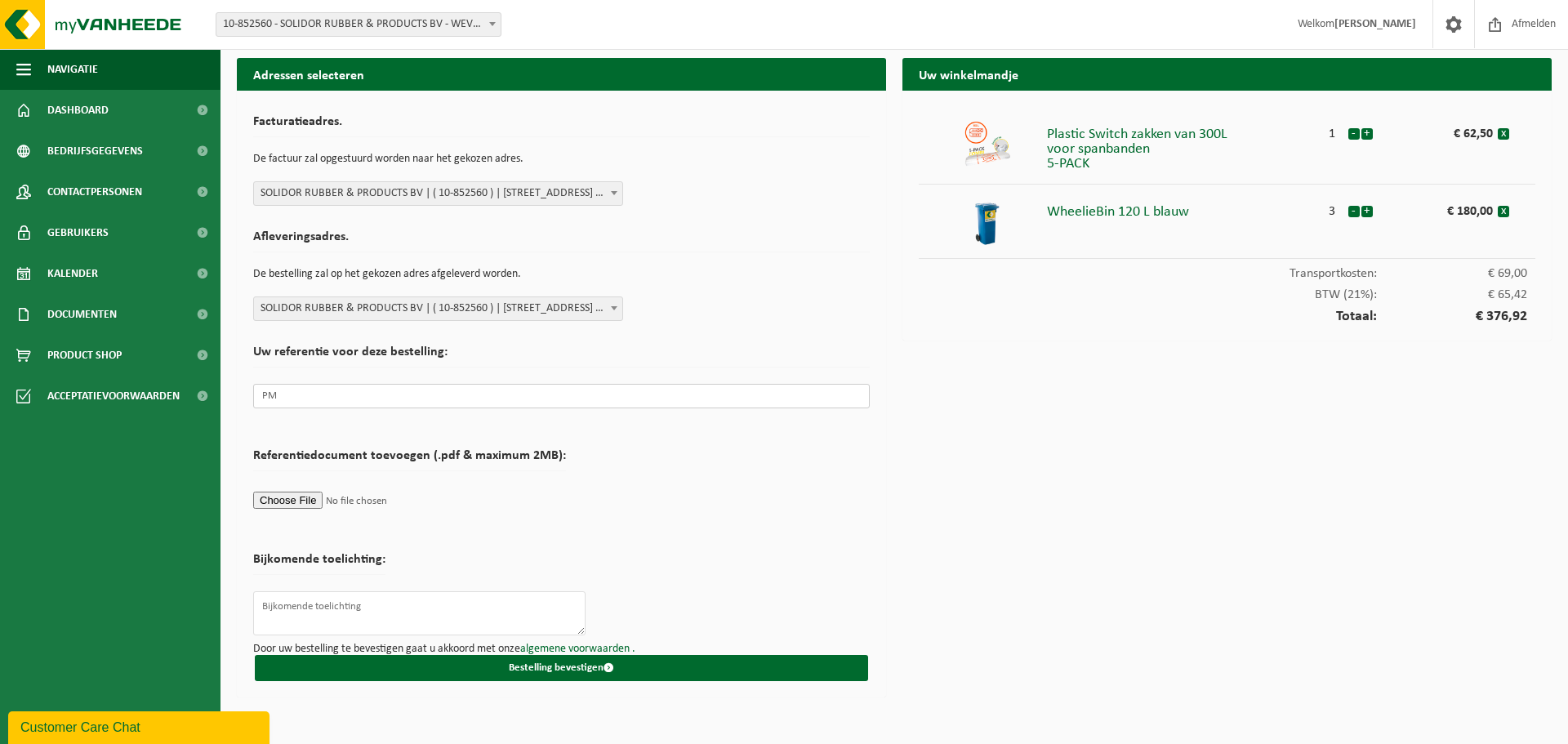
type input "P"
type input "Ann-Sophie"
click at [321, 615] on textarea at bounding box center [420, 614] width 333 height 44
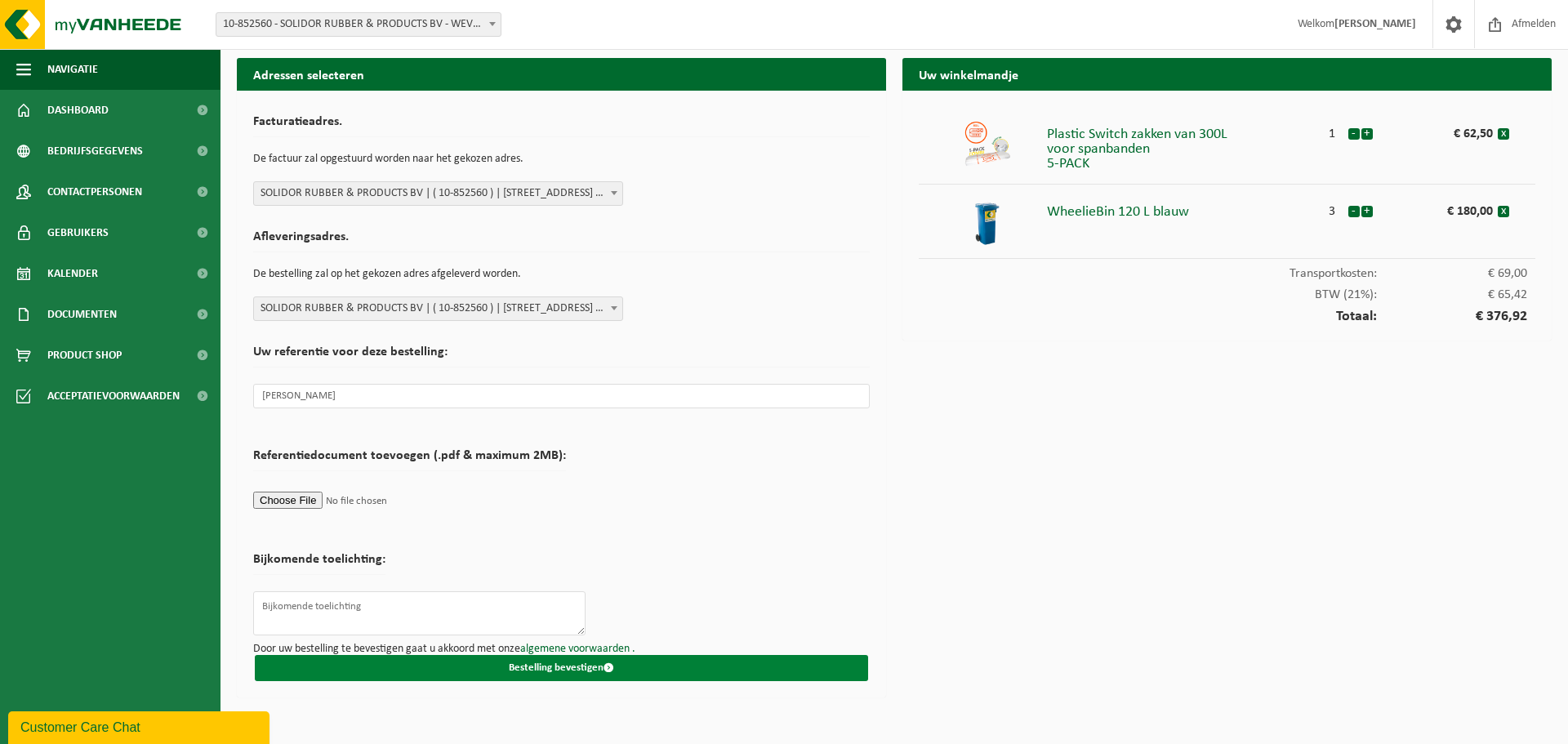
click at [570, 669] on button "Bestelling bevestigen" at bounding box center [561, 668] width 613 height 26
